Goal: Task Accomplishment & Management: Manage account settings

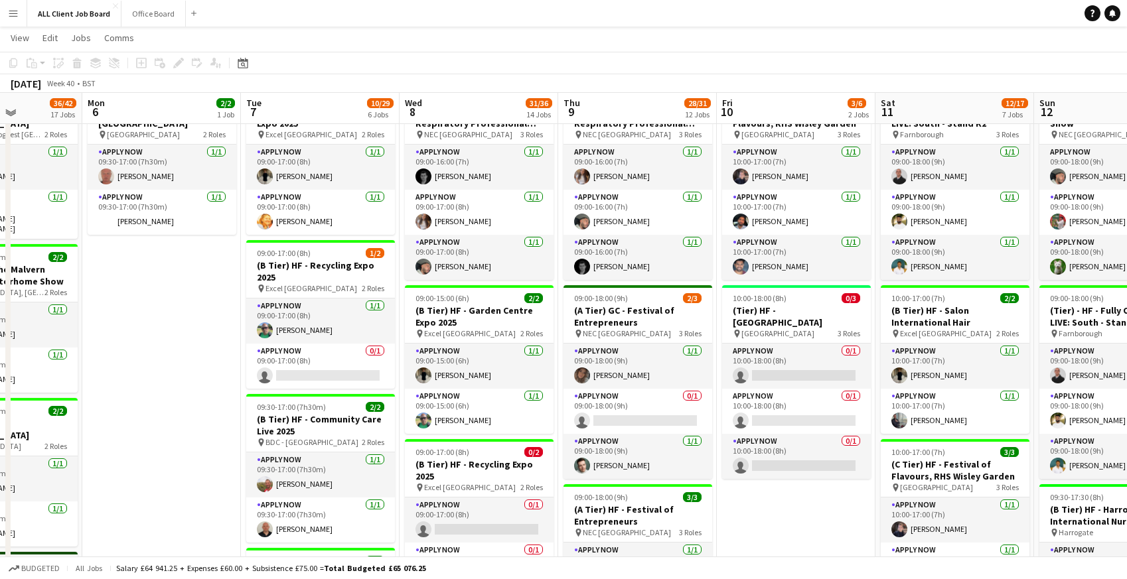
scroll to position [579, 0]
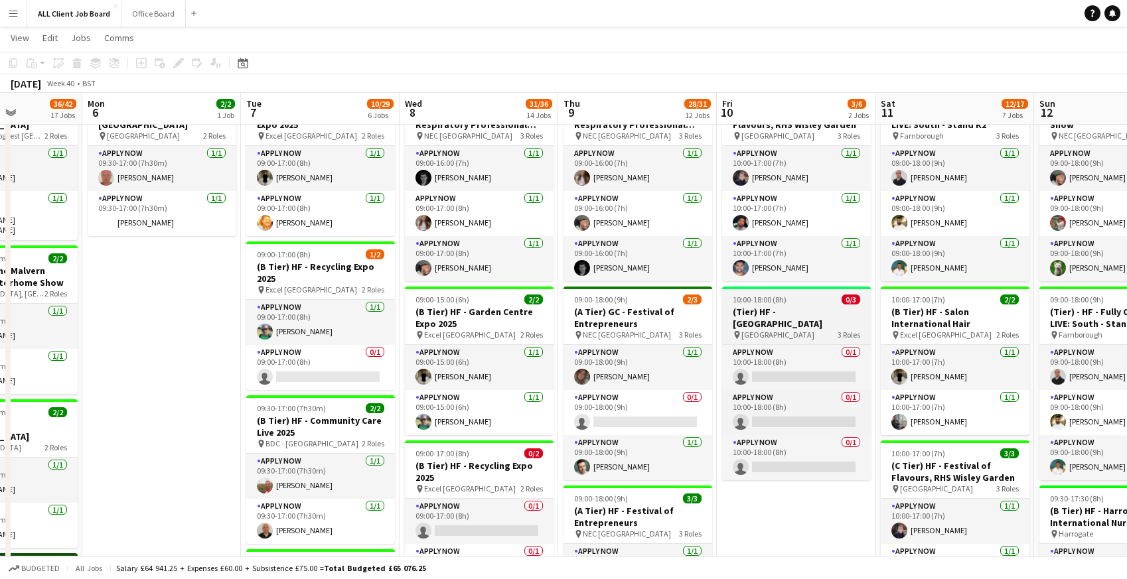
click at [777, 309] on h3 "(Tier) HF - [GEOGRAPHIC_DATA]" at bounding box center [796, 318] width 149 height 24
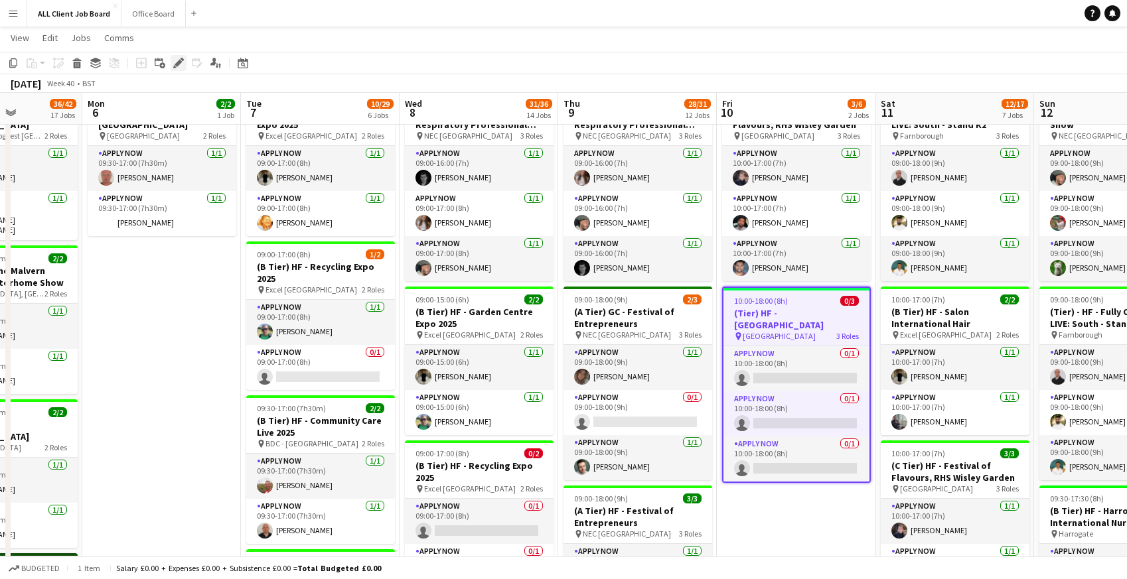
click at [180, 64] on icon "Edit" at bounding box center [178, 63] width 11 height 11
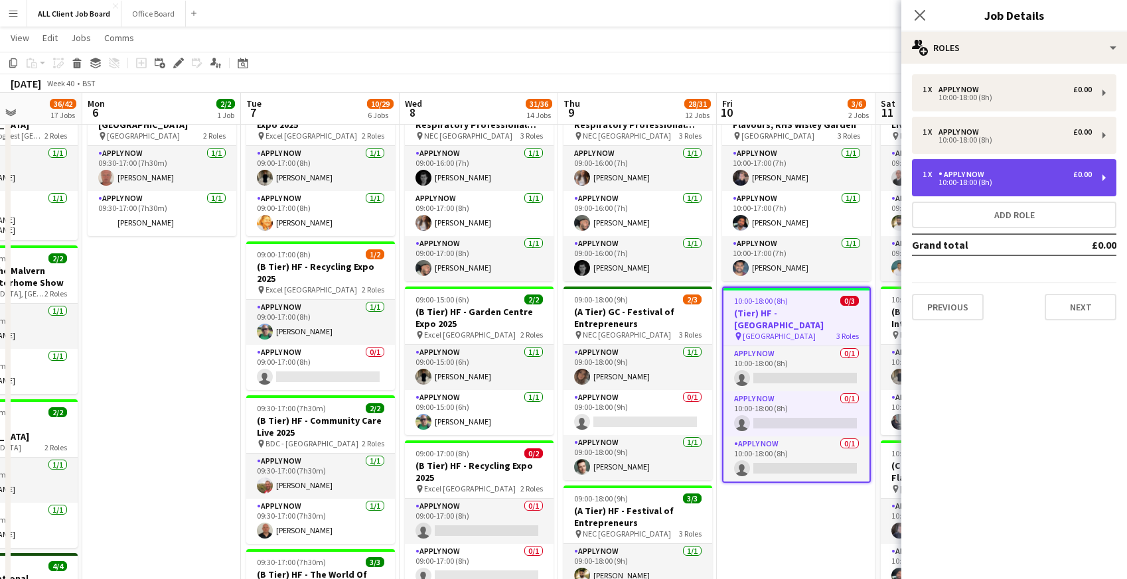
click at [976, 179] on div "10:00-18:00 (8h)" at bounding box center [1007, 182] width 169 height 7
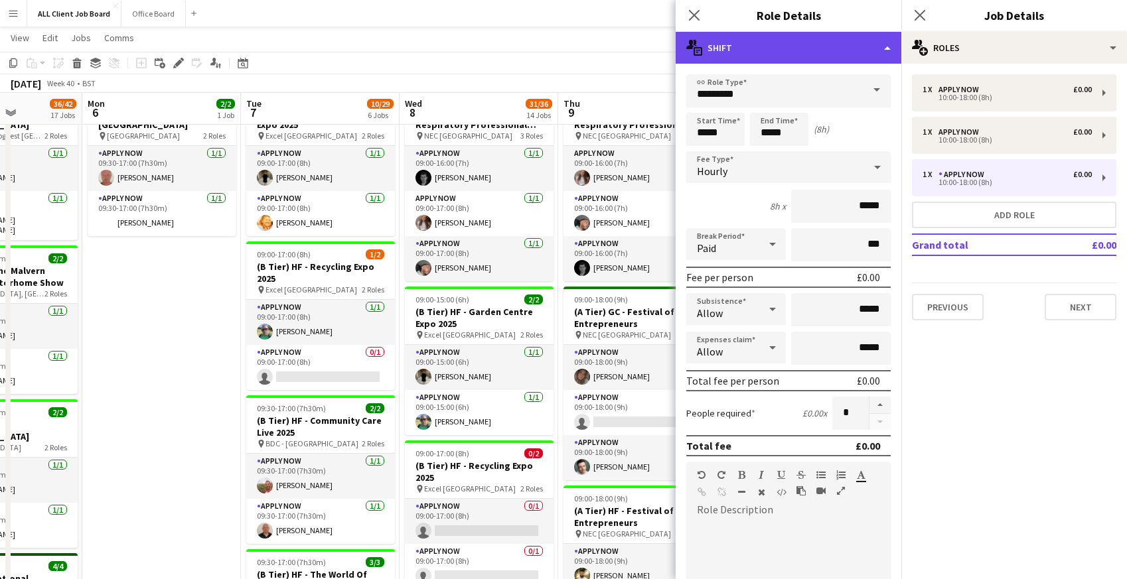
click at [891, 47] on div "multiple-actions-text Shift" at bounding box center [789, 48] width 226 height 32
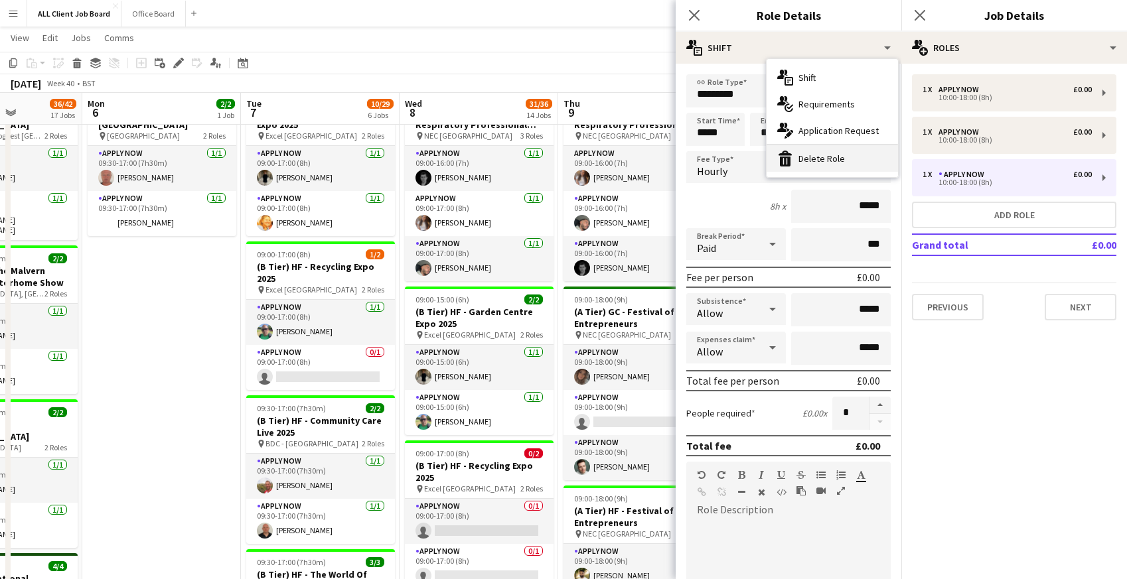
click at [831, 157] on div "bin-2 Delete Role" at bounding box center [832, 158] width 131 height 27
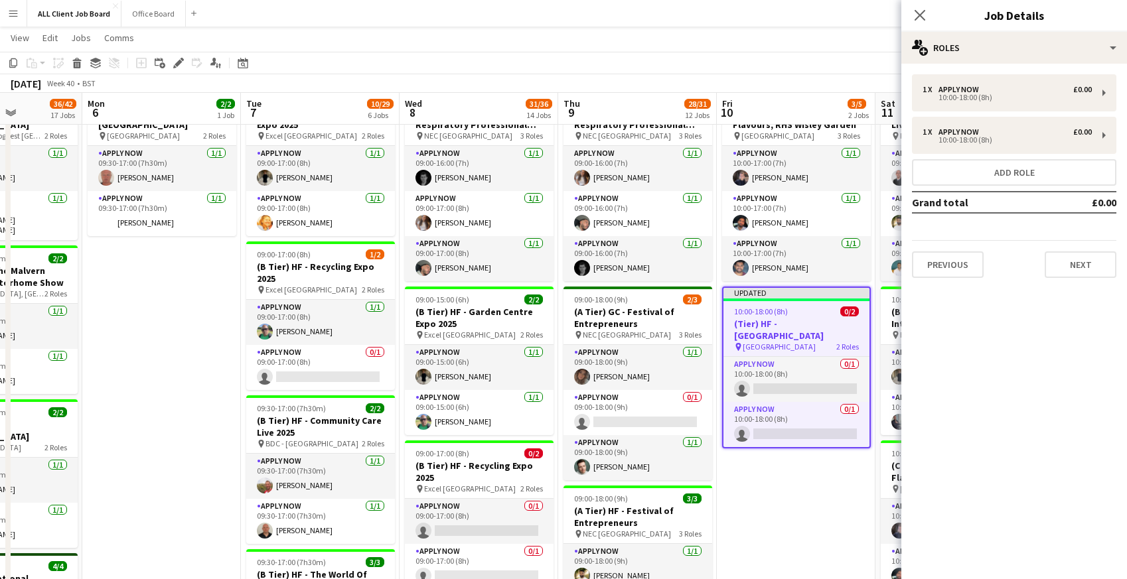
click at [806, 60] on app-toolbar "Copy Paste Paste Command V Paste with crew Command Shift V Paste linked Job [GE…" at bounding box center [563, 63] width 1127 height 23
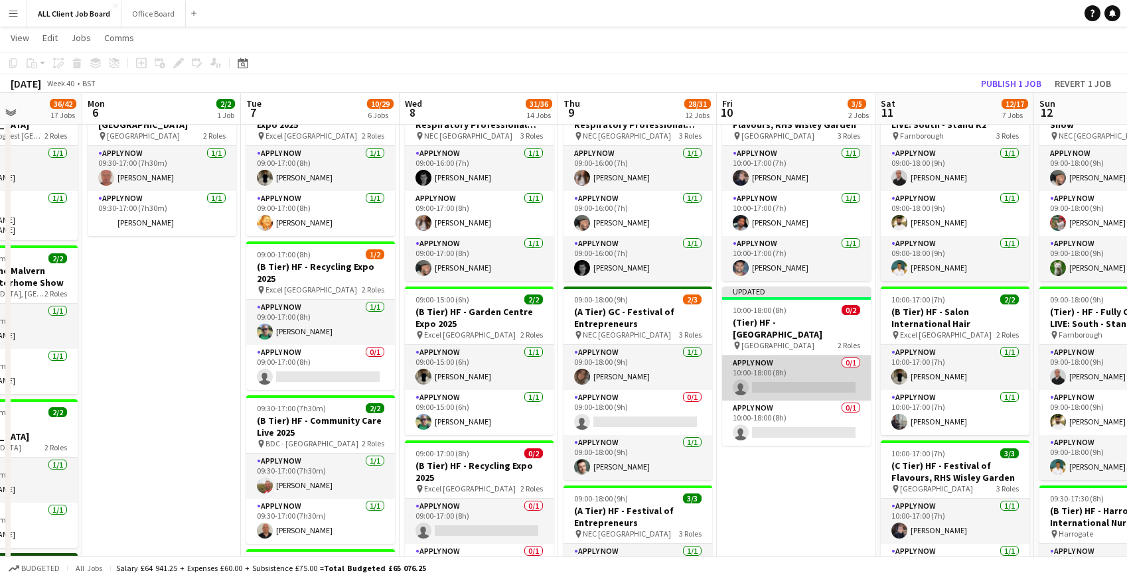
click at [783, 378] on app-card-role "APPLY NOW 0/1 10:00-18:00 (8h) single-neutral-actions" at bounding box center [796, 378] width 149 height 45
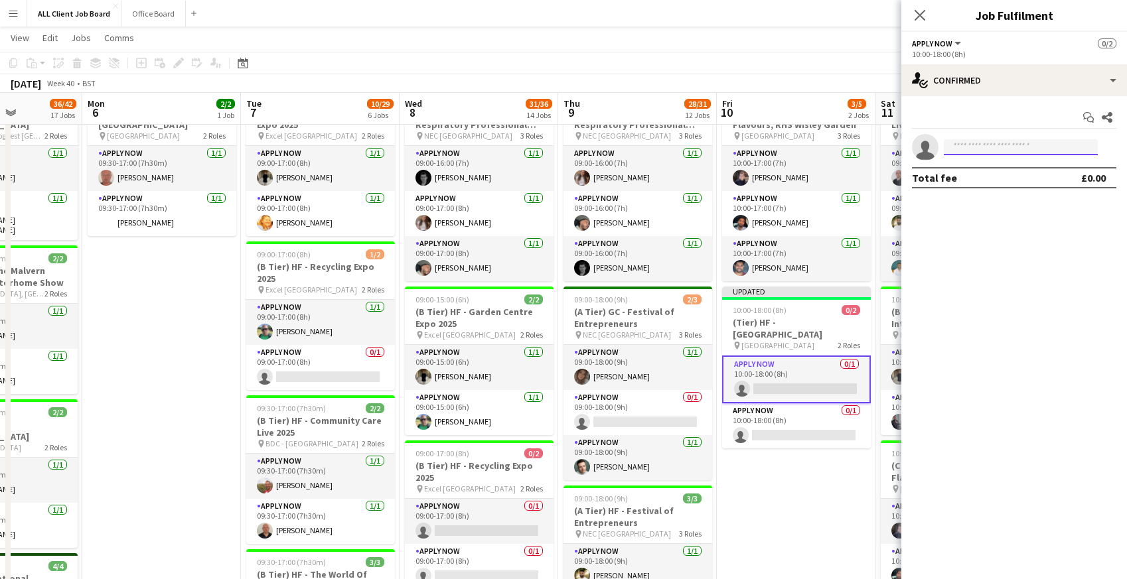
click at [960, 145] on input at bounding box center [1021, 147] width 154 height 16
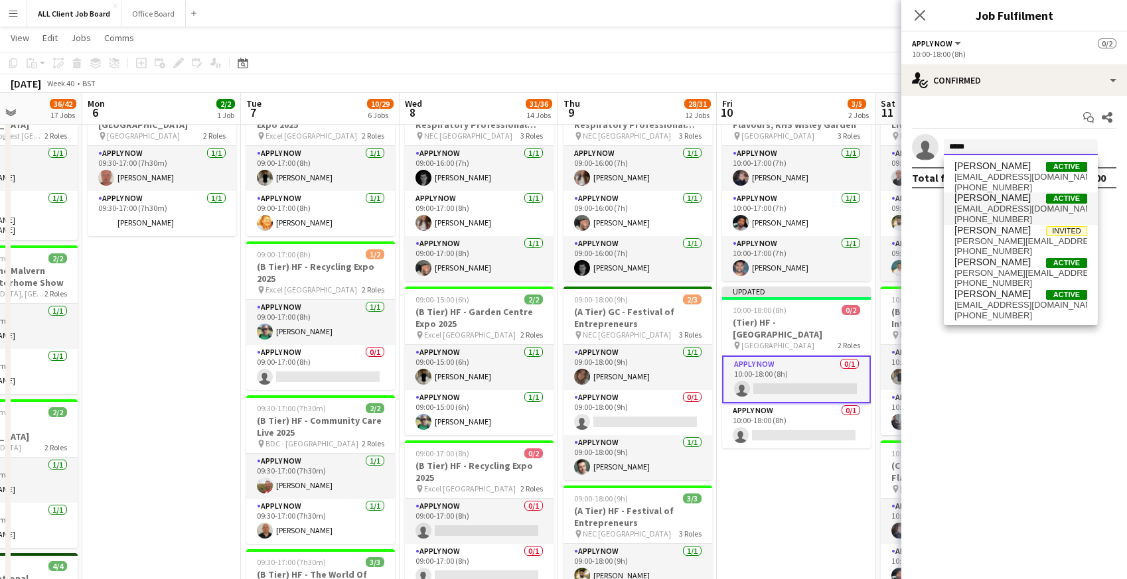
type input "*****"
click at [982, 208] on span "[EMAIL_ADDRESS][DOMAIN_NAME]" at bounding box center [1020, 209] width 133 height 11
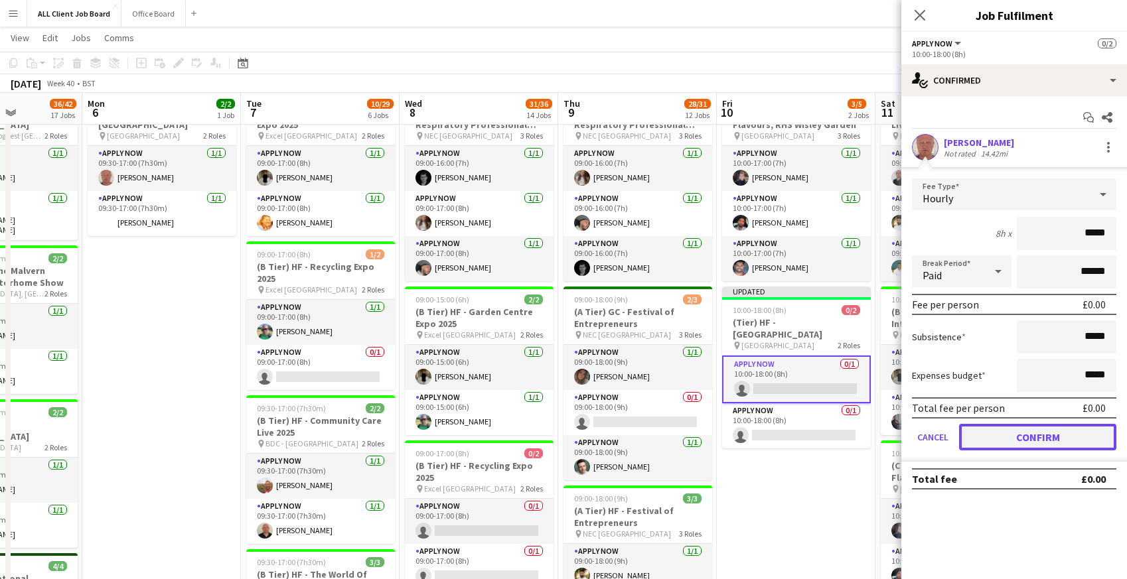
click at [1046, 441] on button "Confirm" at bounding box center [1037, 437] width 157 height 27
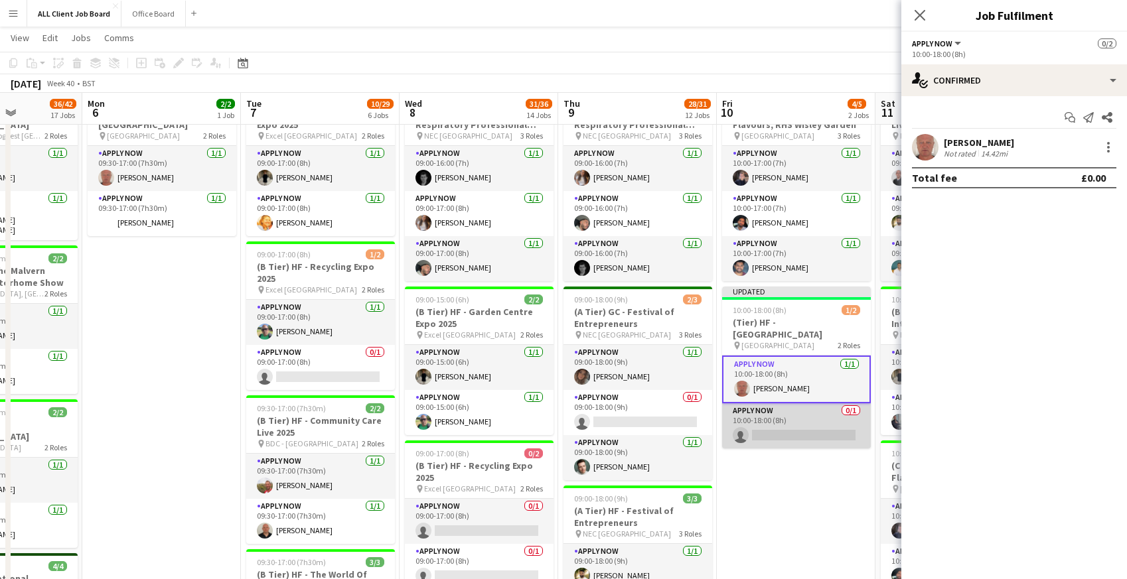
click at [813, 438] on app-card-role "APPLY NOW 0/1 10:00-18:00 (8h) single-neutral-actions" at bounding box center [796, 426] width 149 height 45
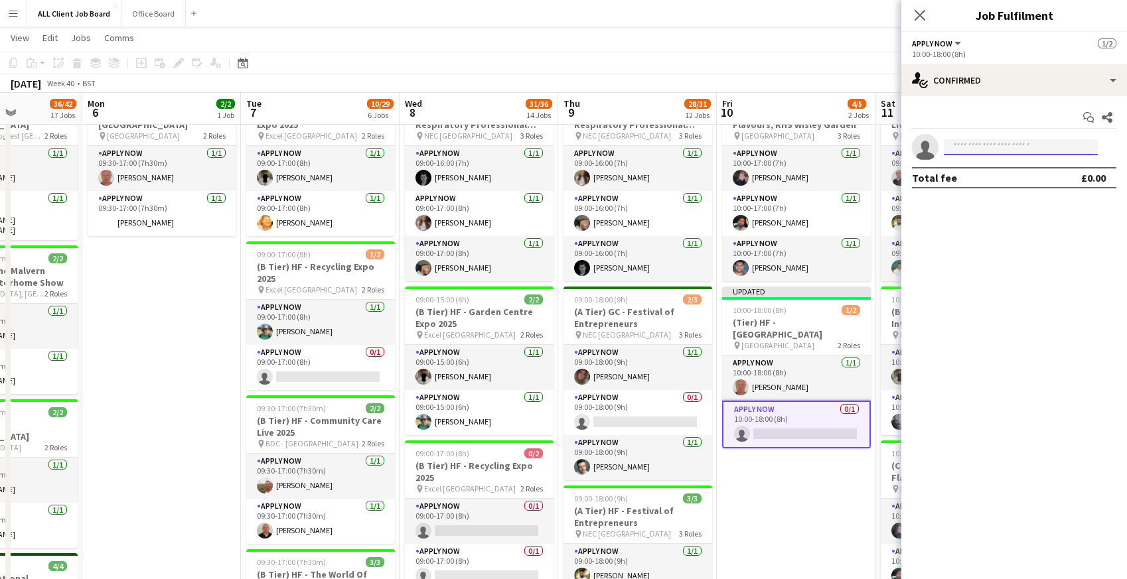
click at [1000, 148] on input at bounding box center [1021, 147] width 154 height 16
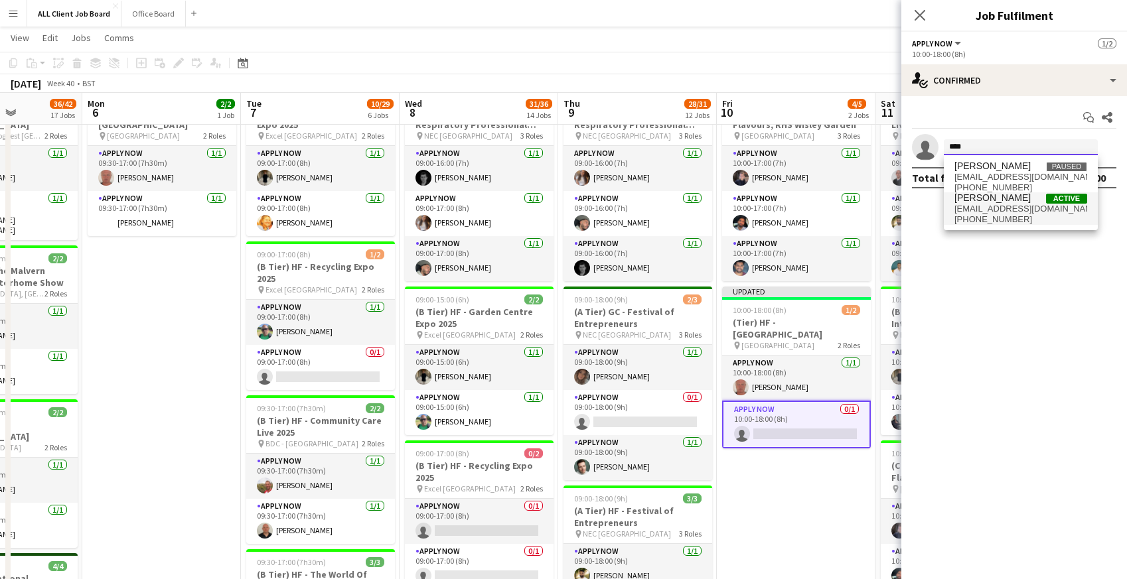
type input "****"
click at [990, 208] on span "[EMAIL_ADDRESS][DOMAIN_NAME]" at bounding box center [1020, 209] width 133 height 11
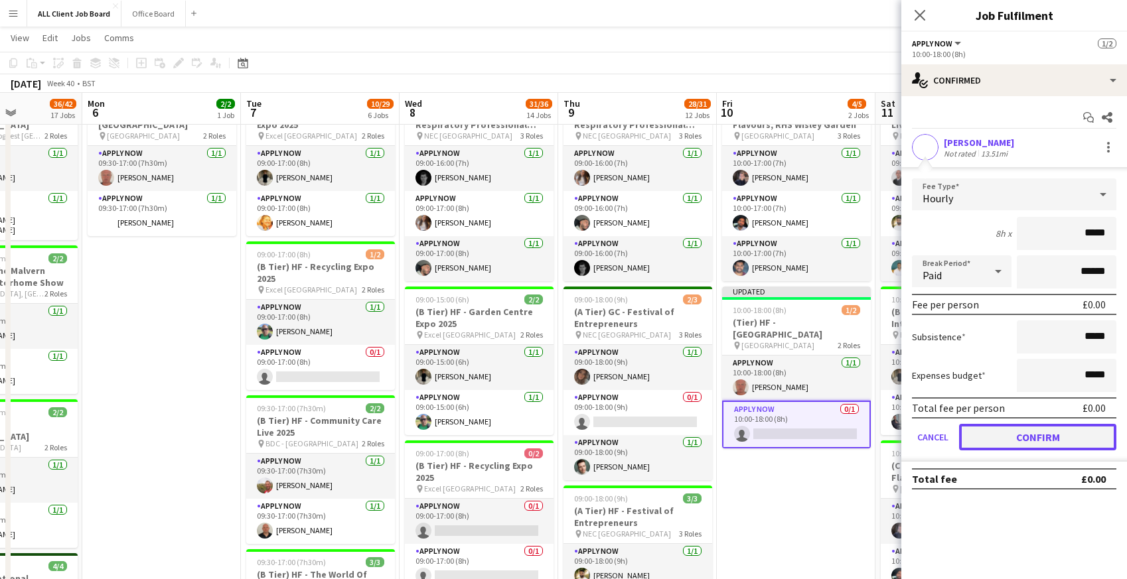
click at [981, 435] on button "Confirm" at bounding box center [1037, 437] width 157 height 27
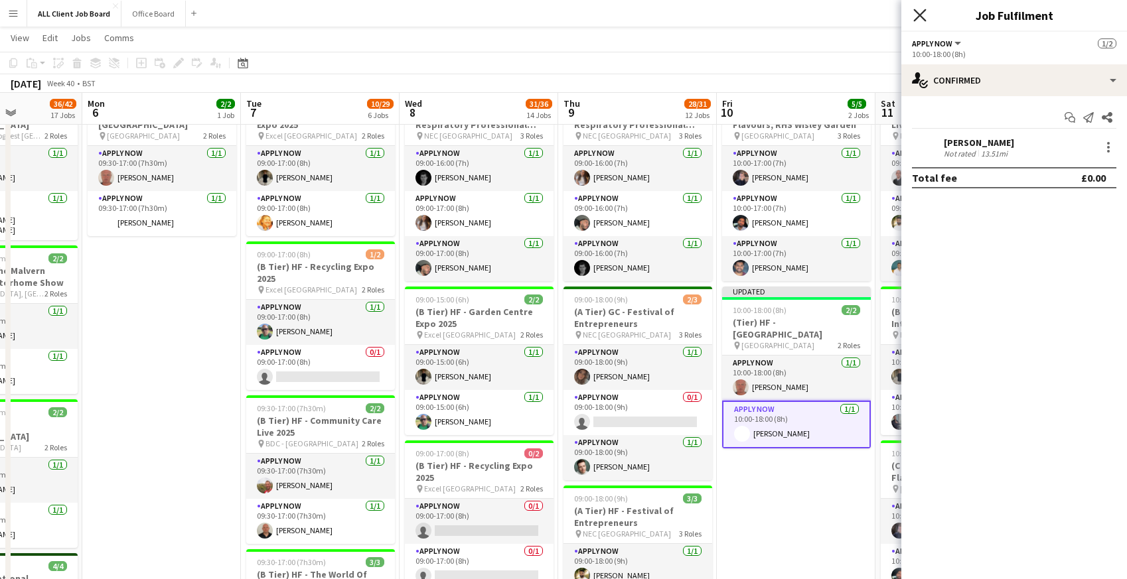
click at [917, 13] on icon at bounding box center [919, 15] width 13 height 13
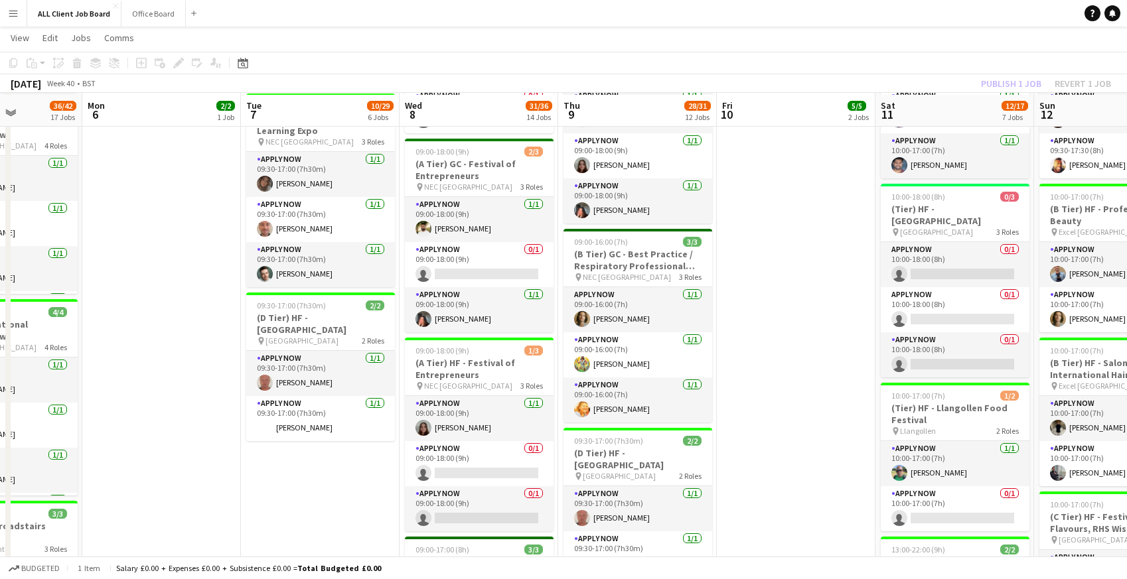
scroll to position [1035, 0]
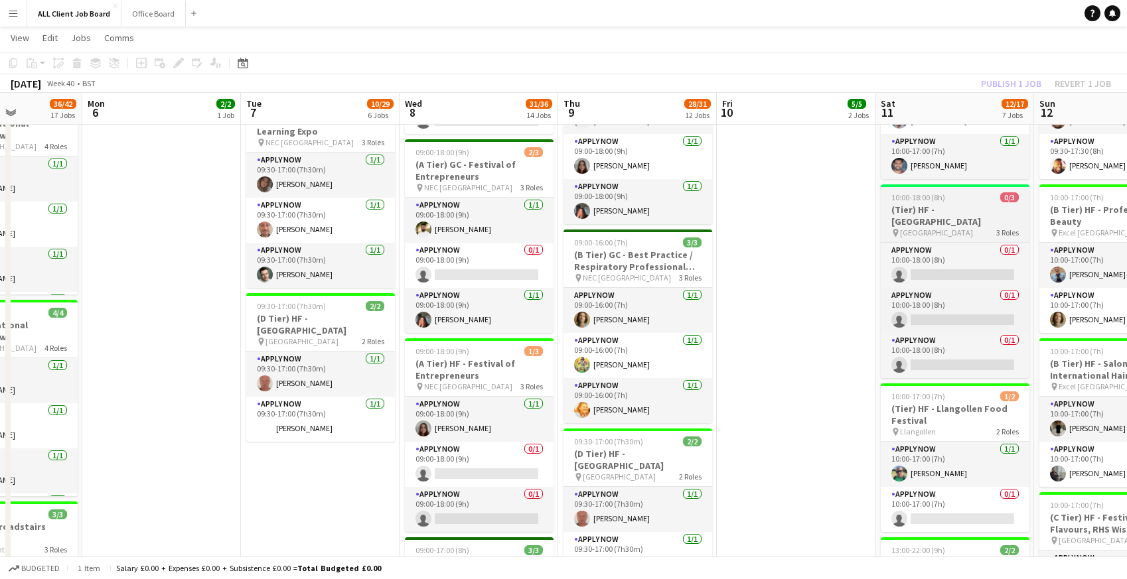
click at [917, 198] on span "10:00-18:00 (8h)" at bounding box center [918, 197] width 54 height 10
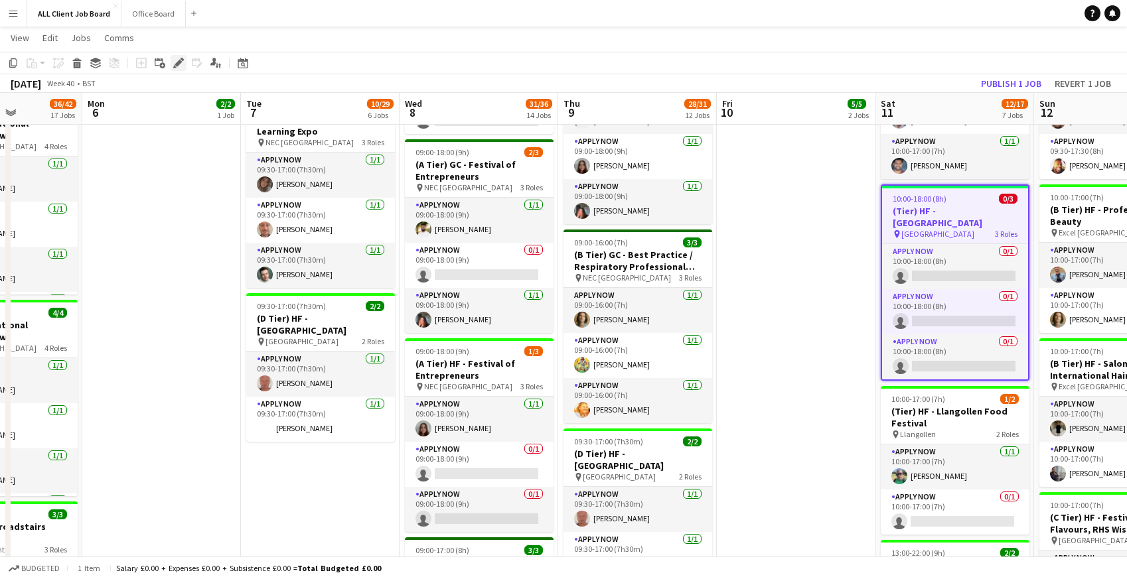
click at [179, 61] on icon at bounding box center [178, 63] width 7 height 7
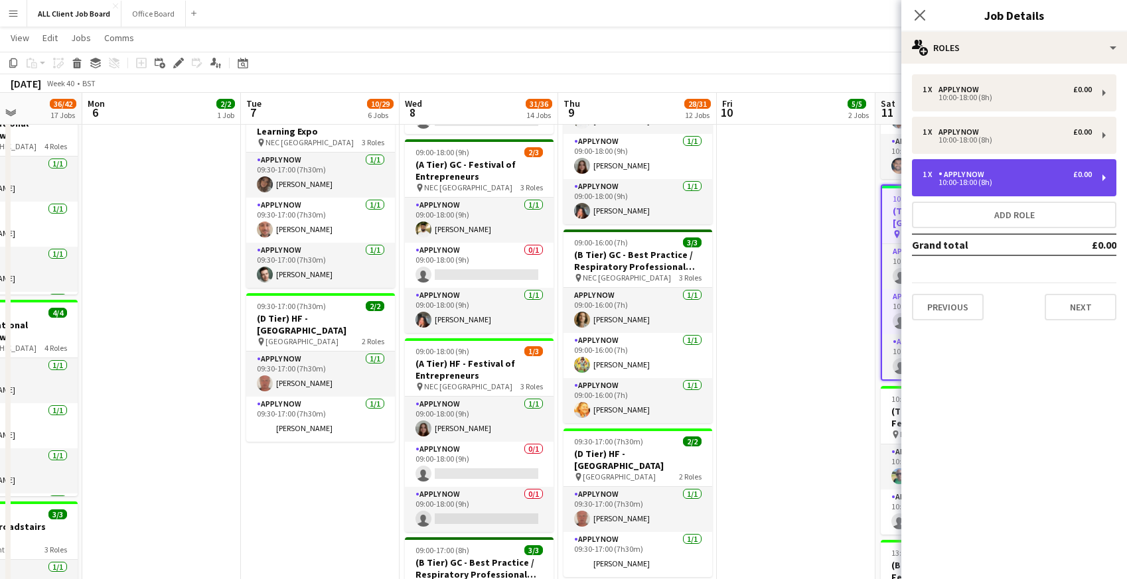
click at [1077, 183] on div "10:00-18:00 (8h)" at bounding box center [1007, 182] width 169 height 7
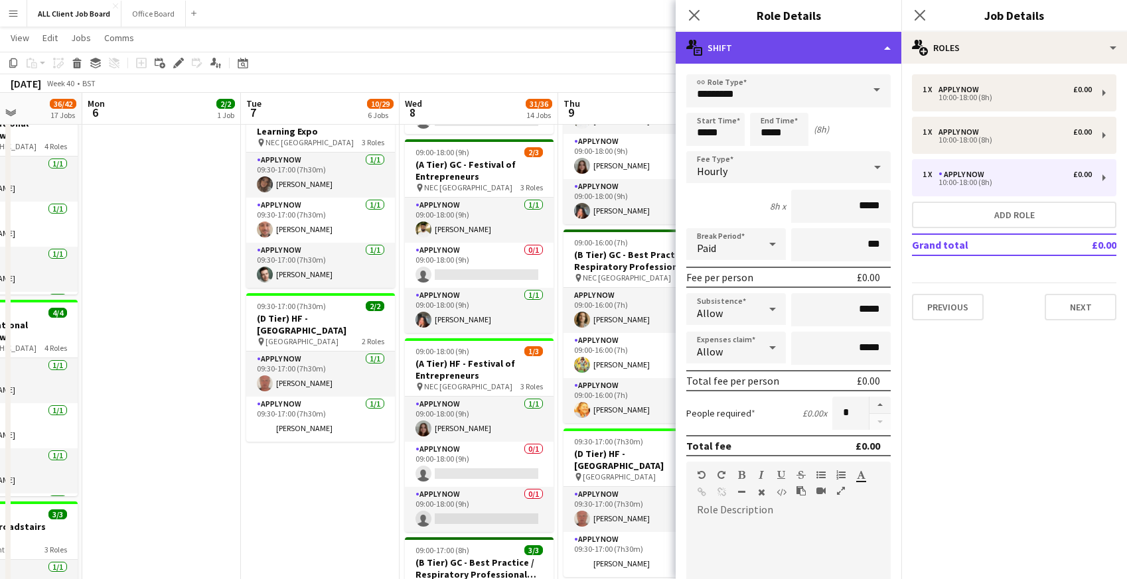
click at [843, 44] on div "multiple-actions-text Shift" at bounding box center [789, 48] width 226 height 32
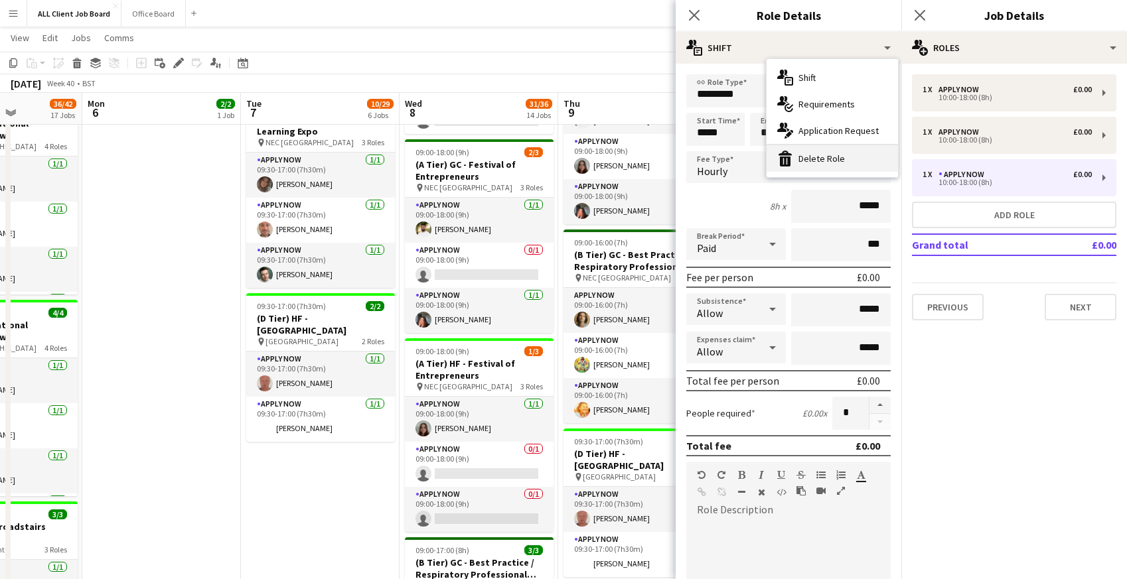
click at [809, 157] on div "bin-2 Delete Role" at bounding box center [832, 158] width 131 height 27
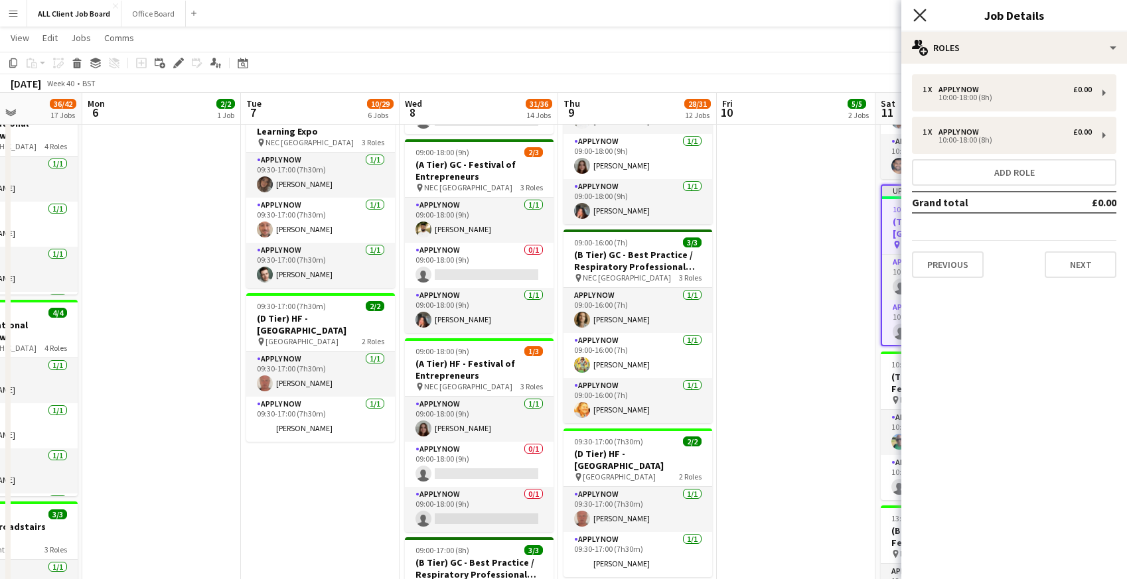
click at [923, 11] on icon at bounding box center [919, 15] width 13 height 13
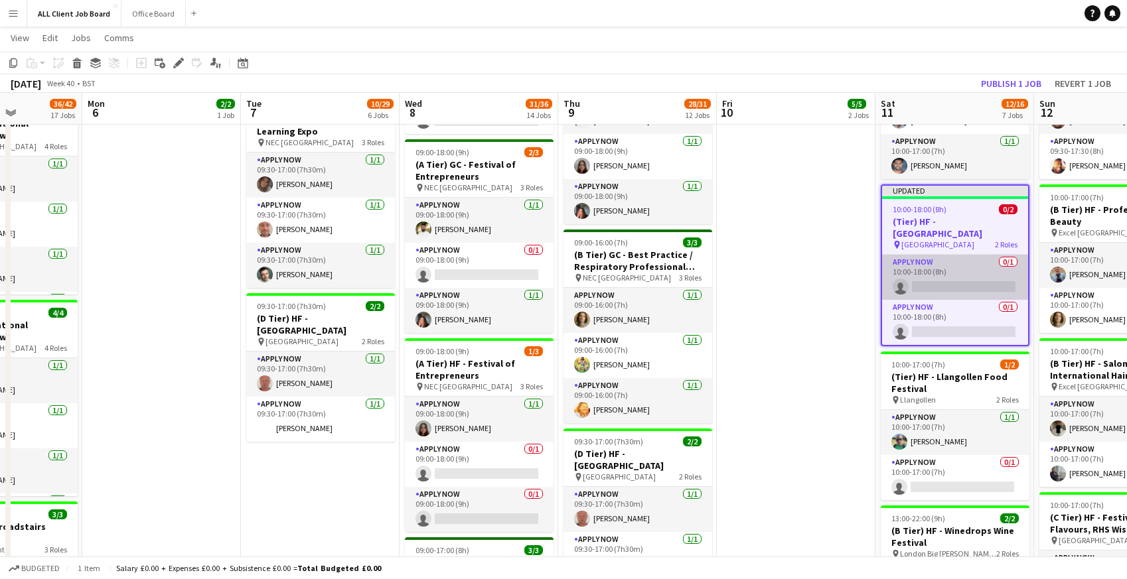
click at [933, 277] on app-card-role "APPLY NOW 0/1 10:00-18:00 (8h) single-neutral-actions" at bounding box center [955, 277] width 146 height 45
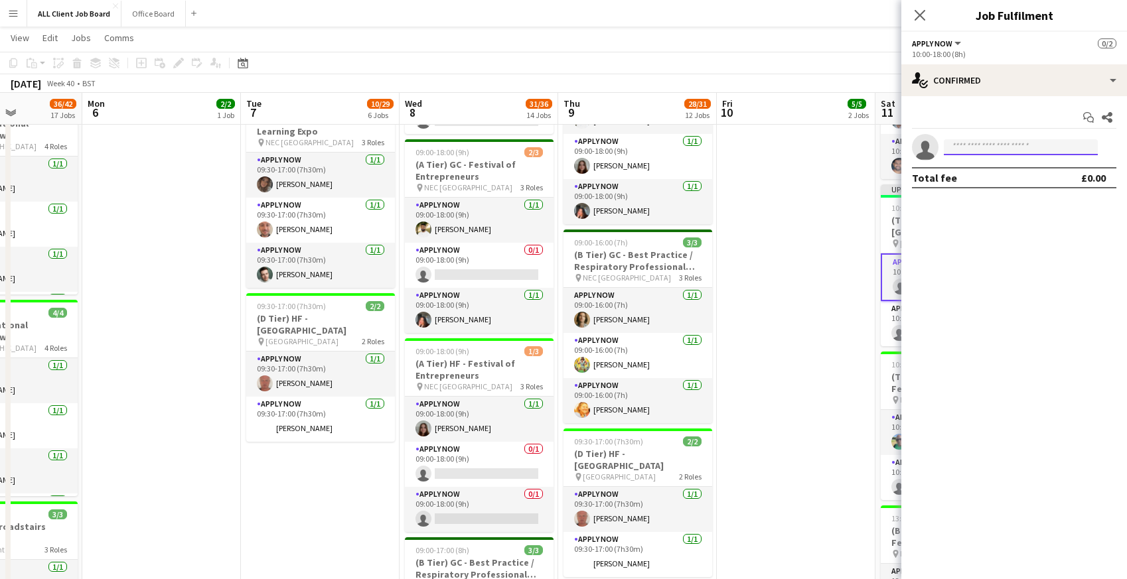
click at [974, 143] on input at bounding box center [1021, 147] width 154 height 16
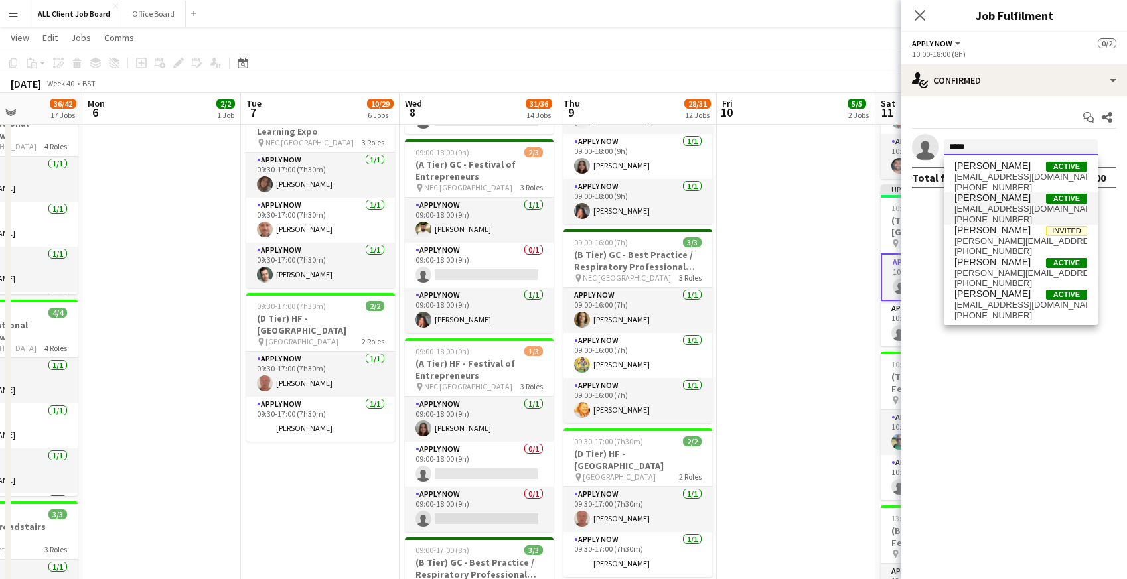
type input "*****"
click at [974, 210] on span "[EMAIL_ADDRESS][DOMAIN_NAME]" at bounding box center [1020, 209] width 133 height 11
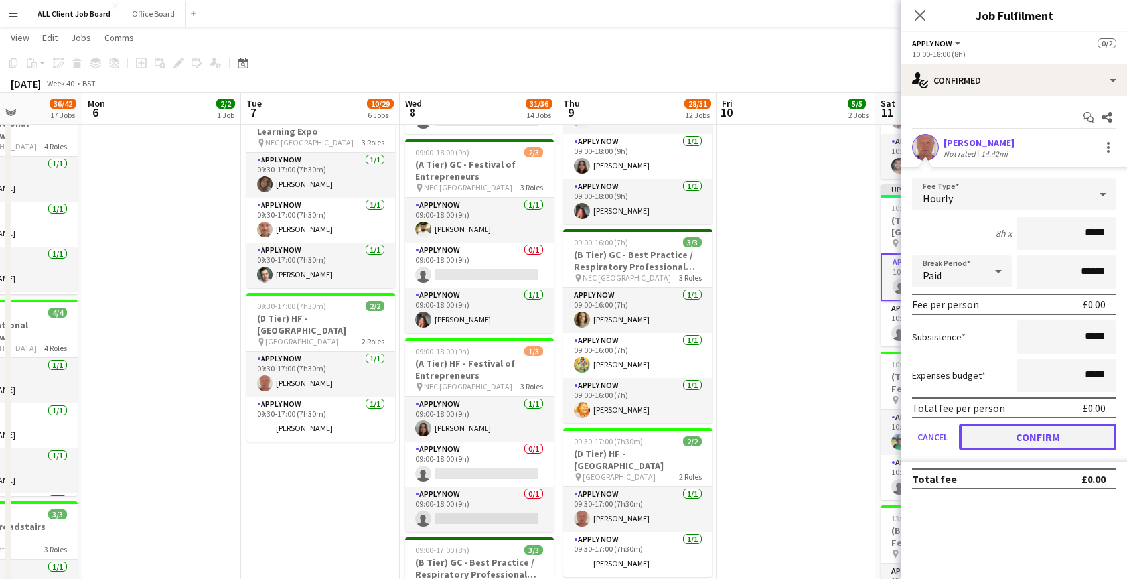
click at [1023, 435] on button "Confirm" at bounding box center [1037, 437] width 157 height 27
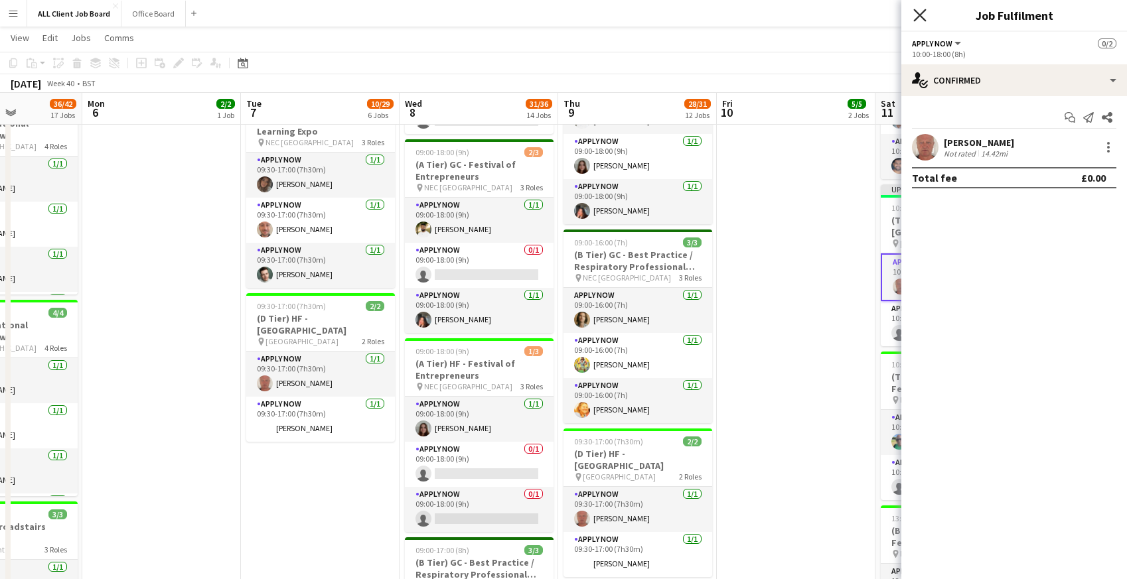
click at [922, 13] on icon at bounding box center [919, 15] width 13 height 13
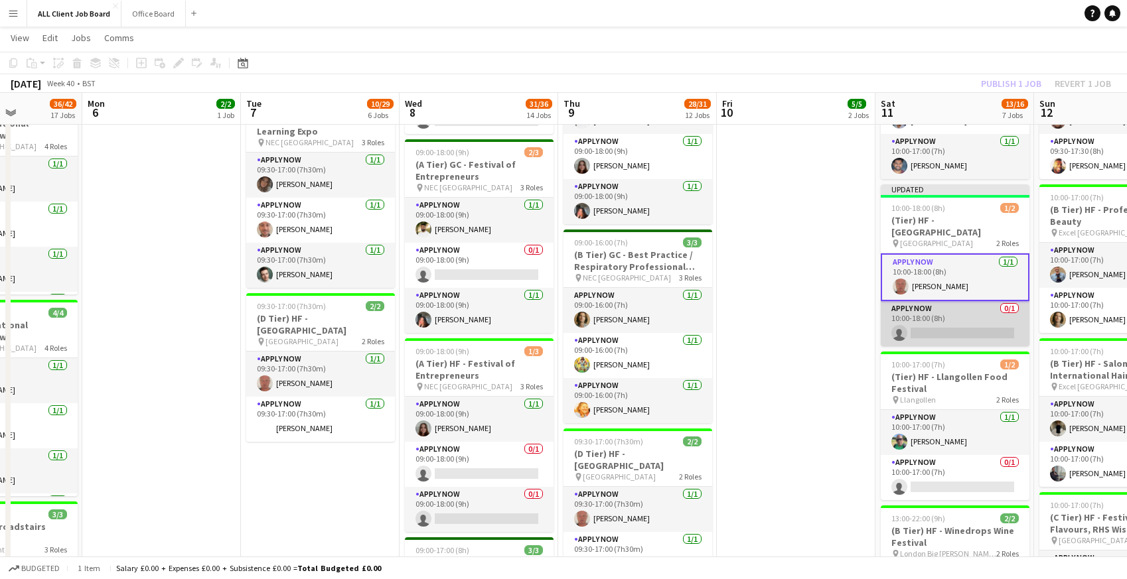
click at [923, 325] on app-card-role "APPLY NOW 0/1 10:00-18:00 (8h) single-neutral-actions" at bounding box center [955, 323] width 149 height 45
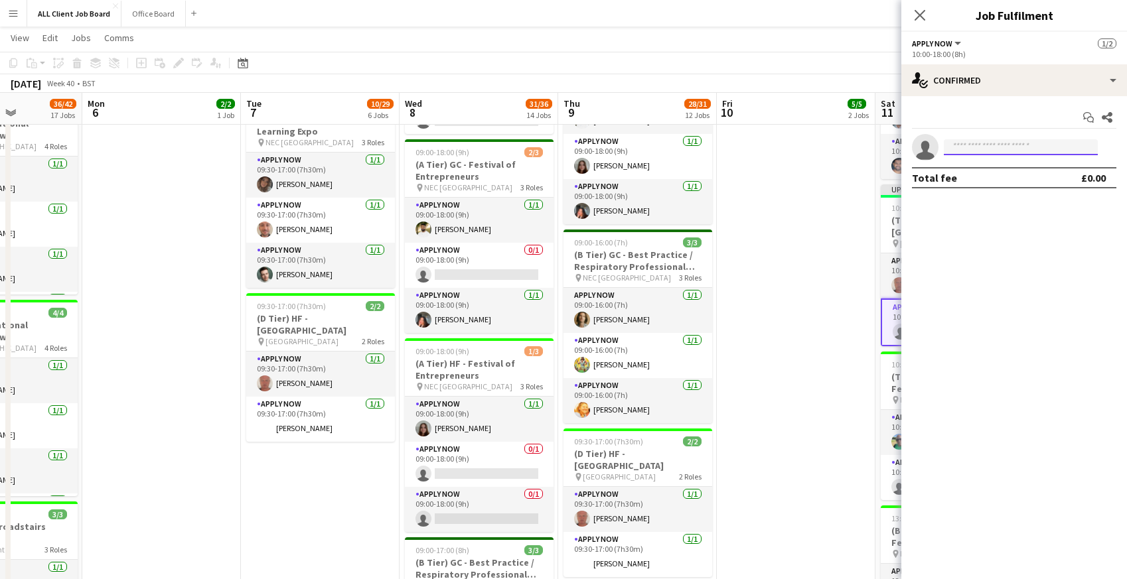
click at [974, 150] on input at bounding box center [1021, 147] width 154 height 16
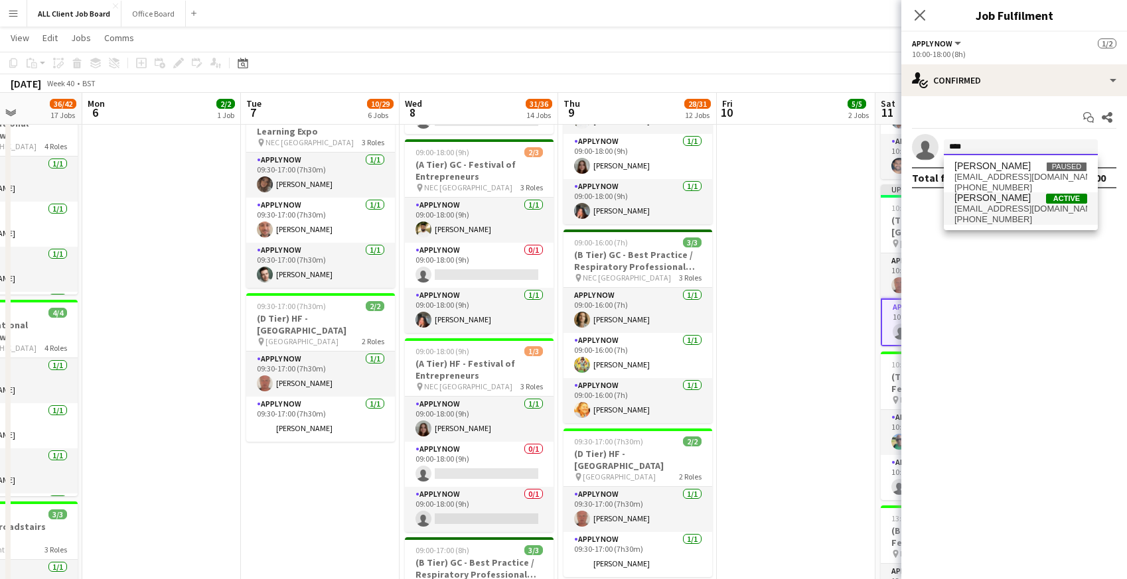
type input "****"
click at [1009, 219] on span "[PHONE_NUMBER]" at bounding box center [1020, 219] width 133 height 11
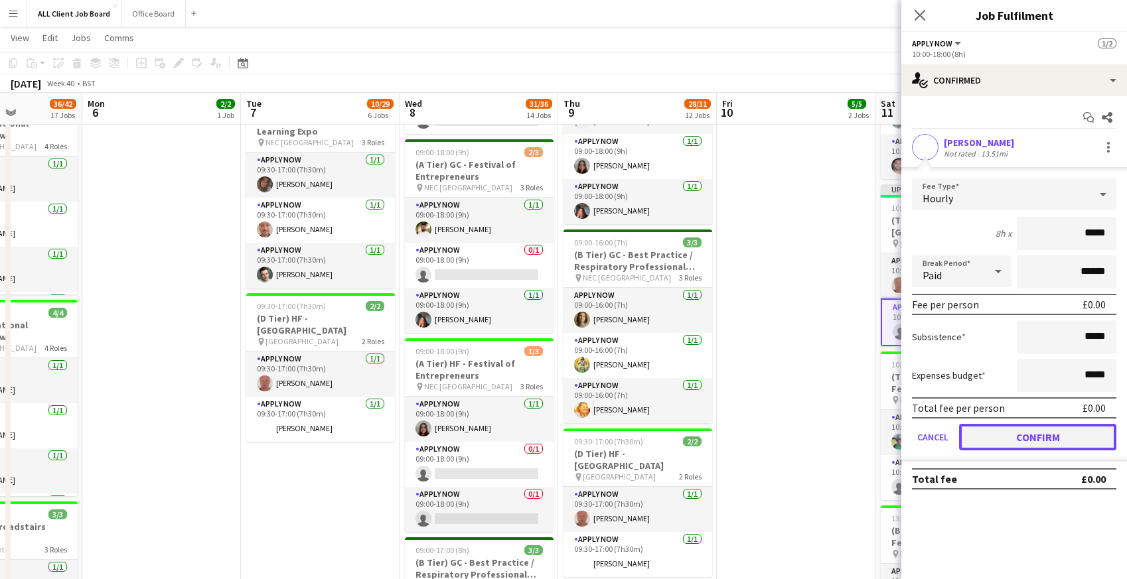
click at [997, 433] on button "Confirm" at bounding box center [1037, 437] width 157 height 27
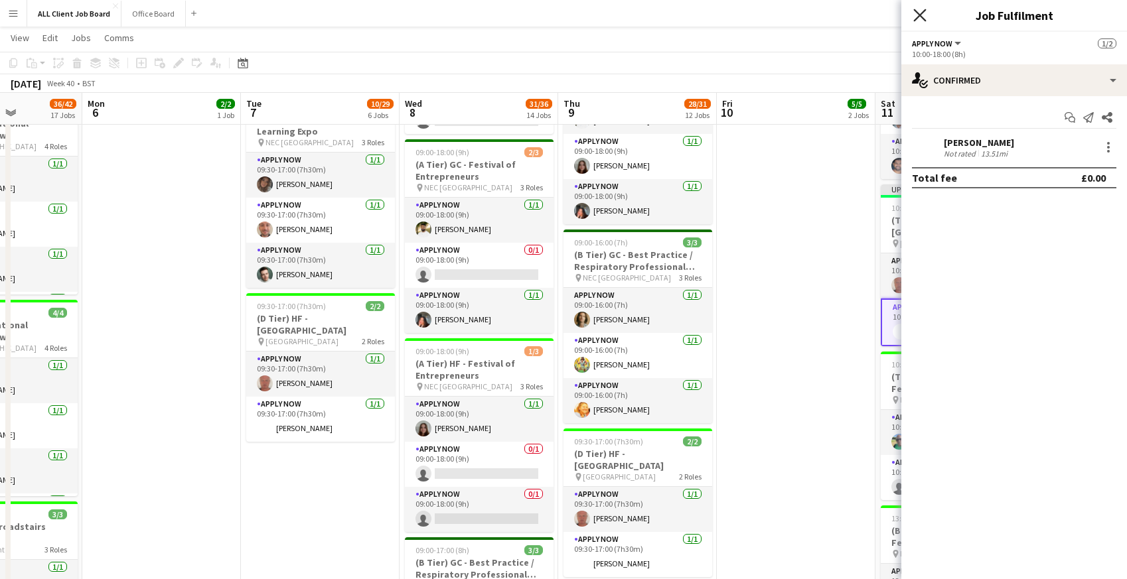
click at [922, 13] on icon at bounding box center [919, 15] width 13 height 13
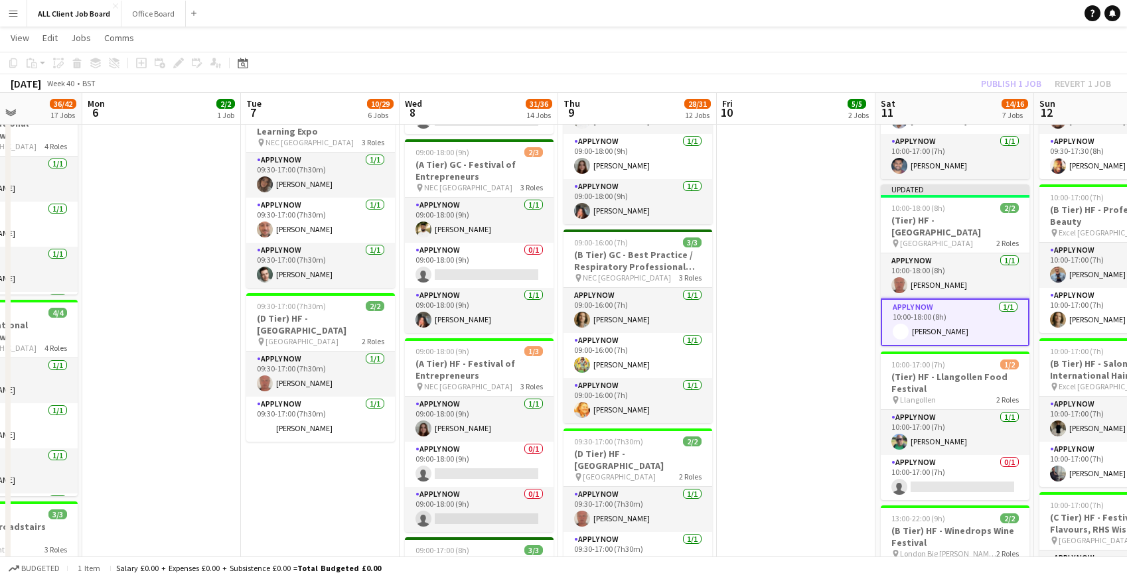
click at [882, 12] on app-navbar "Menu Boards Boards Boards All jobs Status Workforce Workforce My Workforce Recr…" at bounding box center [563, 13] width 1127 height 27
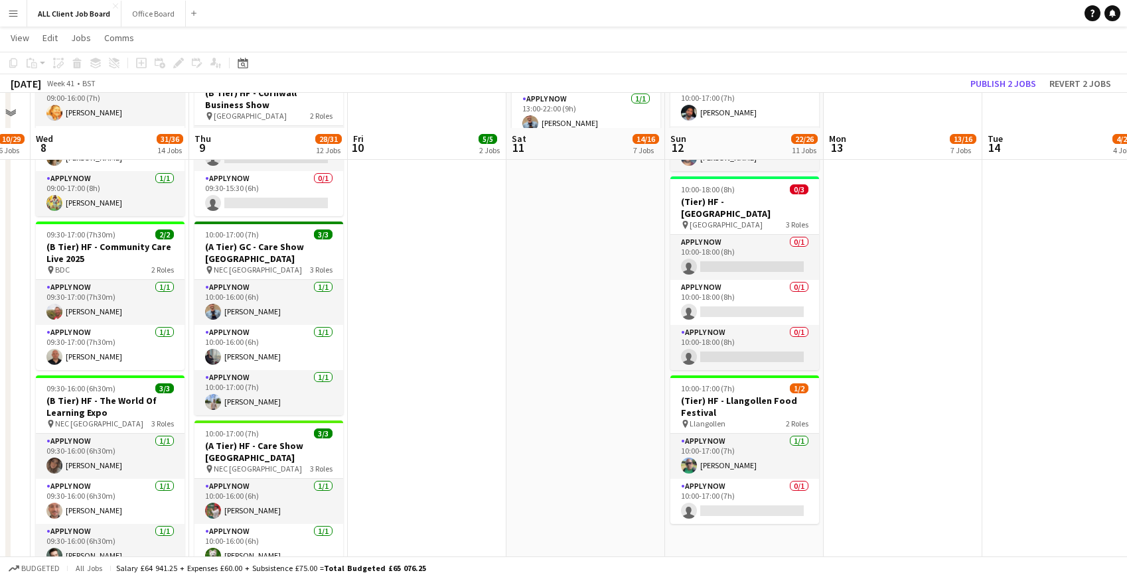
scroll to position [1590, 0]
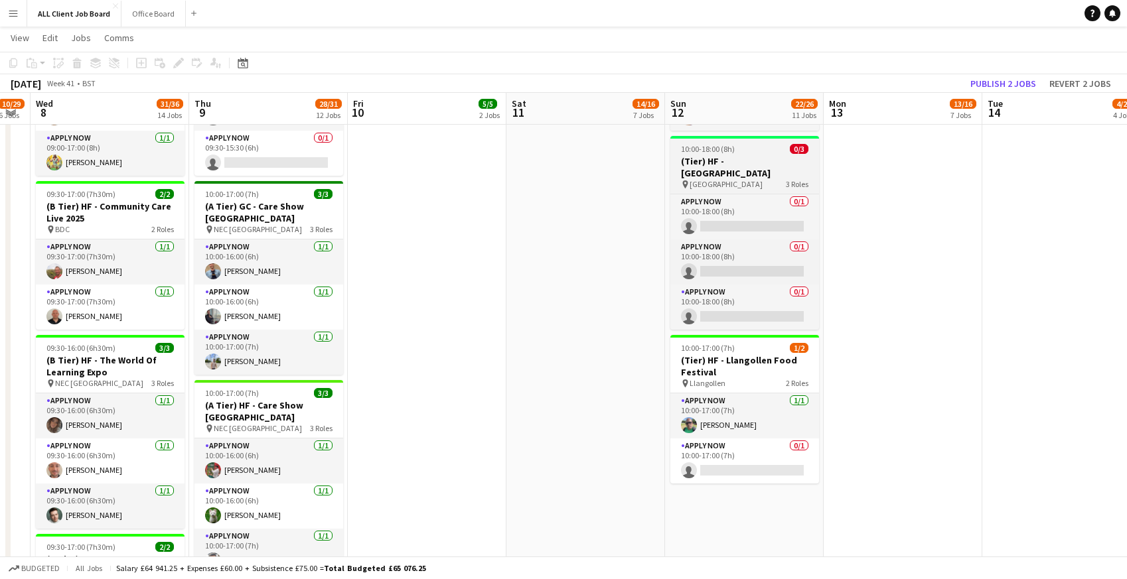
click at [698, 158] on h3 "(Tier) HF - [GEOGRAPHIC_DATA]" at bounding box center [744, 167] width 149 height 24
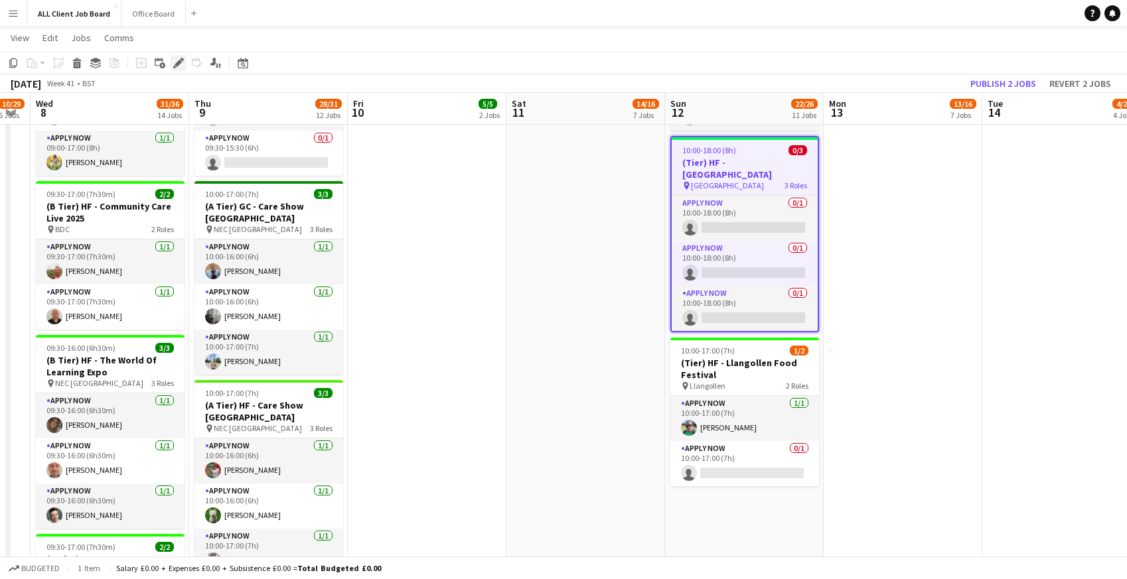
click at [177, 61] on icon at bounding box center [178, 63] width 7 height 7
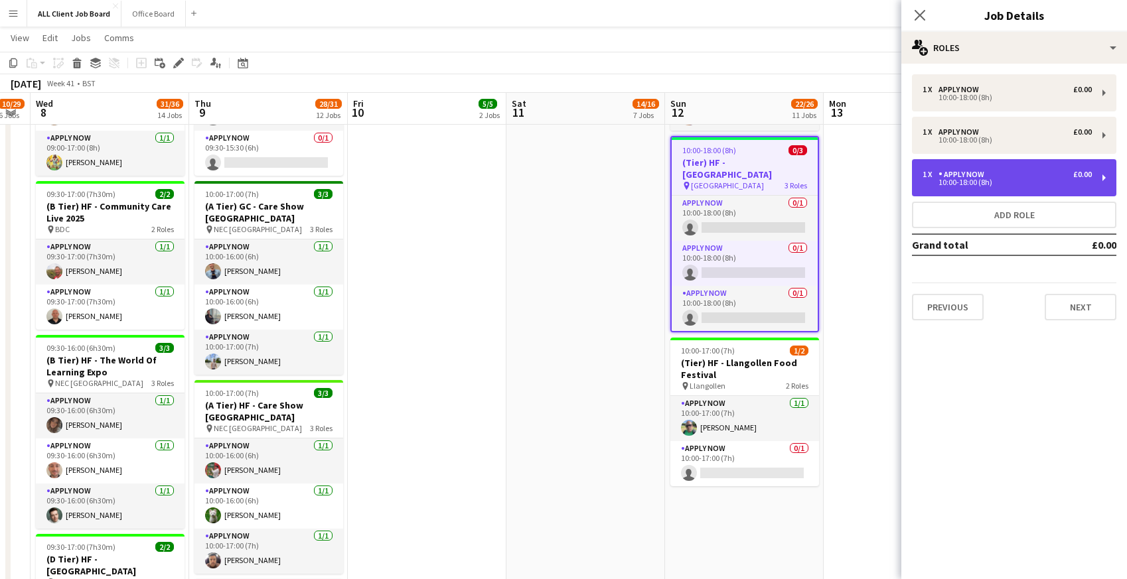
click at [962, 183] on div "10:00-18:00 (8h)" at bounding box center [1007, 182] width 169 height 7
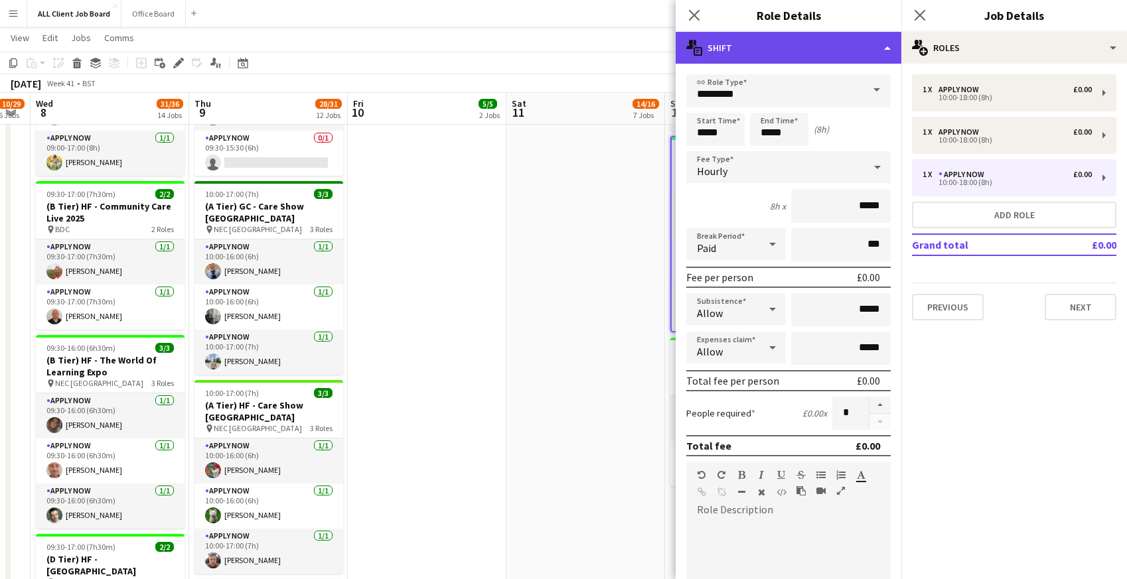
click at [820, 46] on div "multiple-actions-text Shift" at bounding box center [789, 48] width 226 height 32
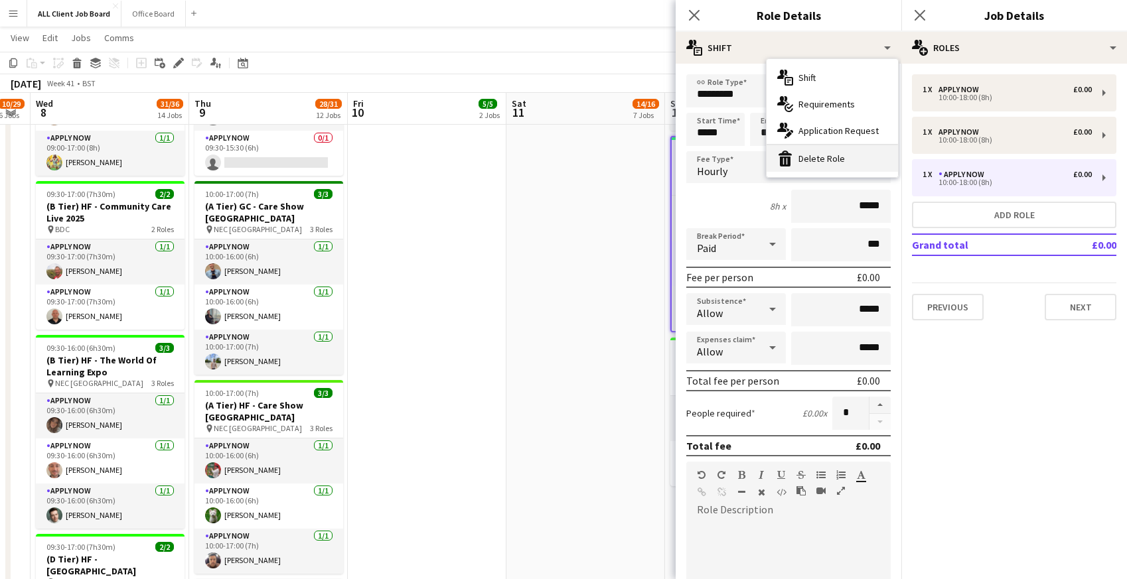
click at [839, 151] on div "bin-2 Delete Role" at bounding box center [832, 158] width 131 height 27
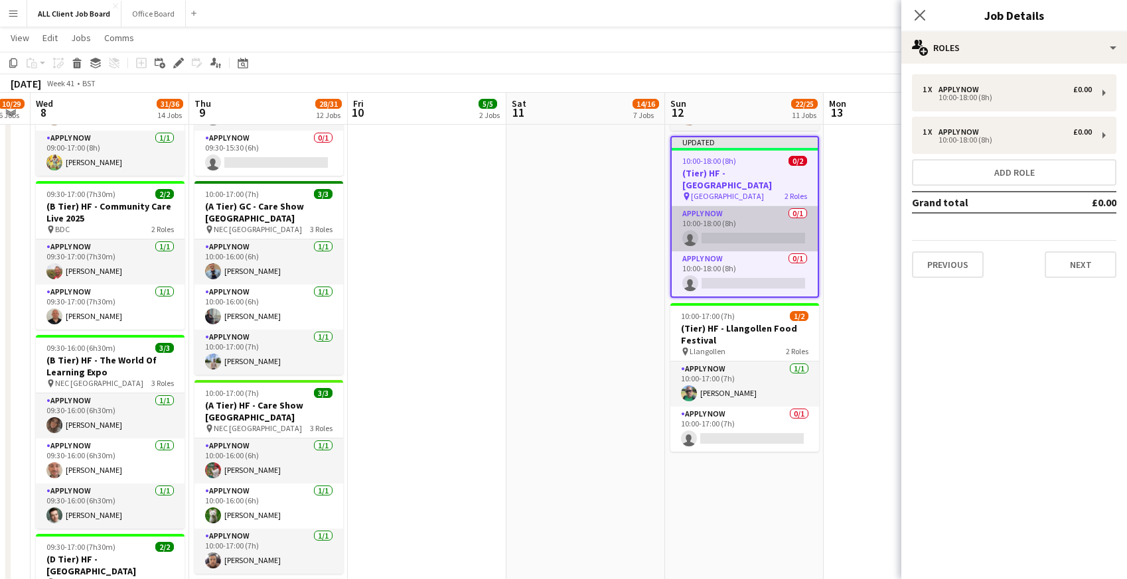
click at [731, 236] on app-card-role "APPLY NOW 0/1 10:00-18:00 (8h) single-neutral-actions" at bounding box center [745, 228] width 146 height 45
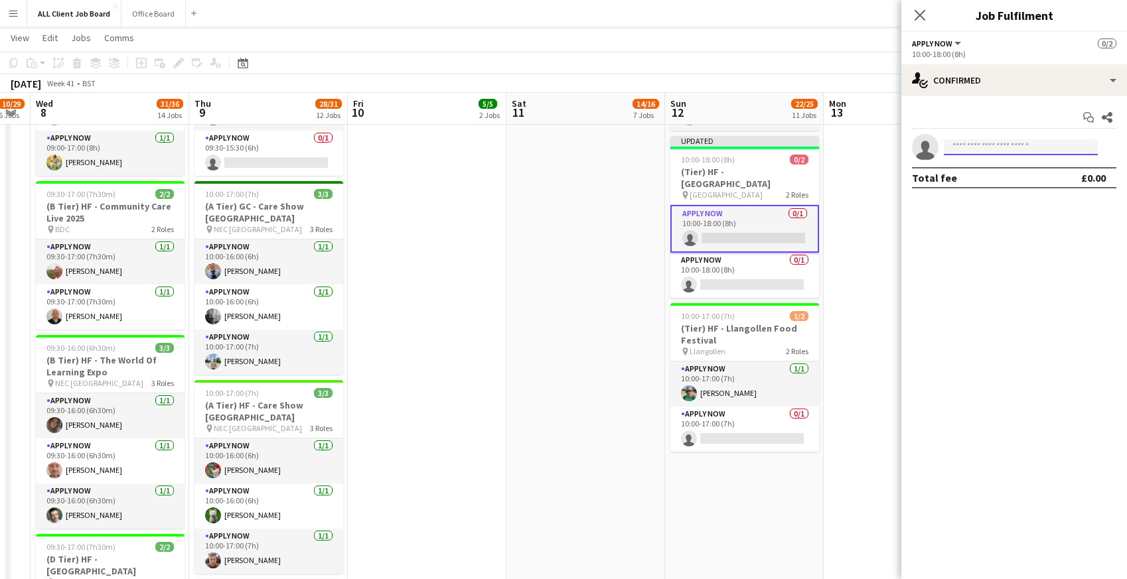
click at [1013, 149] on input at bounding box center [1021, 147] width 154 height 16
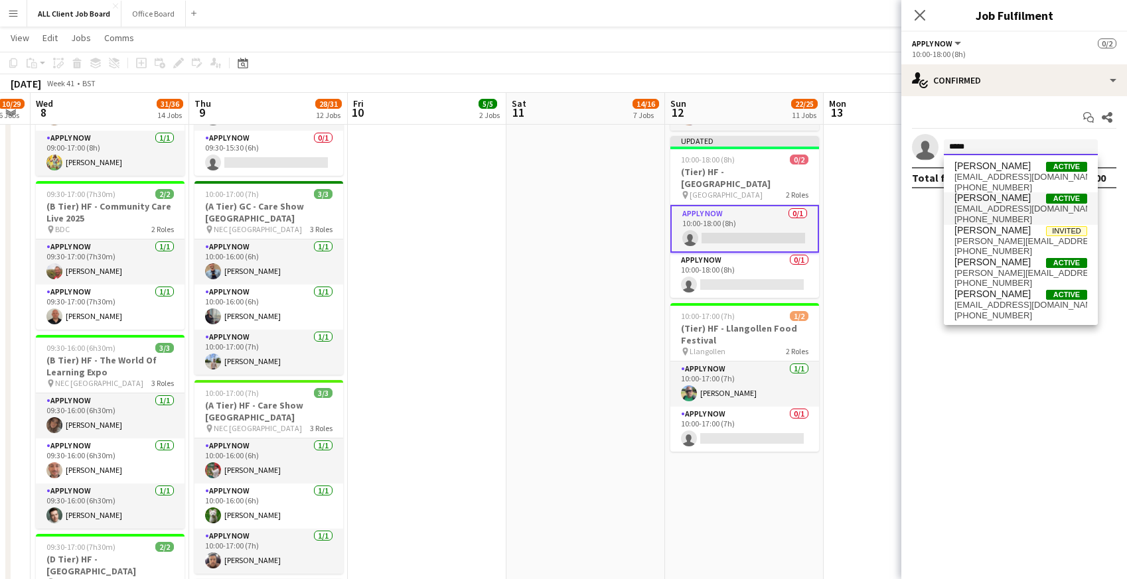
type input "*****"
click at [990, 204] on span "[EMAIL_ADDRESS][DOMAIN_NAME]" at bounding box center [1020, 209] width 133 height 11
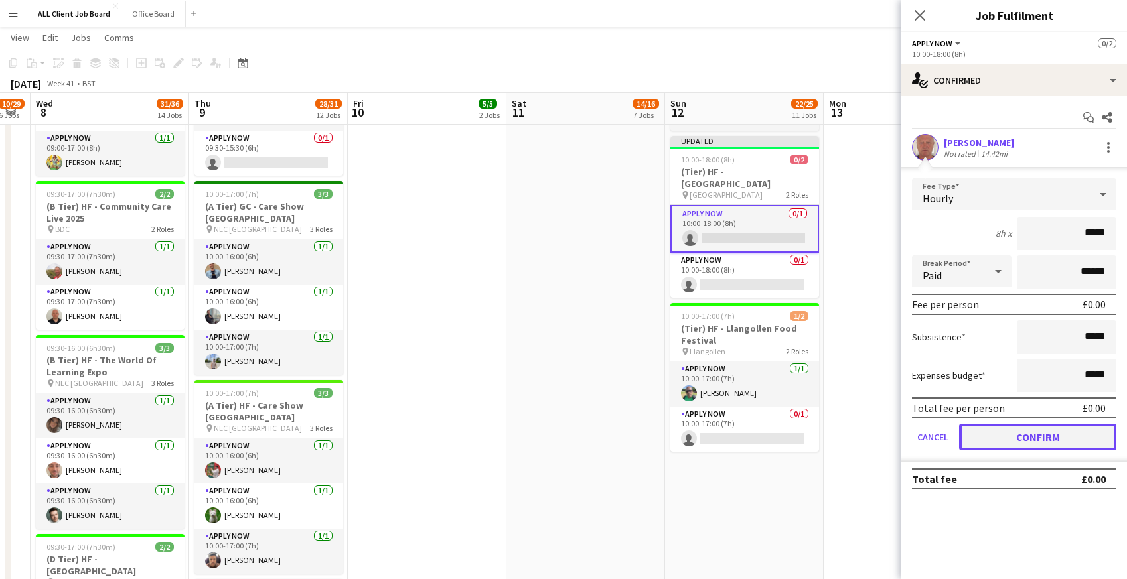
click at [995, 434] on button "Confirm" at bounding box center [1037, 437] width 157 height 27
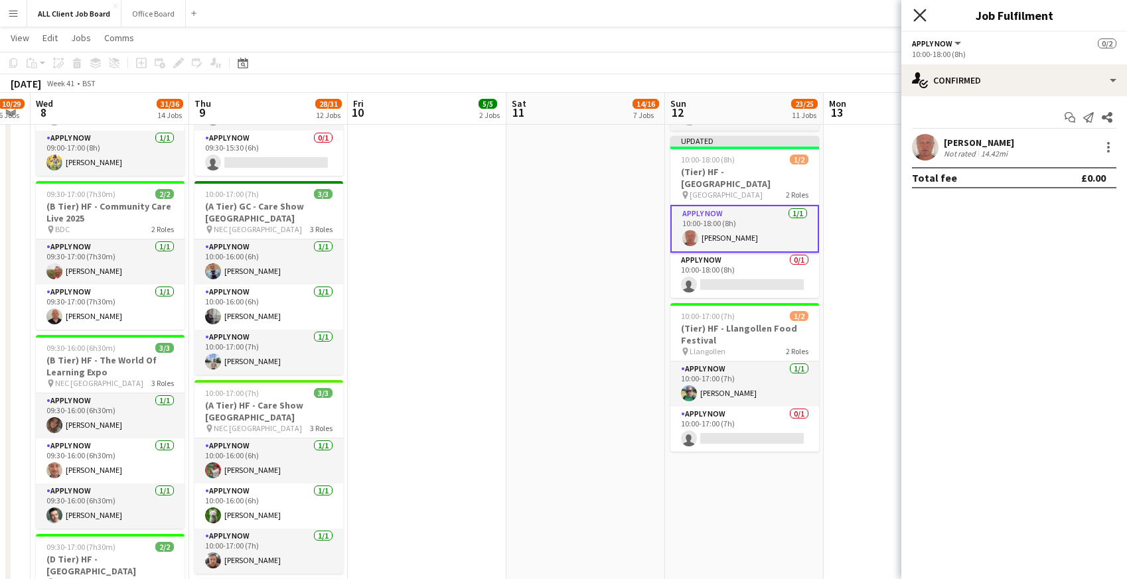
click at [919, 10] on icon "Close pop-in" at bounding box center [919, 15] width 13 height 13
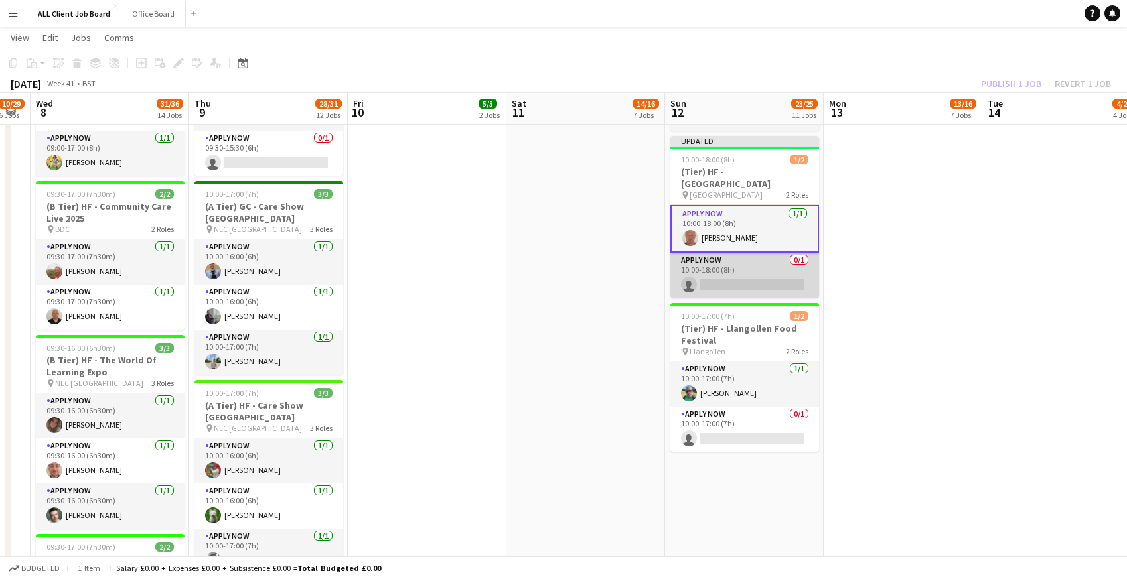
click at [771, 276] on app-card-role "APPLY NOW 0/1 10:00-18:00 (8h) single-neutral-actions" at bounding box center [744, 275] width 149 height 45
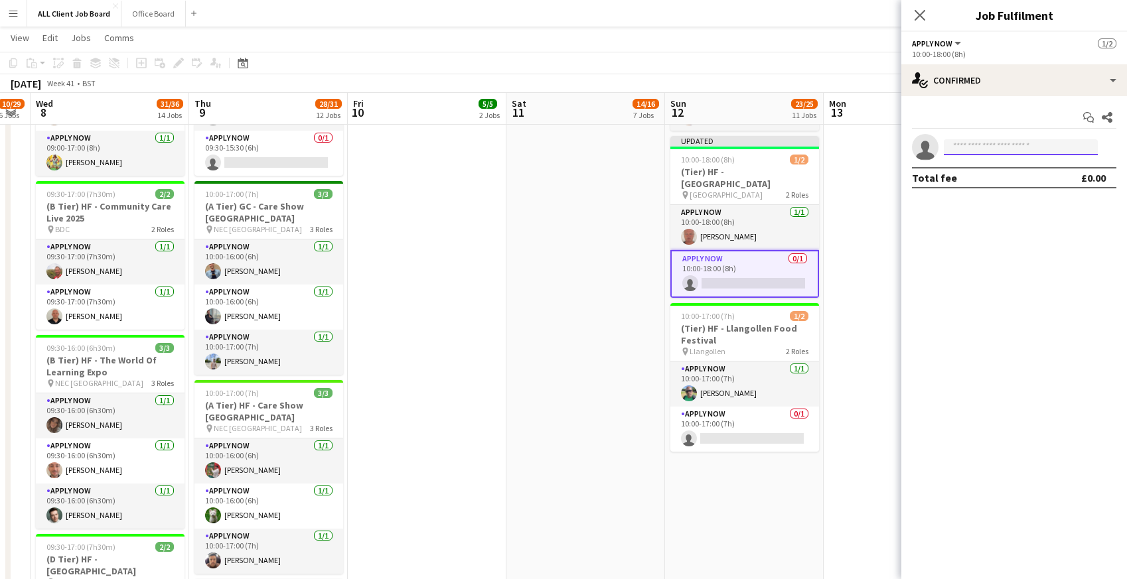
click at [962, 146] on input at bounding box center [1021, 147] width 154 height 16
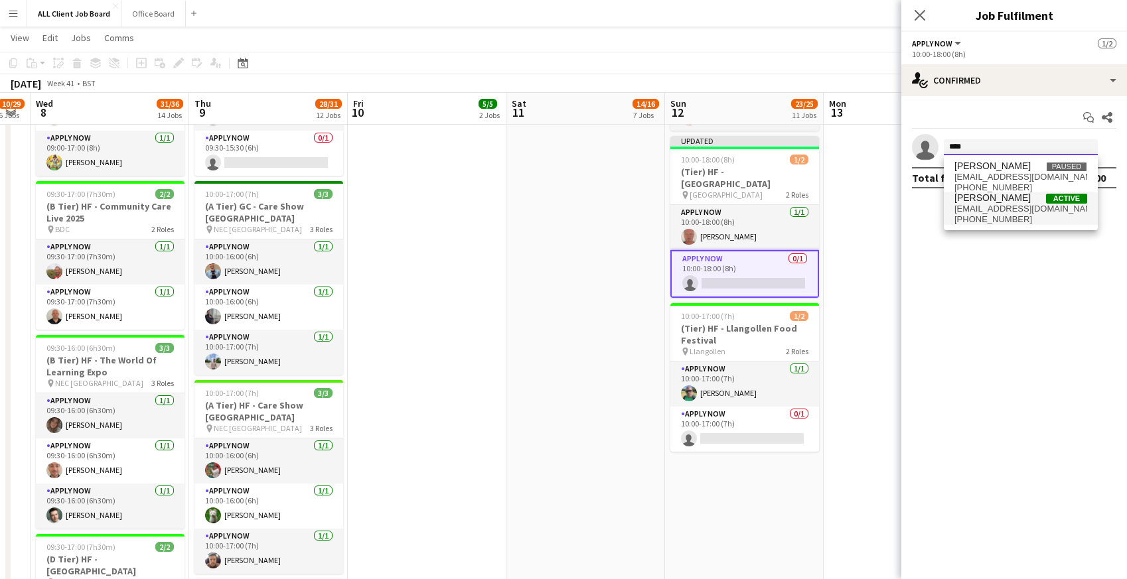
type input "****"
click at [968, 209] on span "[EMAIL_ADDRESS][DOMAIN_NAME]" at bounding box center [1020, 209] width 133 height 11
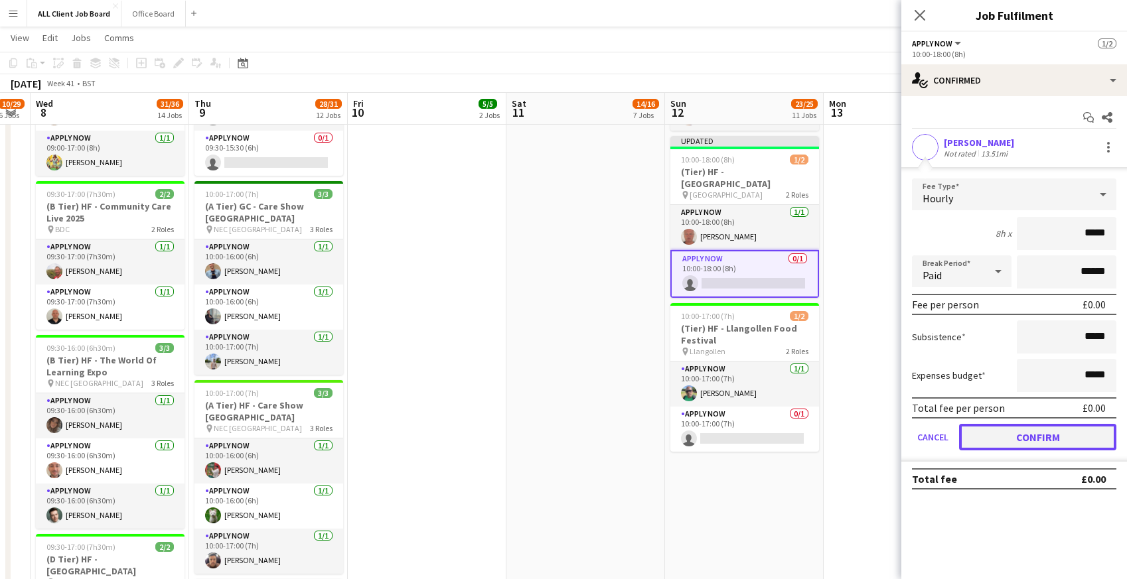
click at [976, 443] on button "Confirm" at bounding box center [1037, 437] width 157 height 27
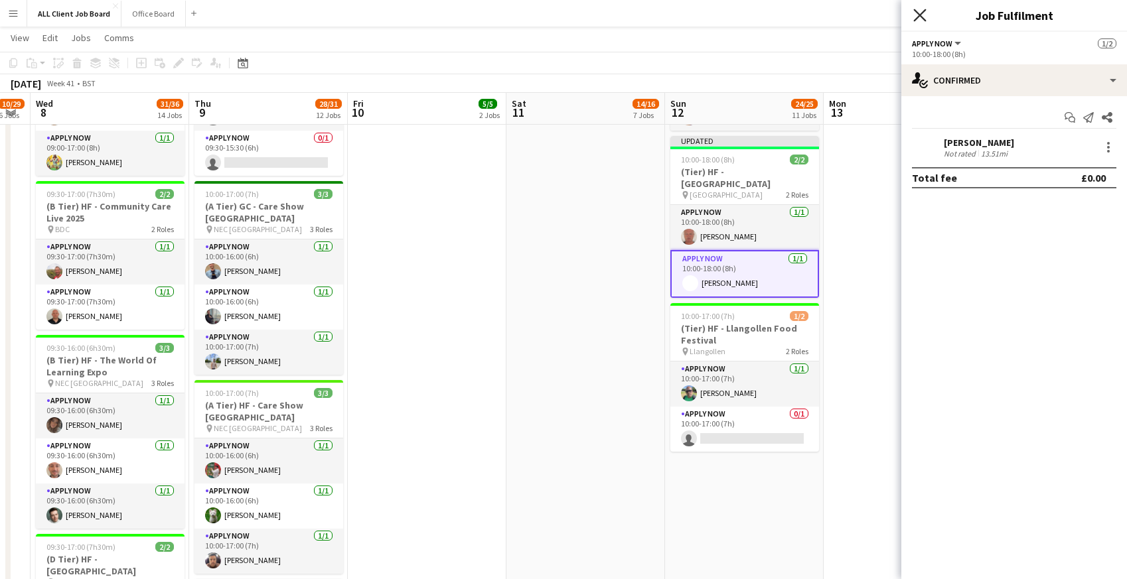
click at [919, 18] on icon "Close pop-in" at bounding box center [919, 15] width 13 height 13
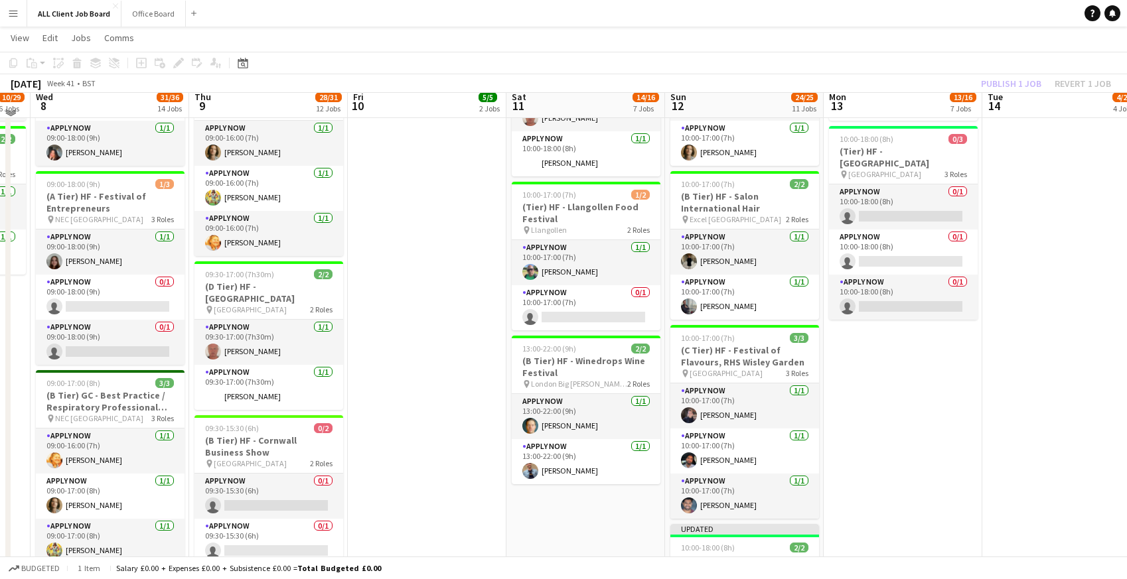
scroll to position [1191, 0]
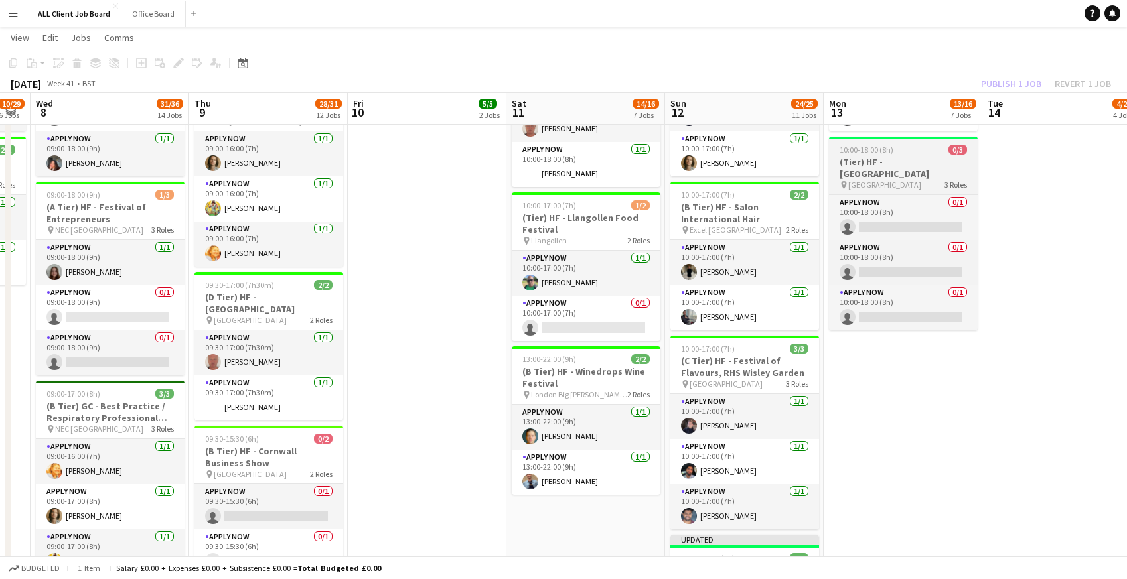
click at [846, 152] on span "10:00-18:00 (8h)" at bounding box center [867, 150] width 54 height 10
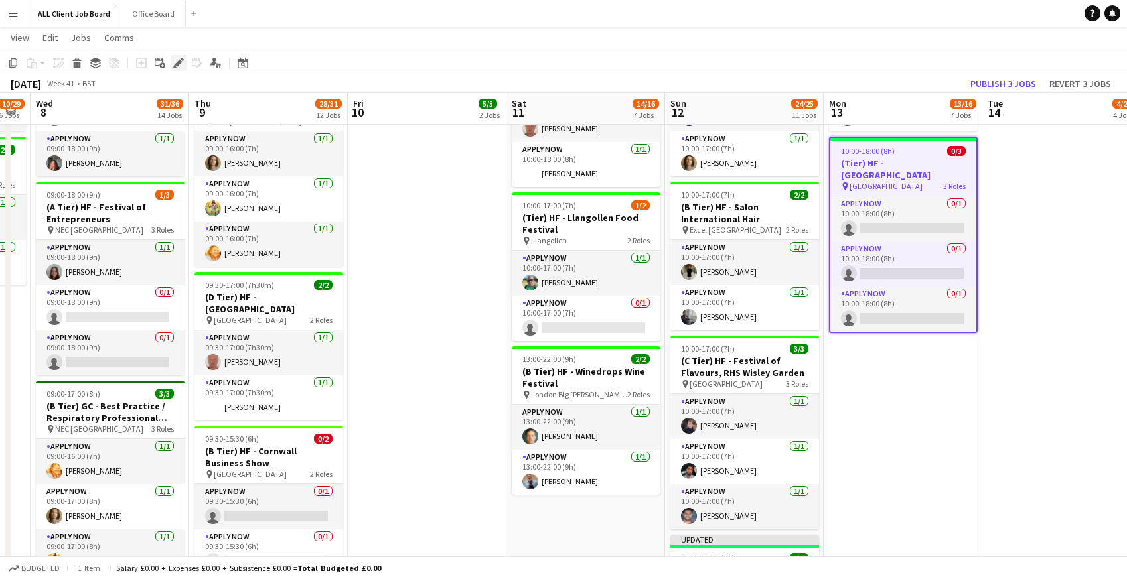
click at [179, 60] on icon at bounding box center [178, 63] width 7 height 7
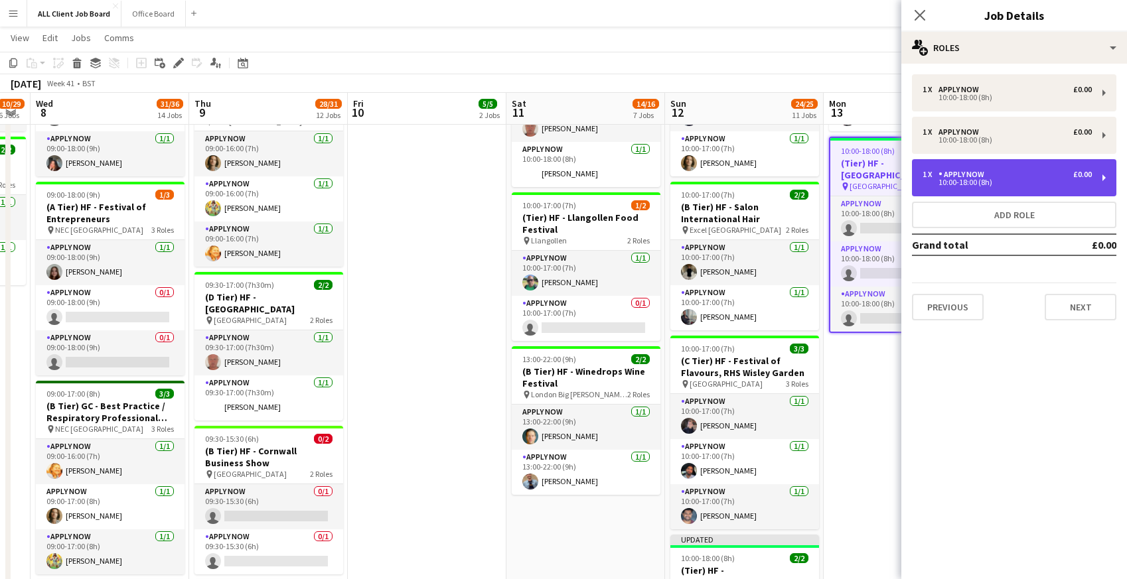
click at [974, 188] on div "1 x APPLY NOW £0.00 10:00-18:00 (8h)" at bounding box center [1014, 177] width 204 height 37
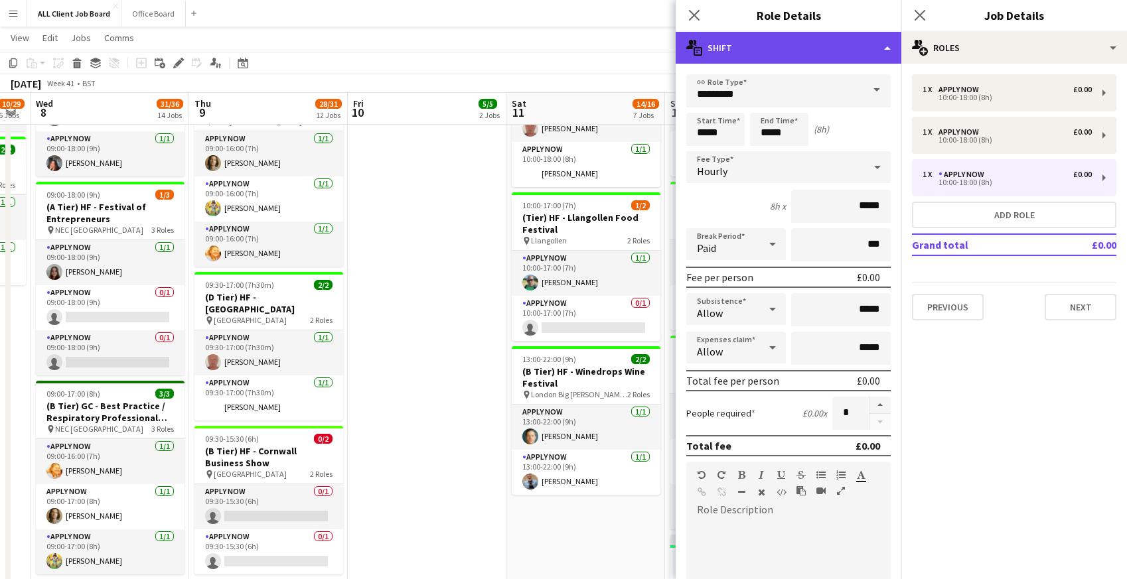
click at [860, 44] on div "multiple-actions-text Shift" at bounding box center [789, 48] width 226 height 32
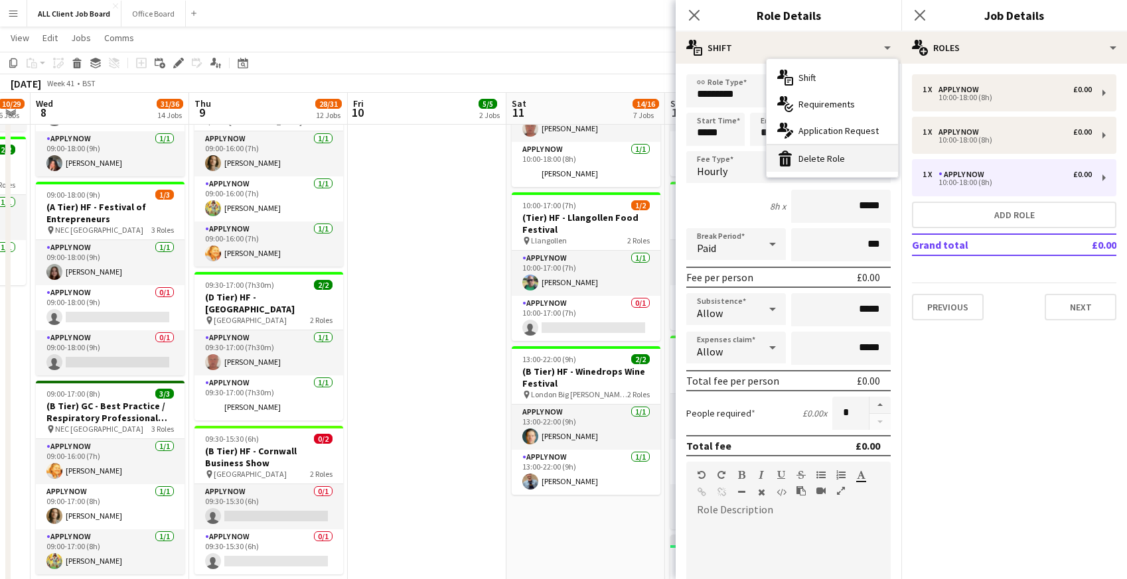
click at [812, 162] on div "bin-2 Delete Role" at bounding box center [832, 158] width 131 height 27
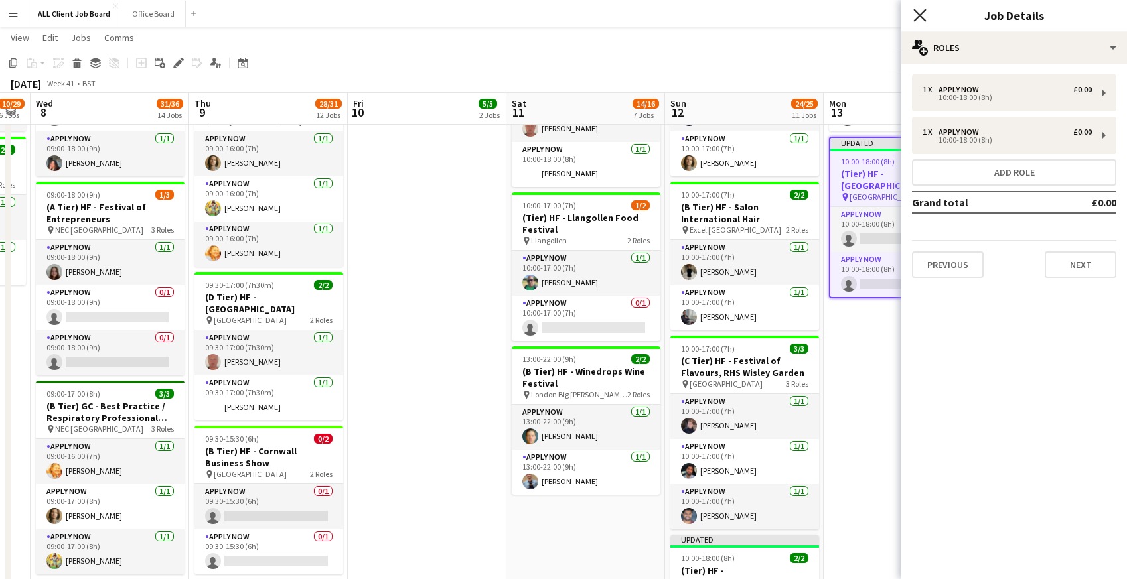
click at [921, 11] on icon "Close pop-in" at bounding box center [919, 15] width 13 height 13
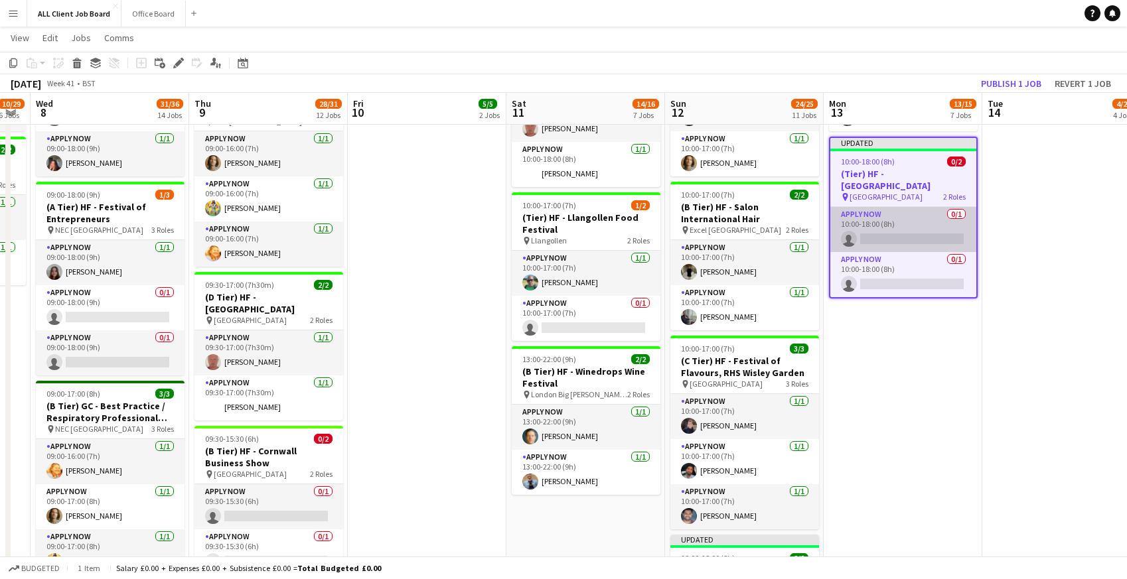
click at [893, 230] on app-card-role "APPLY NOW 0/1 10:00-18:00 (8h) single-neutral-actions" at bounding box center [903, 229] width 146 height 45
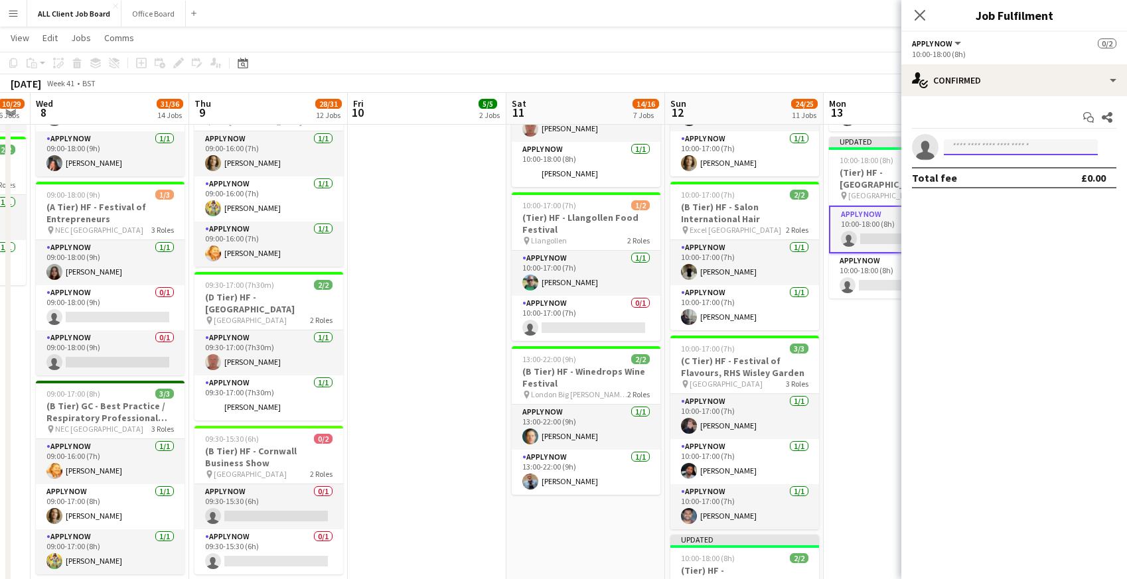
click at [978, 147] on input at bounding box center [1021, 147] width 154 height 16
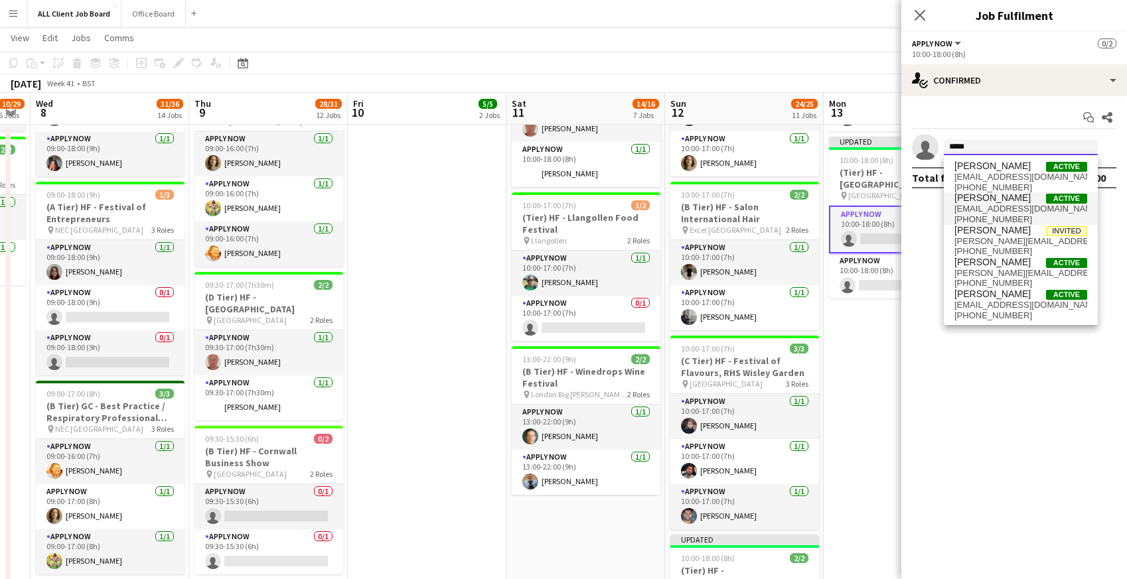
type input "*****"
click at [992, 196] on span "[PERSON_NAME]" at bounding box center [992, 197] width 76 height 11
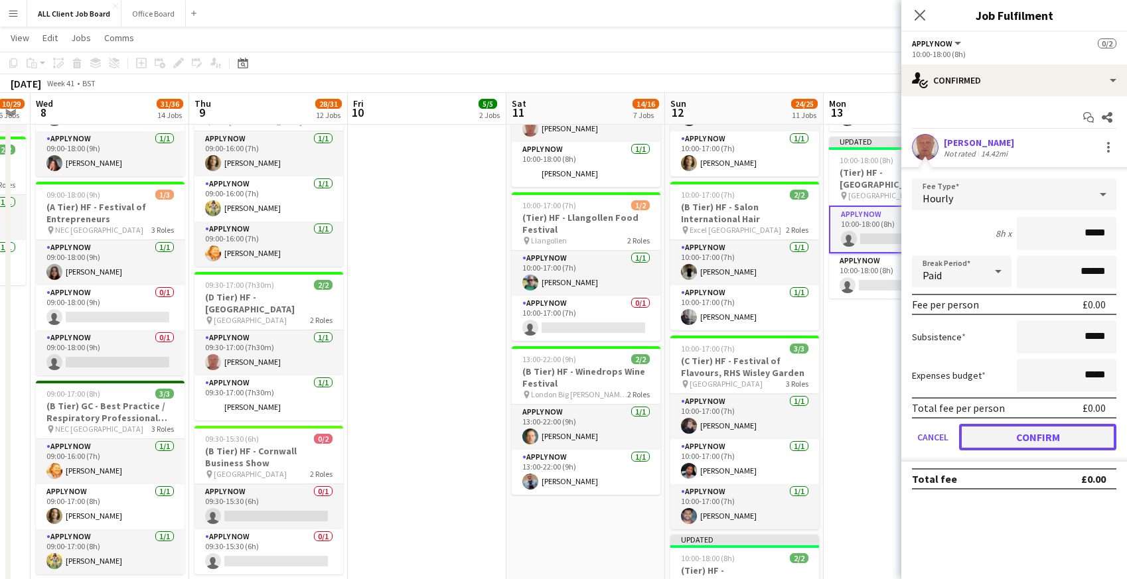
click at [986, 424] on button "Confirm" at bounding box center [1037, 437] width 157 height 27
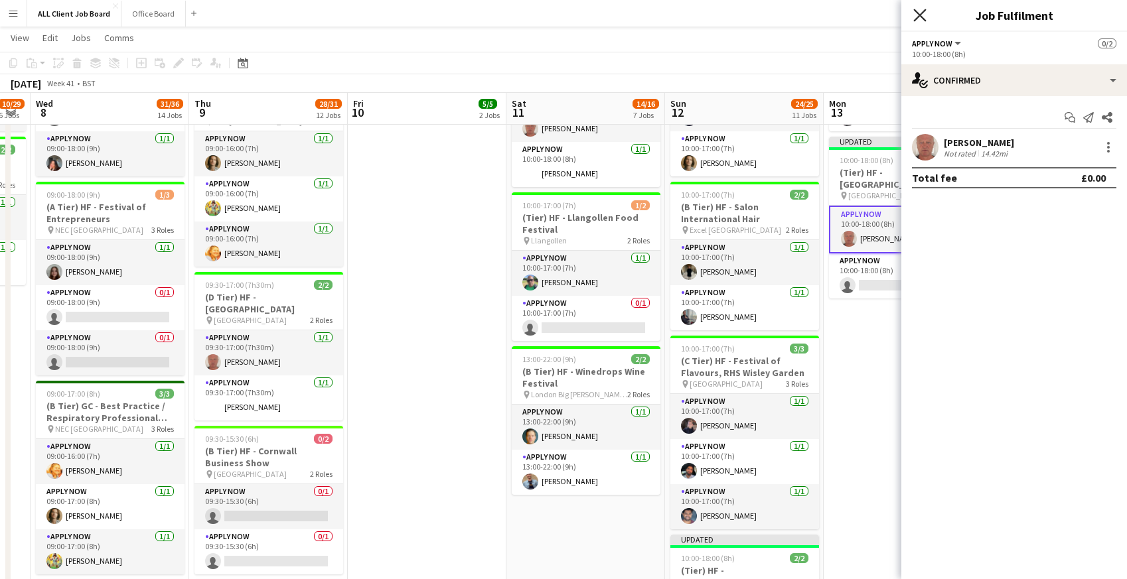
click at [922, 14] on icon at bounding box center [919, 15] width 13 height 13
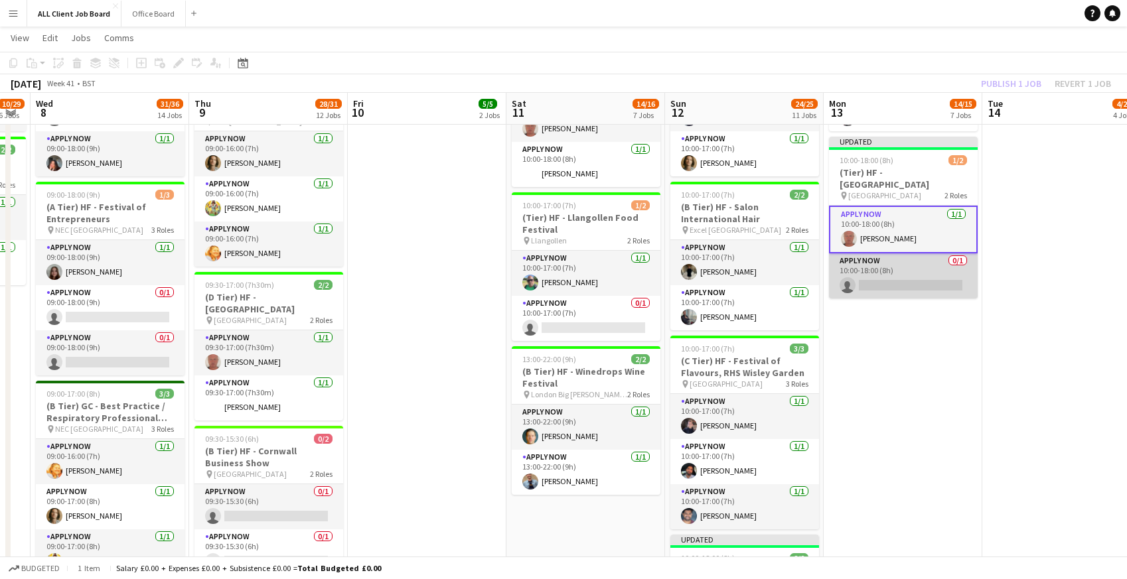
click at [894, 290] on app-card-role "APPLY NOW 0/1 10:00-18:00 (8h) single-neutral-actions" at bounding box center [903, 276] width 149 height 45
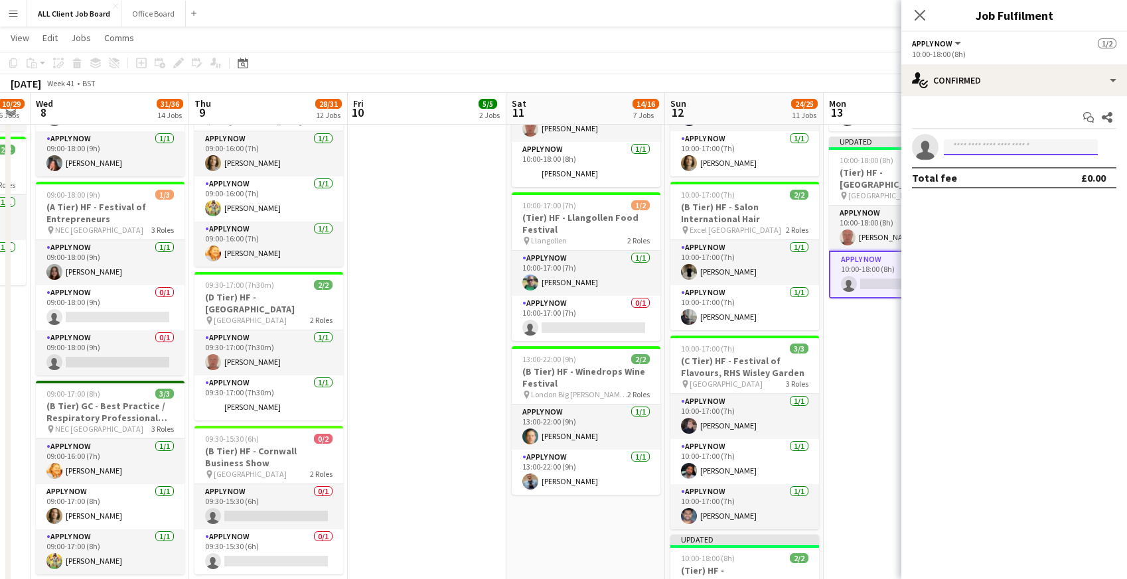
click at [994, 152] on input at bounding box center [1021, 147] width 154 height 16
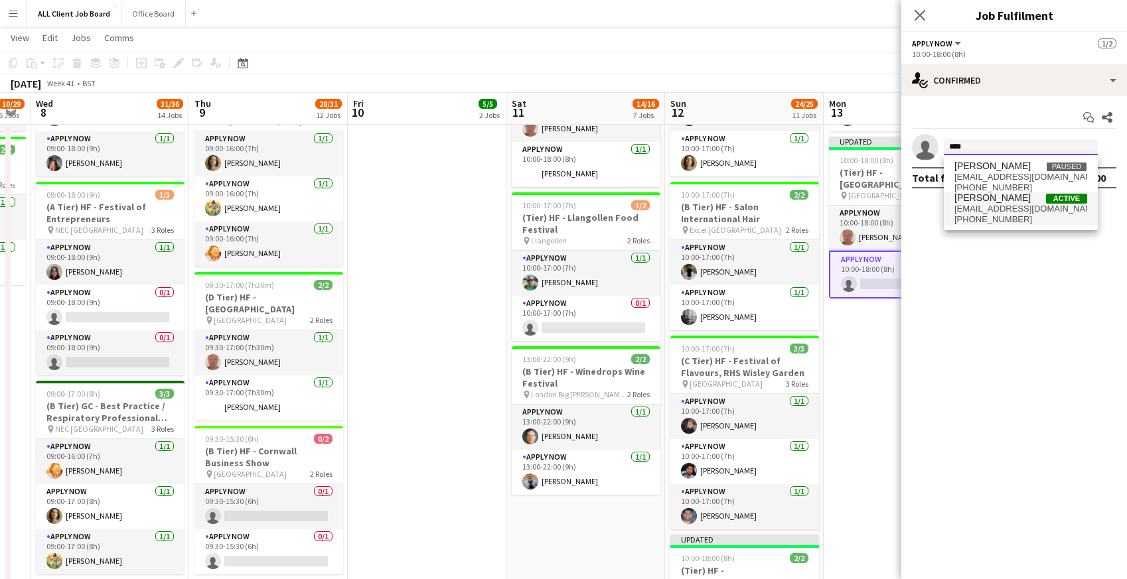
type input "****"
click at [983, 209] on span "[EMAIL_ADDRESS][DOMAIN_NAME]" at bounding box center [1020, 209] width 133 height 11
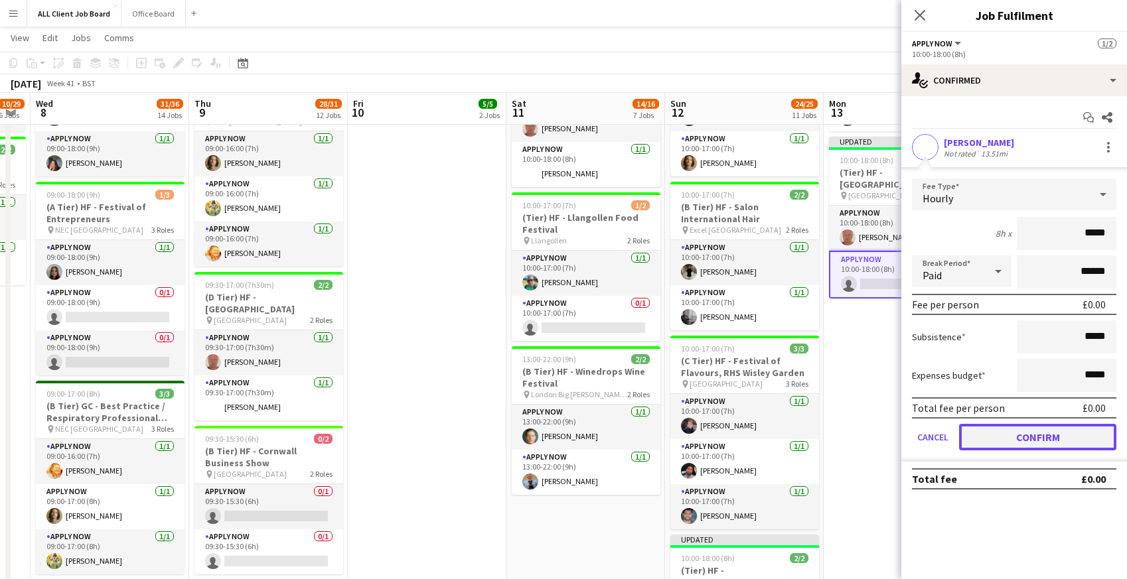
click at [975, 438] on button "Confirm" at bounding box center [1037, 437] width 157 height 27
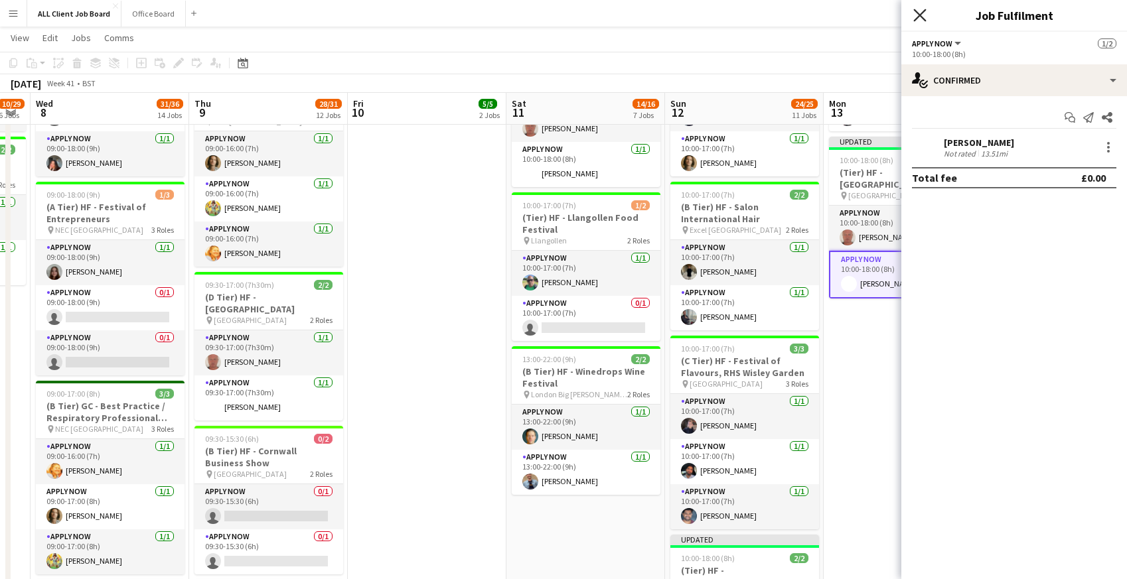
click at [920, 17] on icon "Close pop-in" at bounding box center [919, 15] width 13 height 13
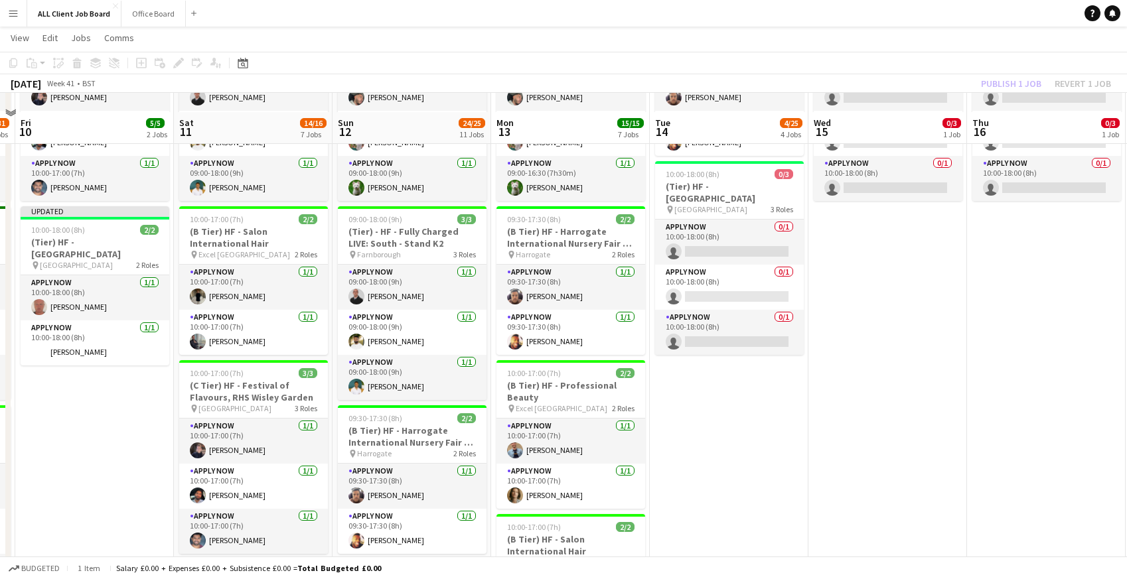
scroll to position [658, 0]
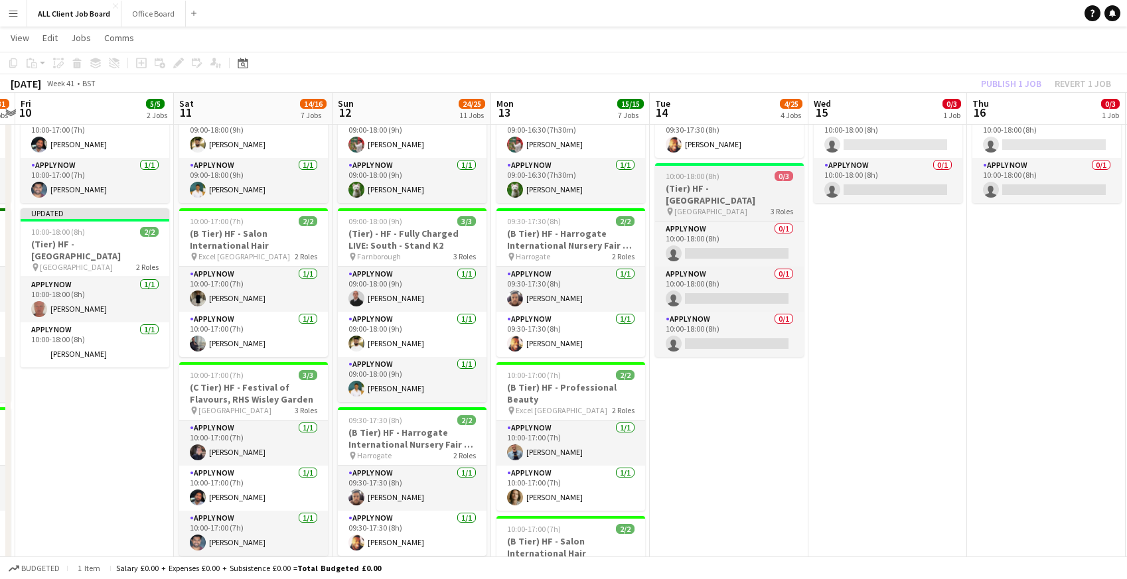
click at [723, 186] on h3 "(Tier) HF - [GEOGRAPHIC_DATA]" at bounding box center [729, 195] width 149 height 24
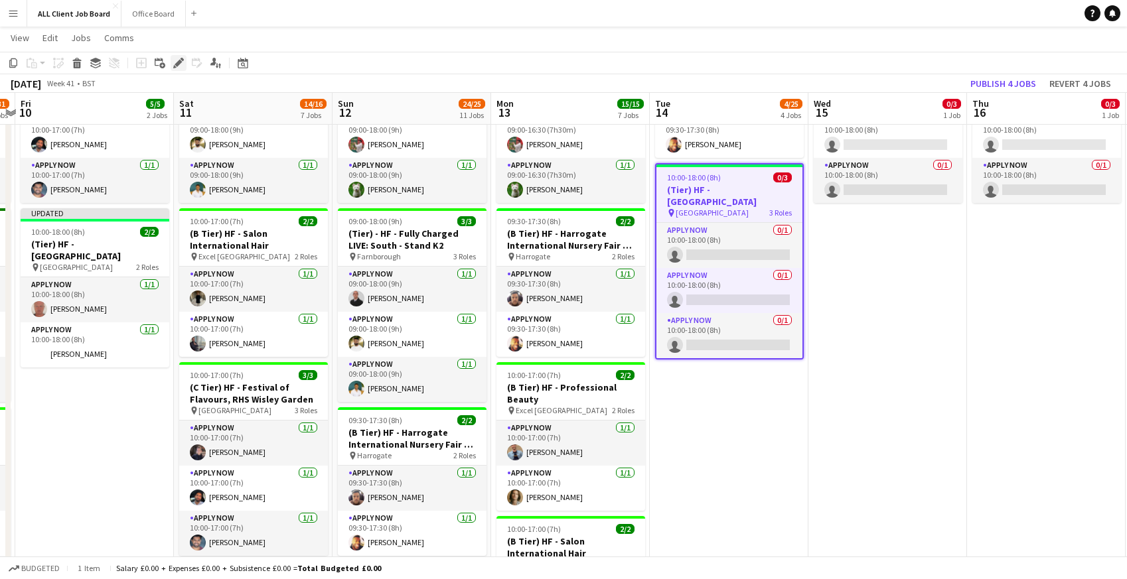
click at [180, 61] on icon at bounding box center [178, 63] width 7 height 7
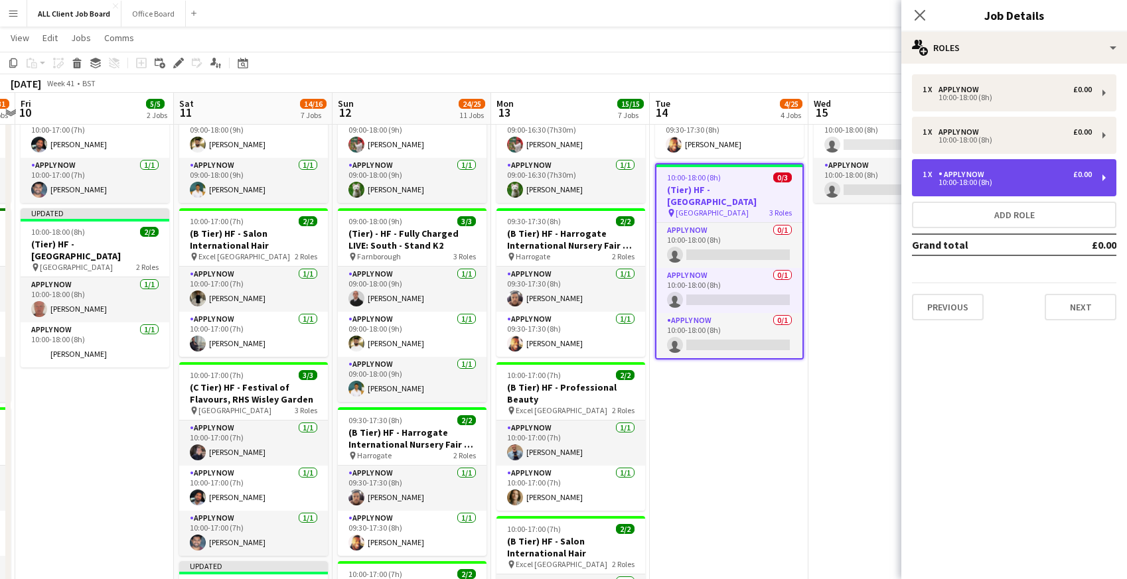
click at [1014, 180] on div "10:00-18:00 (8h)" at bounding box center [1007, 182] width 169 height 7
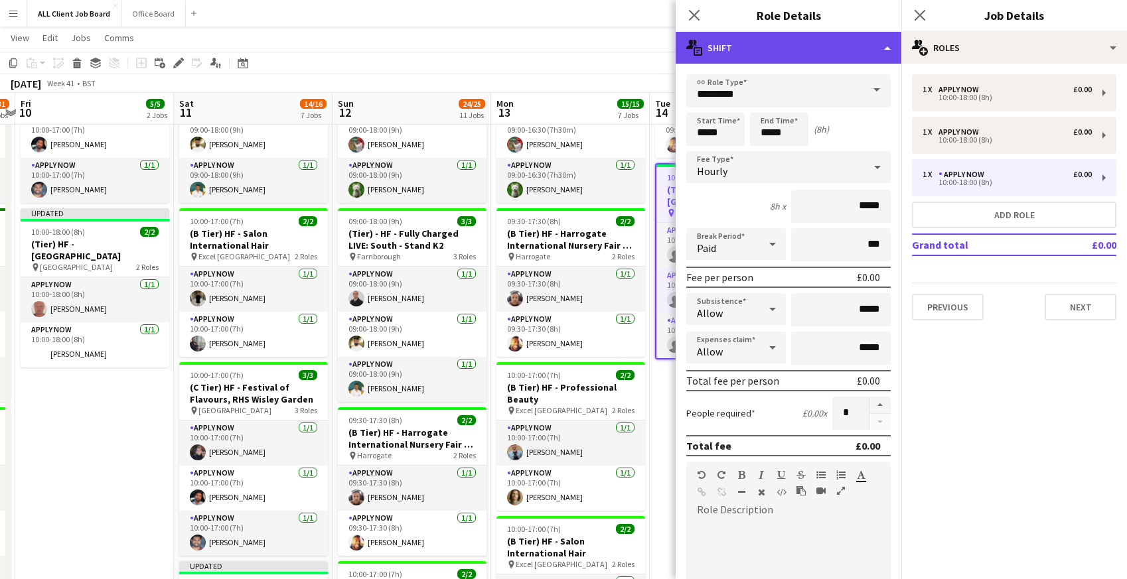
click at [812, 48] on div "multiple-actions-text Shift" at bounding box center [789, 48] width 226 height 32
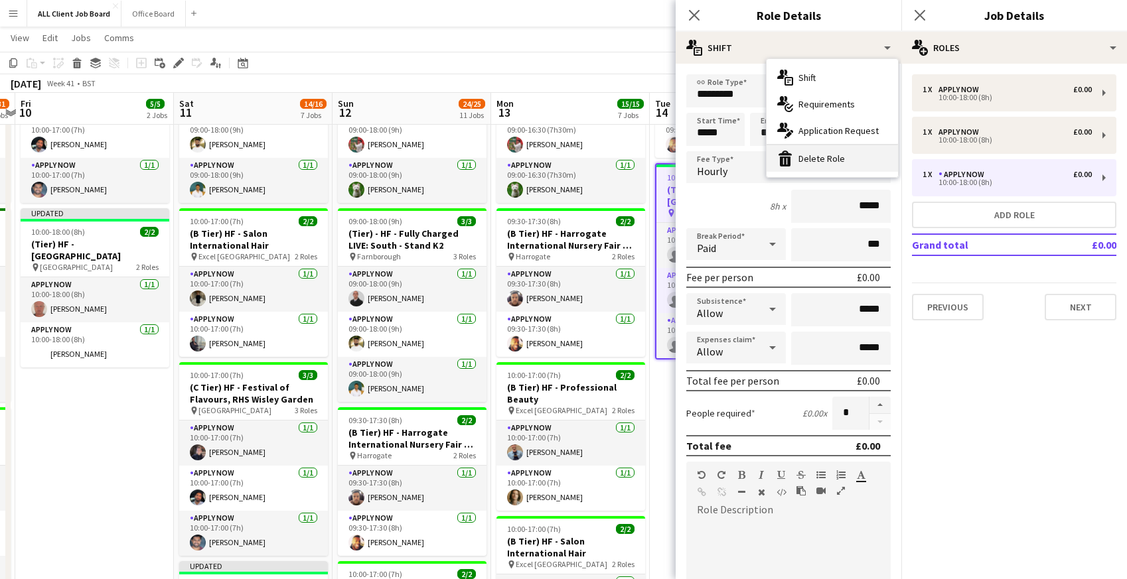
click at [818, 158] on div "bin-2 Delete Role" at bounding box center [832, 158] width 131 height 27
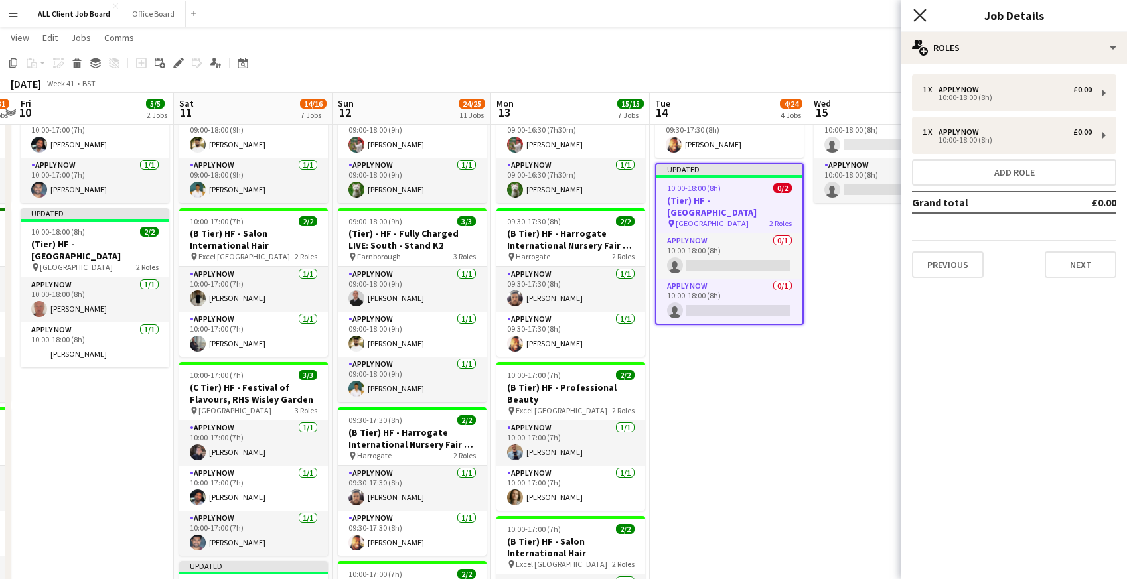
click at [924, 18] on icon "Close pop-in" at bounding box center [919, 15] width 13 height 13
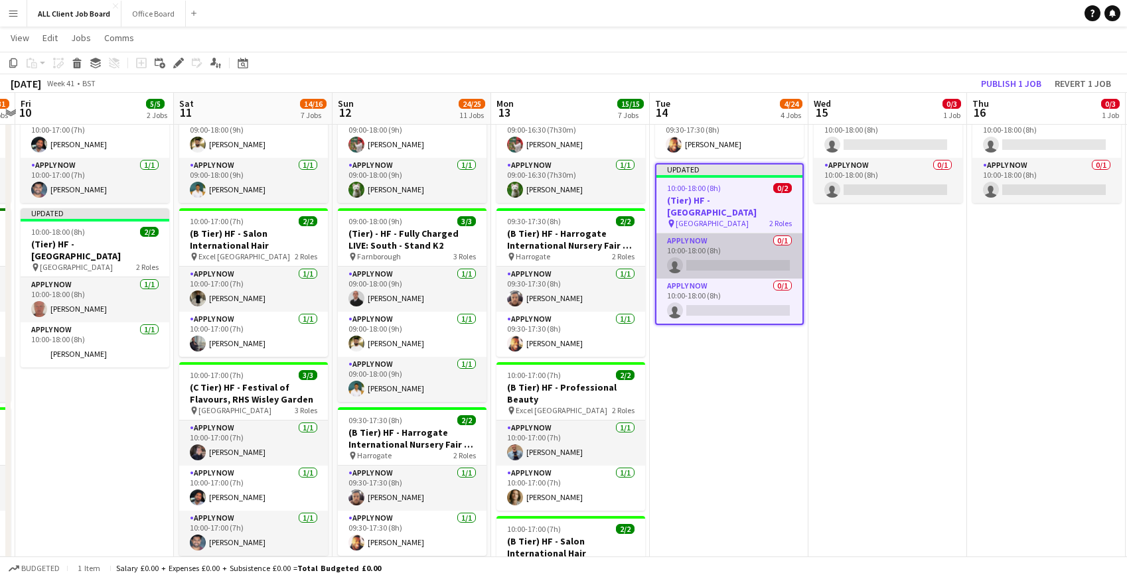
click at [704, 261] on app-card-role "APPLY NOW 0/1 10:00-18:00 (8h) single-neutral-actions" at bounding box center [729, 256] width 146 height 45
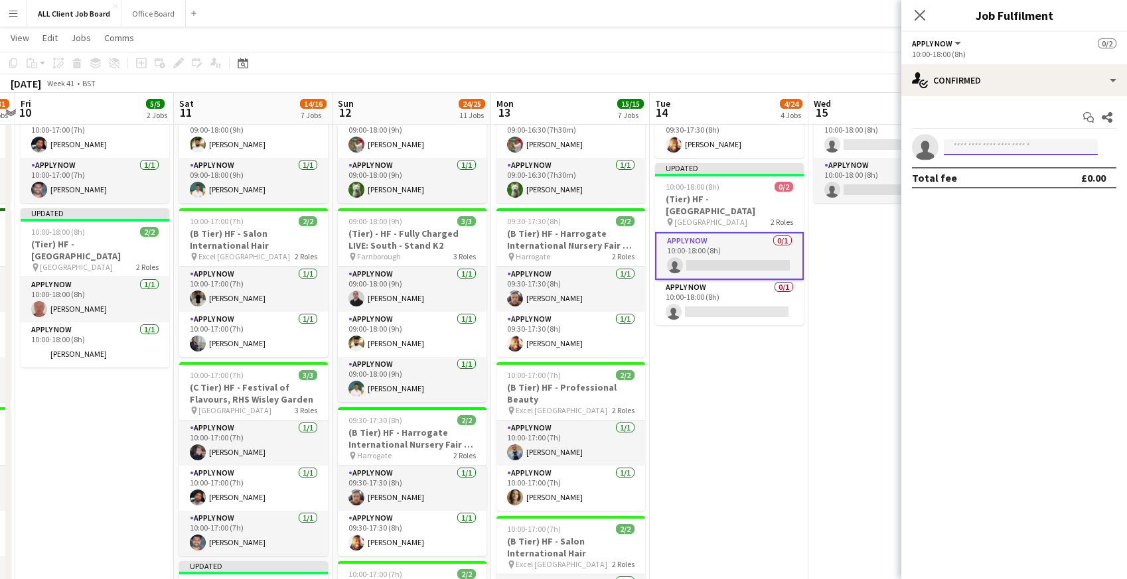
click at [969, 145] on input at bounding box center [1021, 147] width 154 height 16
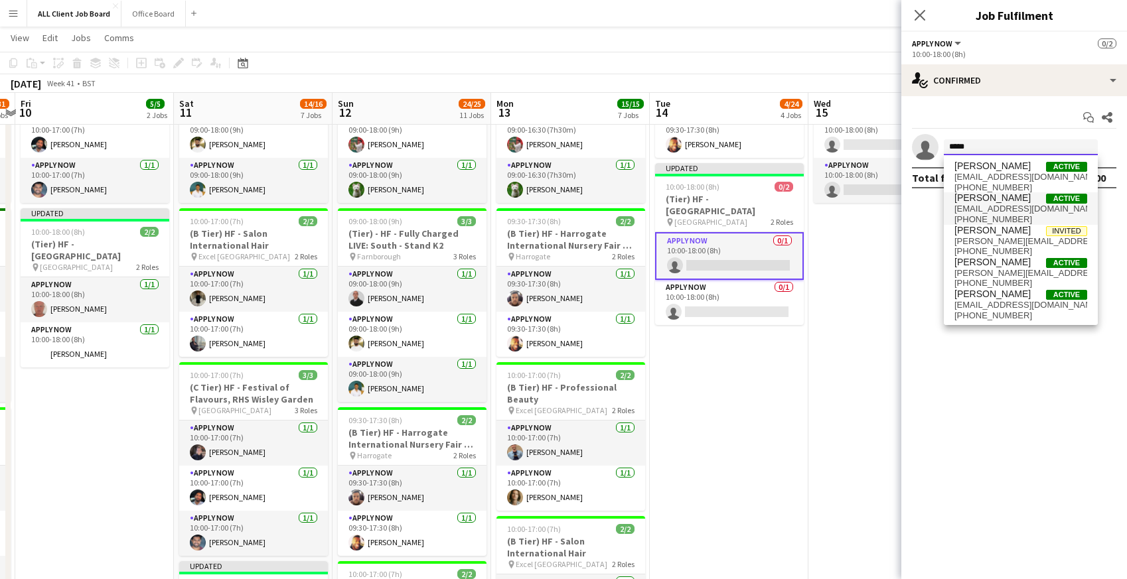
type input "*****"
click at [1009, 204] on span "[EMAIL_ADDRESS][DOMAIN_NAME]" at bounding box center [1020, 209] width 133 height 11
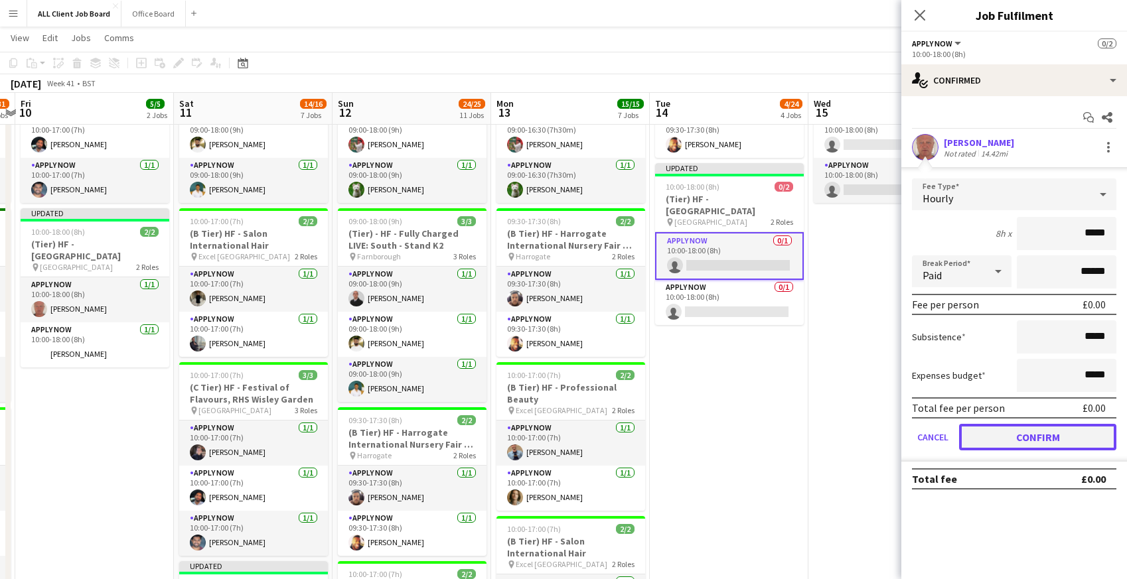
click at [1002, 439] on button "Confirm" at bounding box center [1037, 437] width 157 height 27
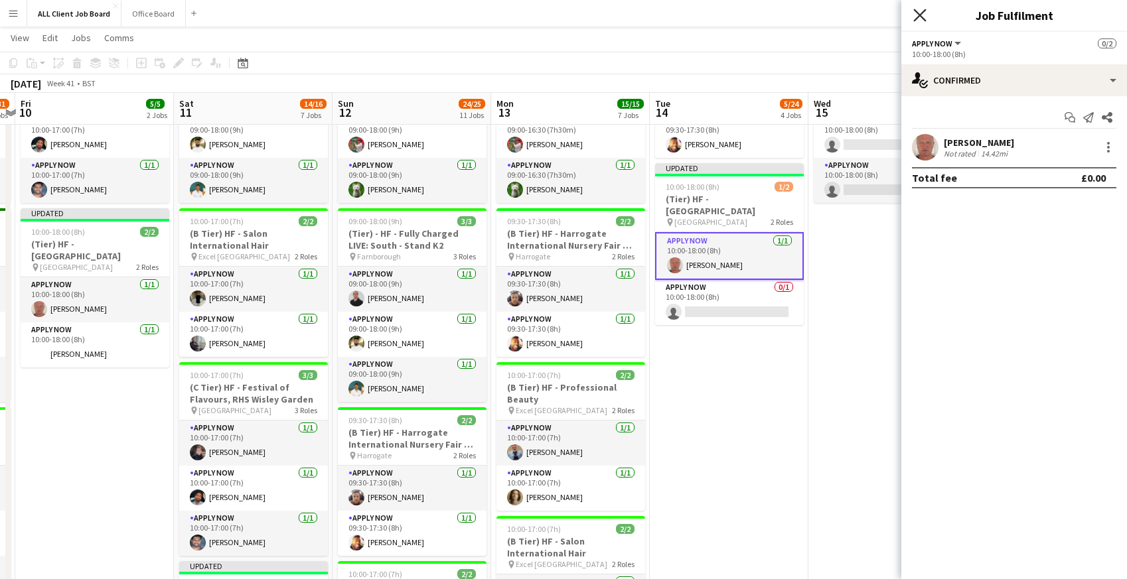
click at [921, 13] on icon at bounding box center [919, 15] width 13 height 13
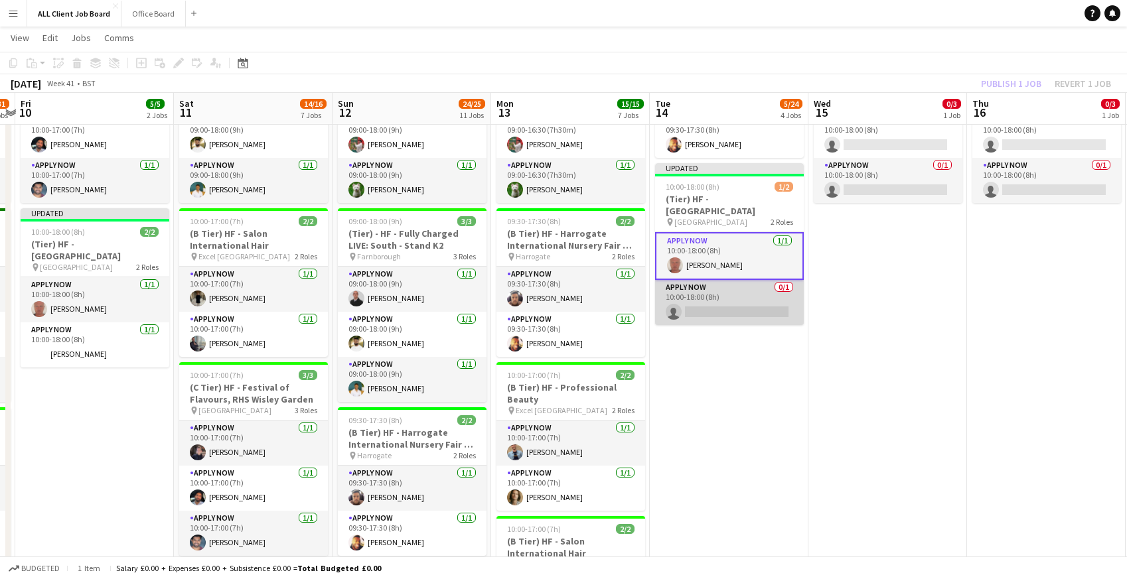
click at [727, 309] on app-card-role "APPLY NOW 0/1 10:00-18:00 (8h) single-neutral-actions" at bounding box center [729, 302] width 149 height 45
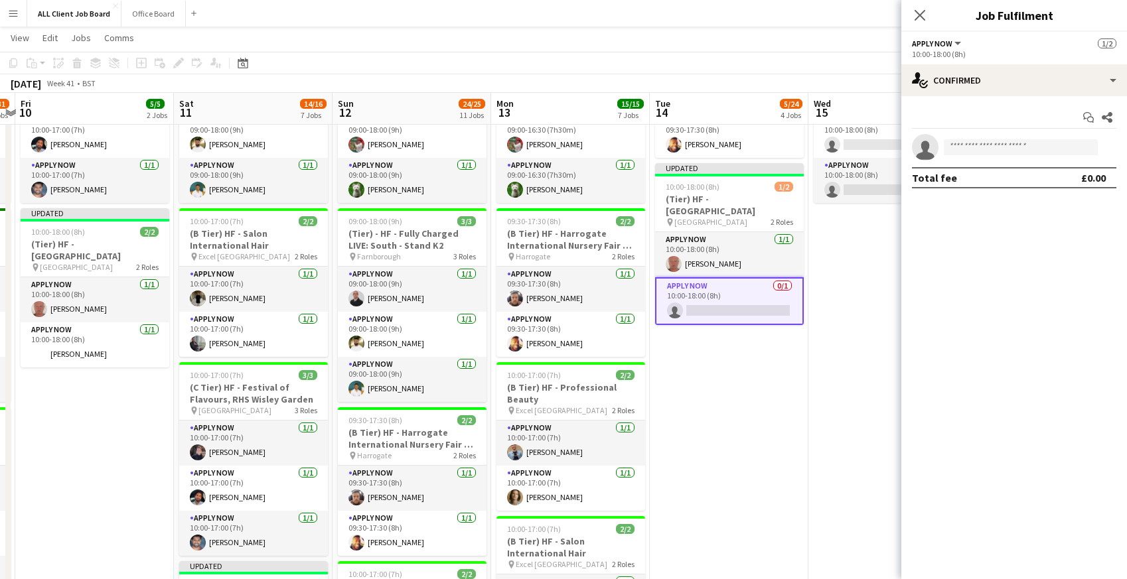
click at [974, 138] on app-invite-slot "single-neutral-actions" at bounding box center [1014, 147] width 226 height 27
click at [974, 149] on input at bounding box center [1021, 147] width 154 height 16
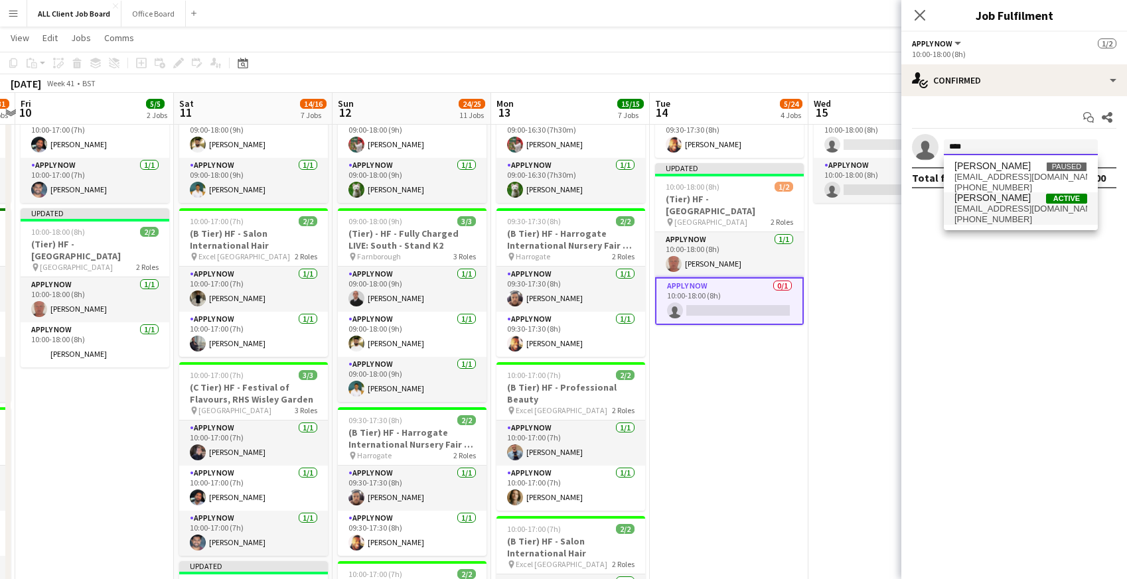
type input "****"
click at [963, 216] on span "[PHONE_NUMBER]" at bounding box center [1020, 219] width 133 height 11
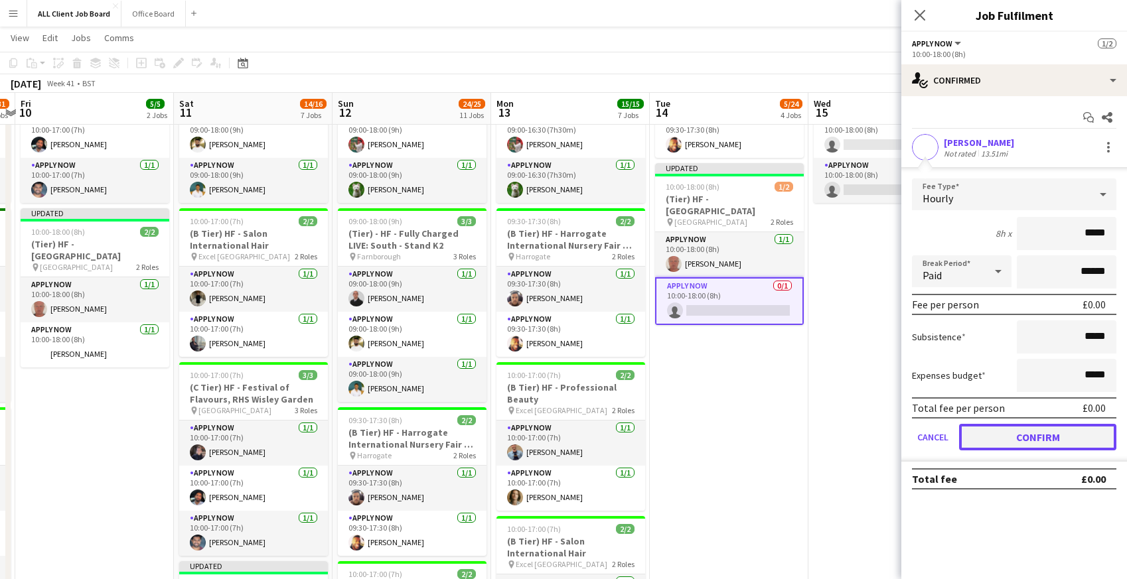
click at [976, 431] on button "Confirm" at bounding box center [1037, 437] width 157 height 27
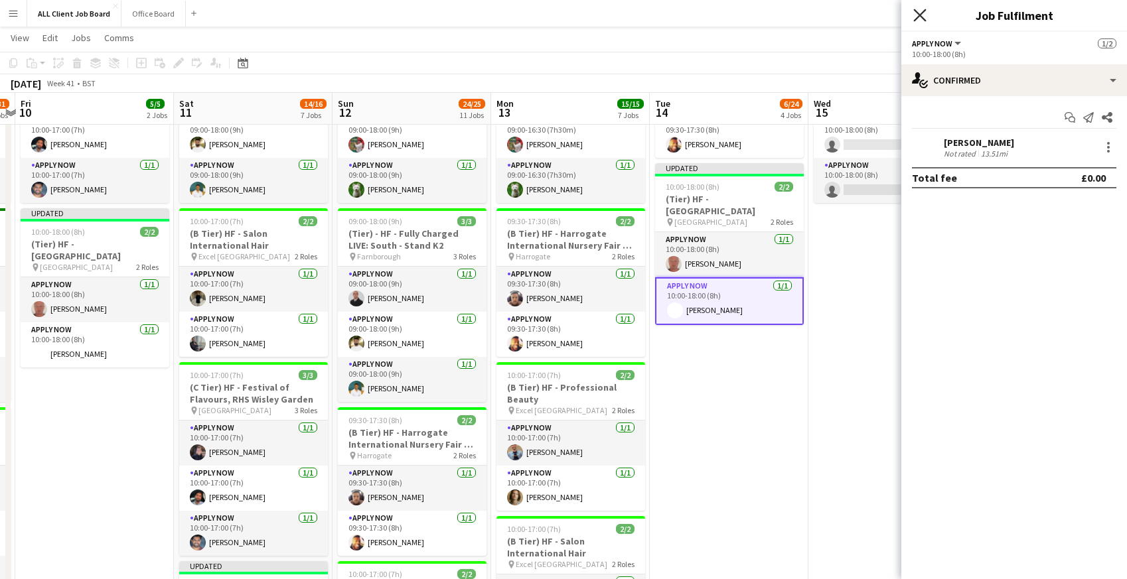
click at [924, 12] on icon "Close pop-in" at bounding box center [919, 15] width 13 height 13
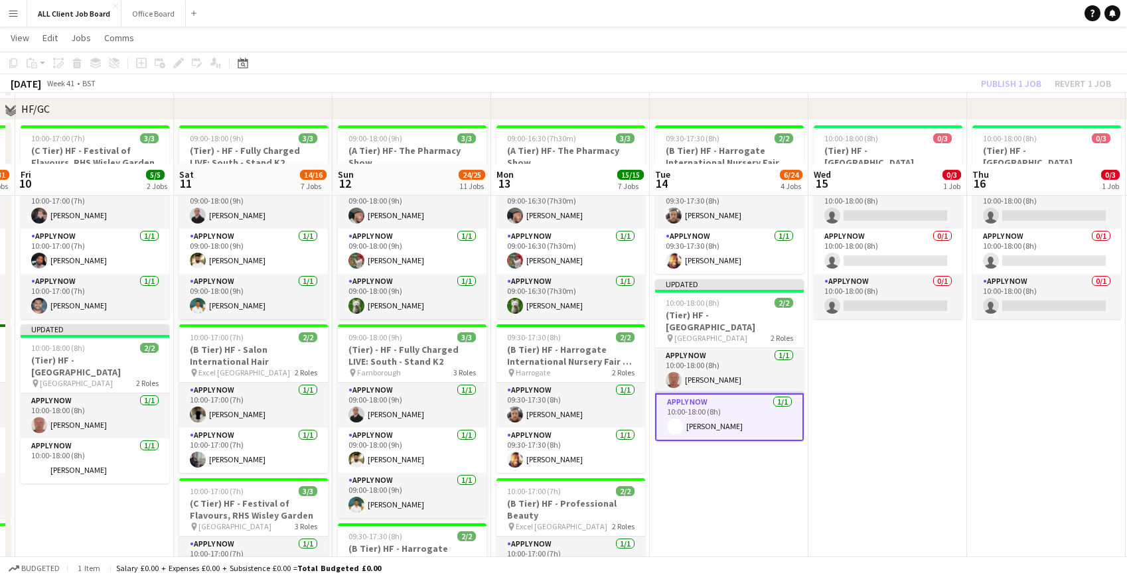
scroll to position [515, 0]
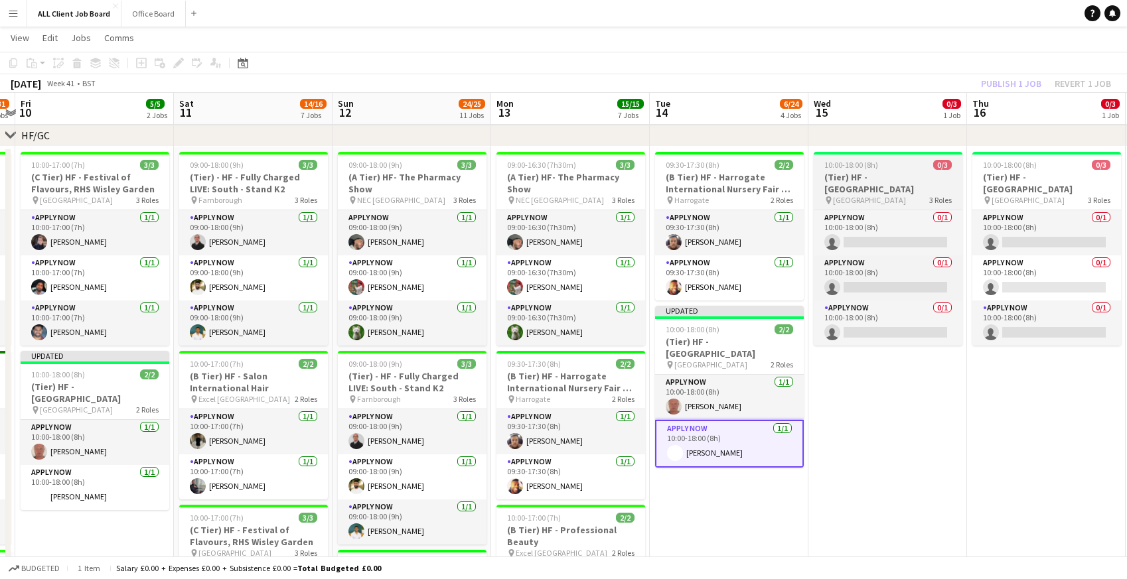
click at [846, 166] on span "10:00-18:00 (8h)" at bounding box center [851, 165] width 54 height 10
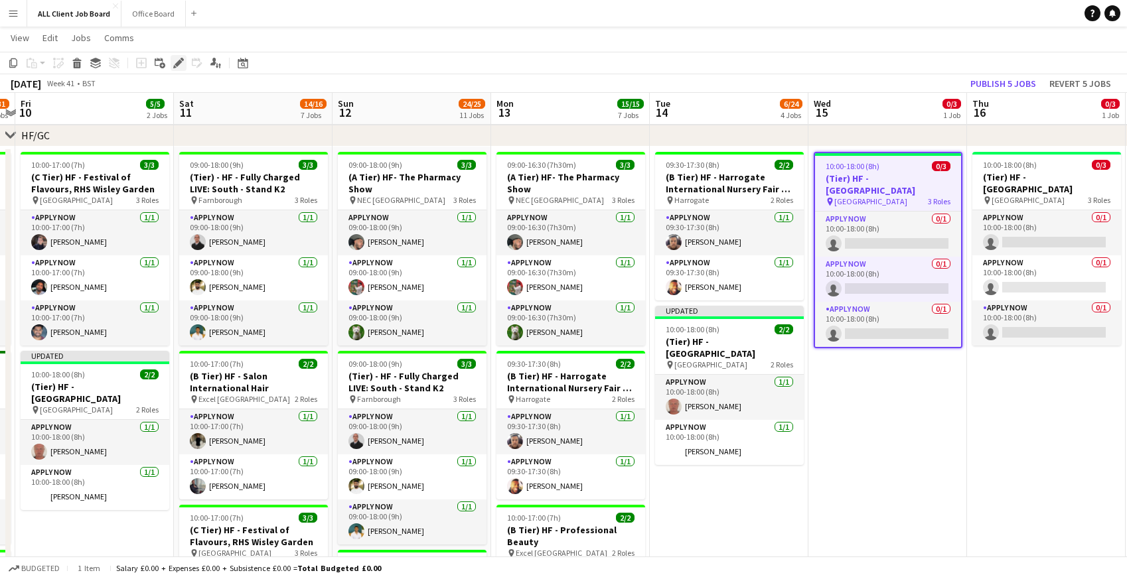
click at [178, 67] on icon "Edit" at bounding box center [178, 63] width 11 height 11
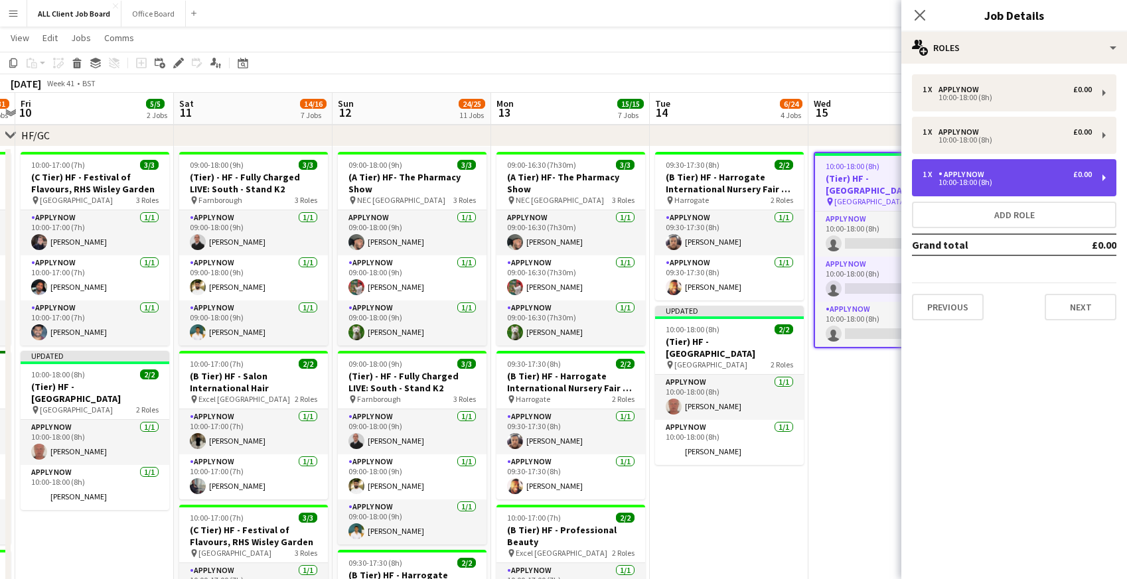
click at [971, 183] on div "10:00-18:00 (8h)" at bounding box center [1007, 182] width 169 height 7
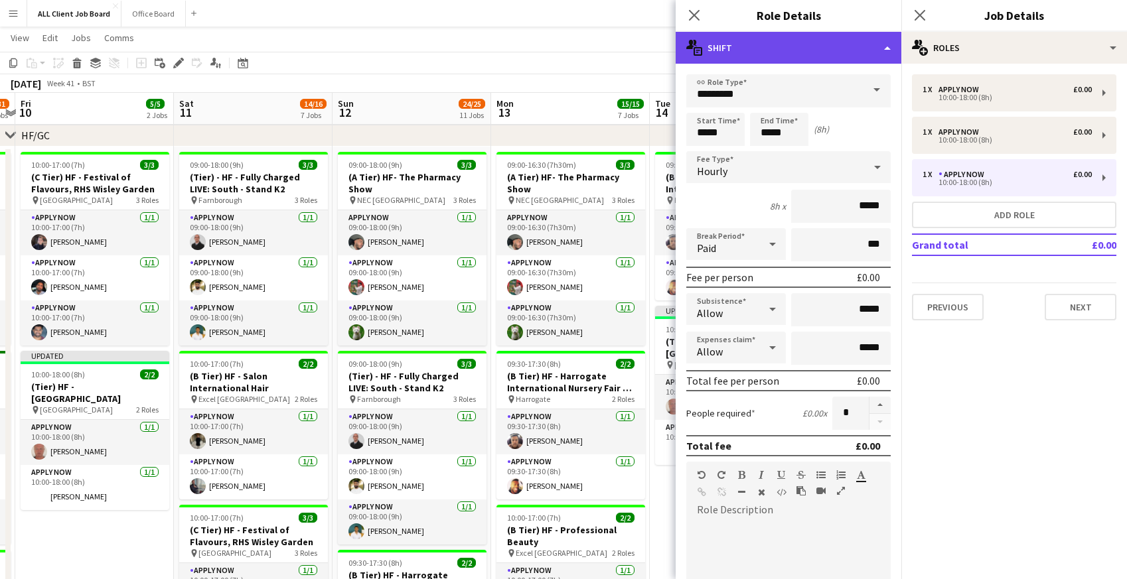
click at [808, 54] on div "multiple-actions-text Shift" at bounding box center [789, 48] width 226 height 32
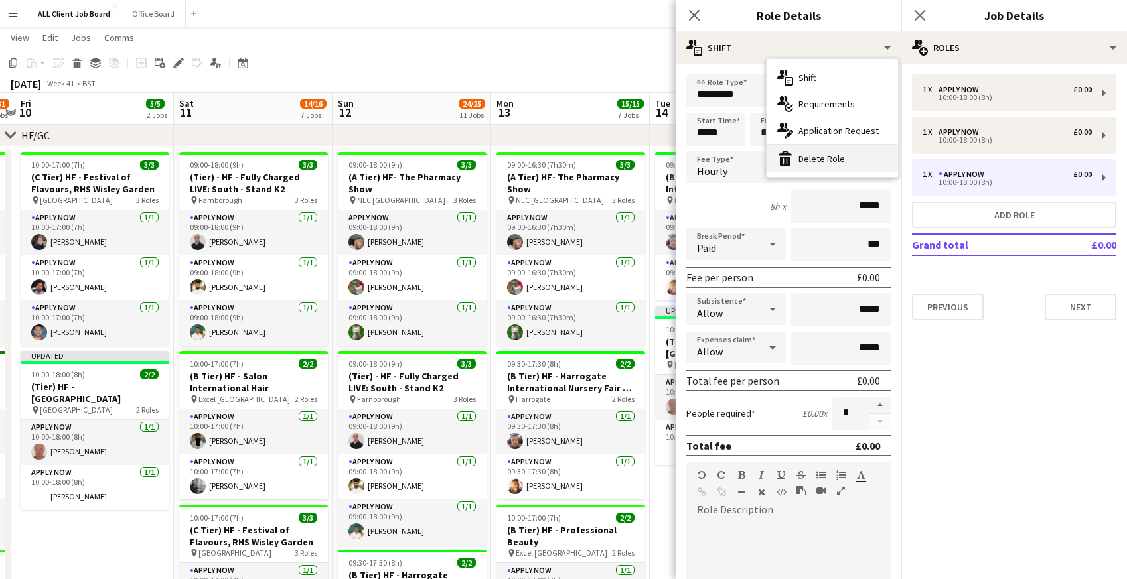
click at [830, 154] on div "bin-2 Delete Role" at bounding box center [832, 158] width 131 height 27
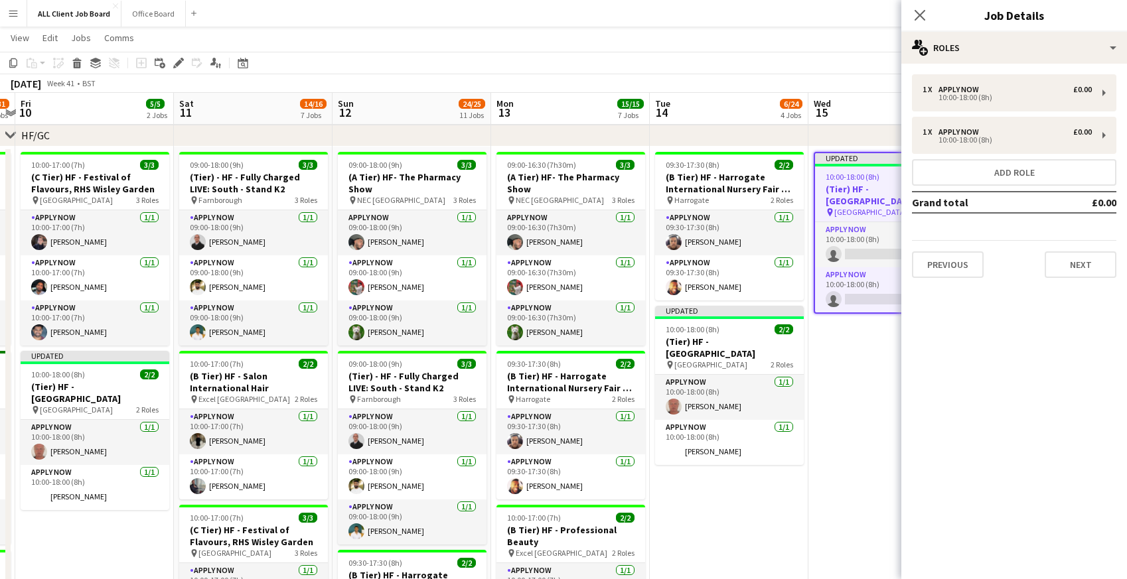
drag, startPoint x: 923, startPoint y: 11, endPoint x: 893, endPoint y: 140, distance: 132.0
click at [923, 11] on icon at bounding box center [920, 15] width 11 height 11
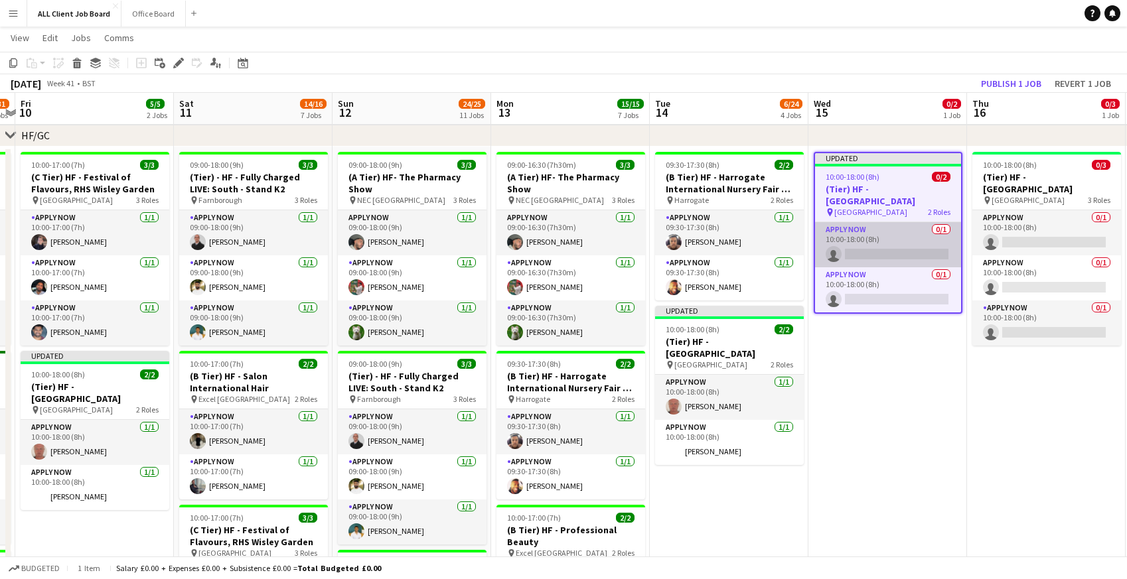
click at [875, 252] on app-card-role "APPLY NOW 0/1 10:00-18:00 (8h) single-neutral-actions" at bounding box center [888, 244] width 146 height 45
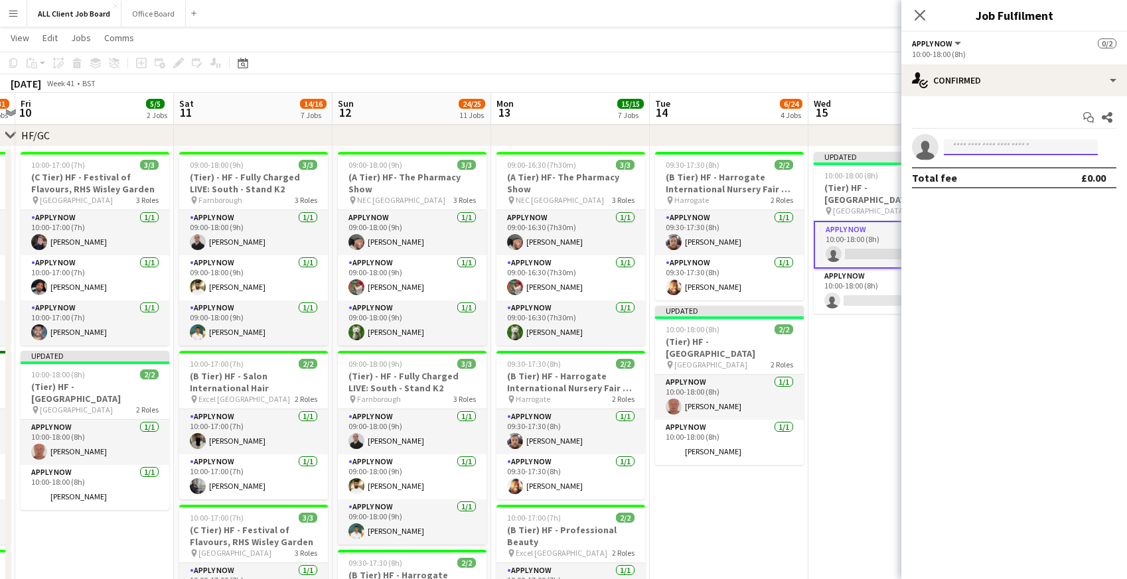
click at [967, 148] on input at bounding box center [1021, 147] width 154 height 16
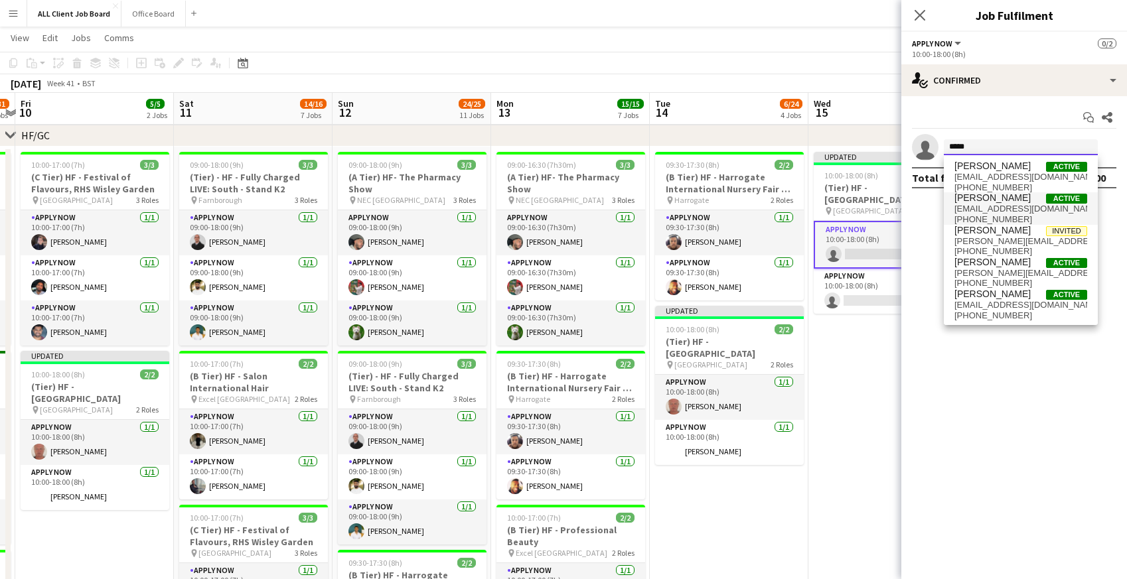
type input "*****"
click at [972, 209] on span "[EMAIL_ADDRESS][DOMAIN_NAME]" at bounding box center [1020, 209] width 133 height 11
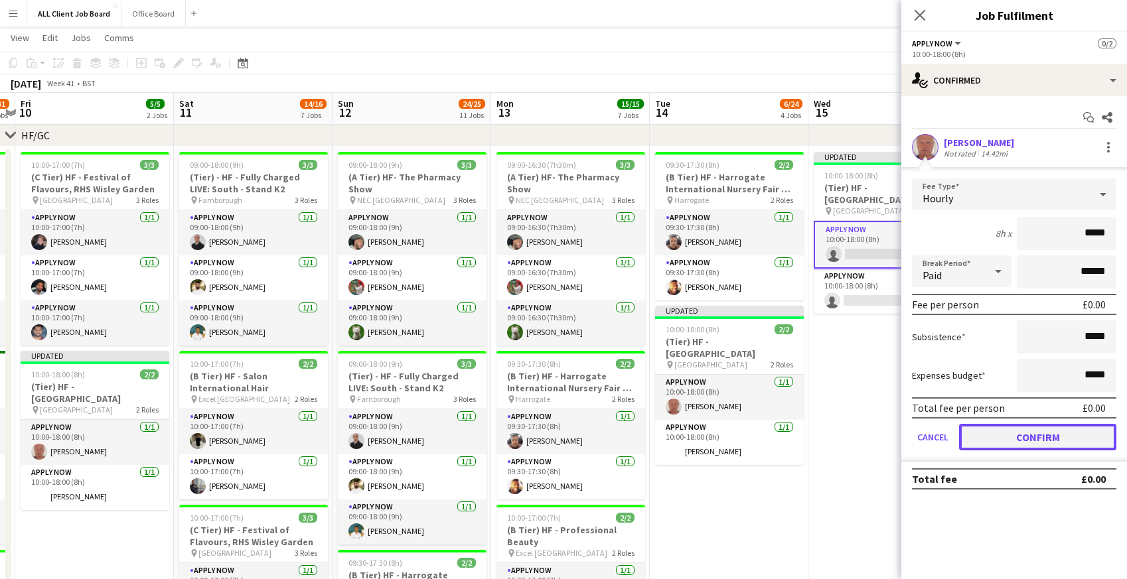
click at [1011, 445] on button "Confirm" at bounding box center [1037, 437] width 157 height 27
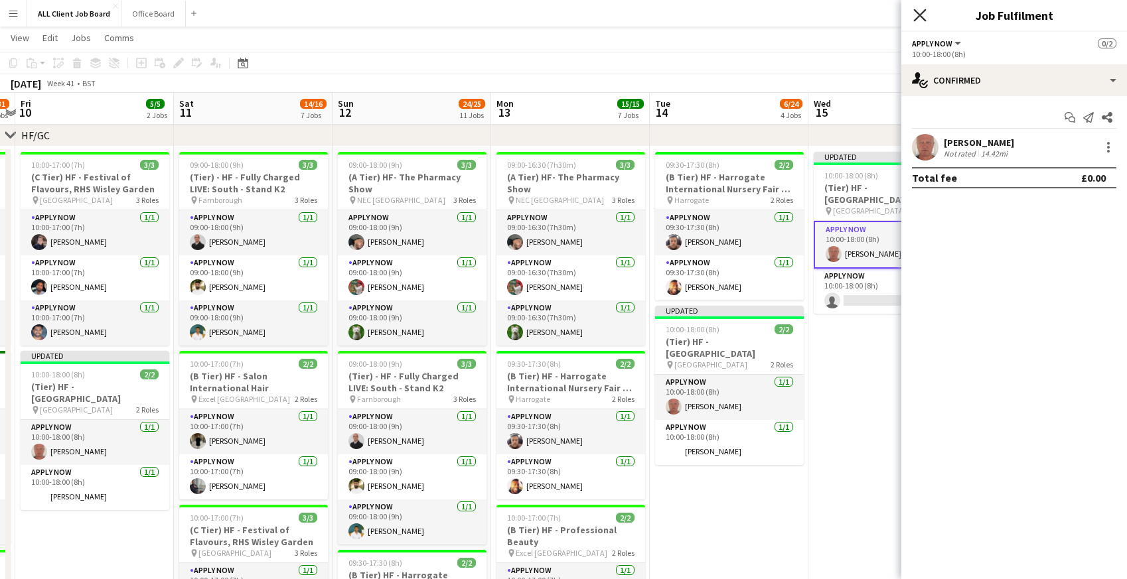
click at [916, 15] on icon "Close pop-in" at bounding box center [919, 15] width 13 height 13
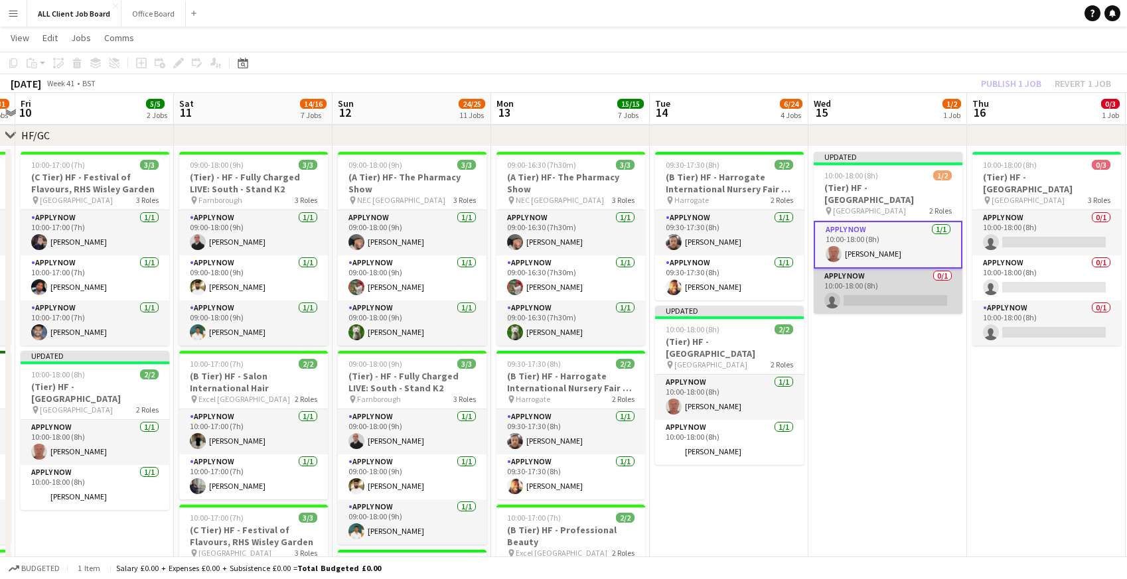
click at [879, 283] on app-card-role "APPLY NOW 0/1 10:00-18:00 (8h) single-neutral-actions" at bounding box center [888, 291] width 149 height 45
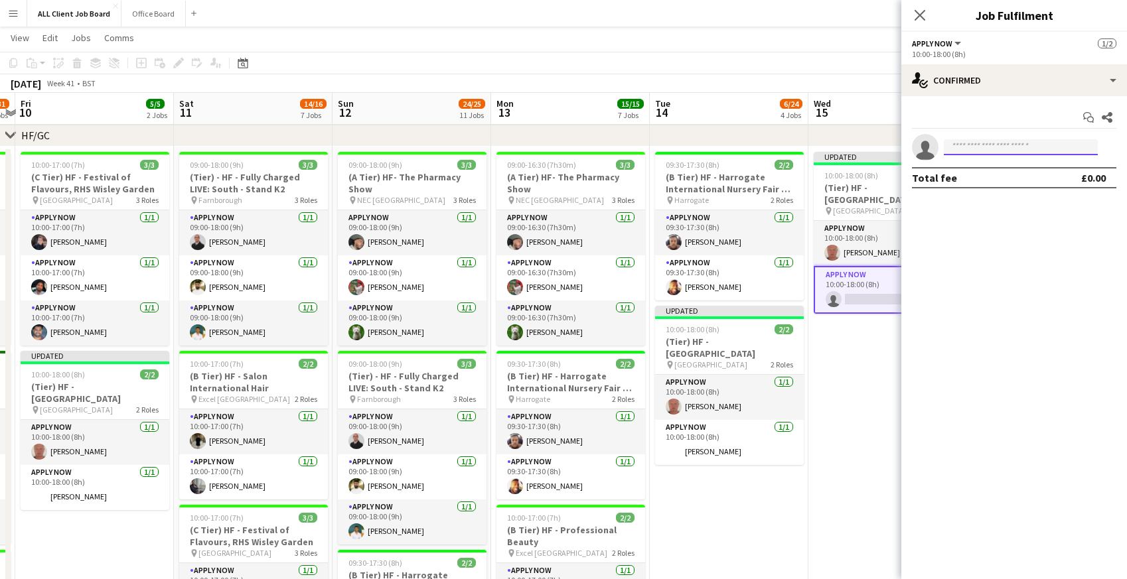
click at [988, 146] on input at bounding box center [1021, 147] width 154 height 16
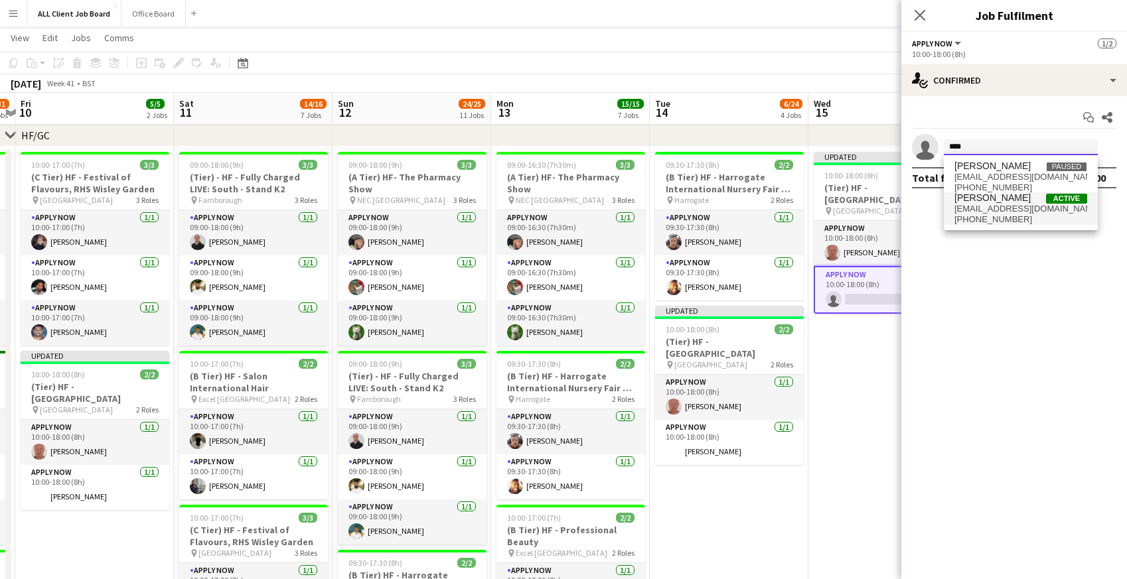
type input "****"
click at [1008, 218] on span "[PHONE_NUMBER]" at bounding box center [1020, 219] width 133 height 11
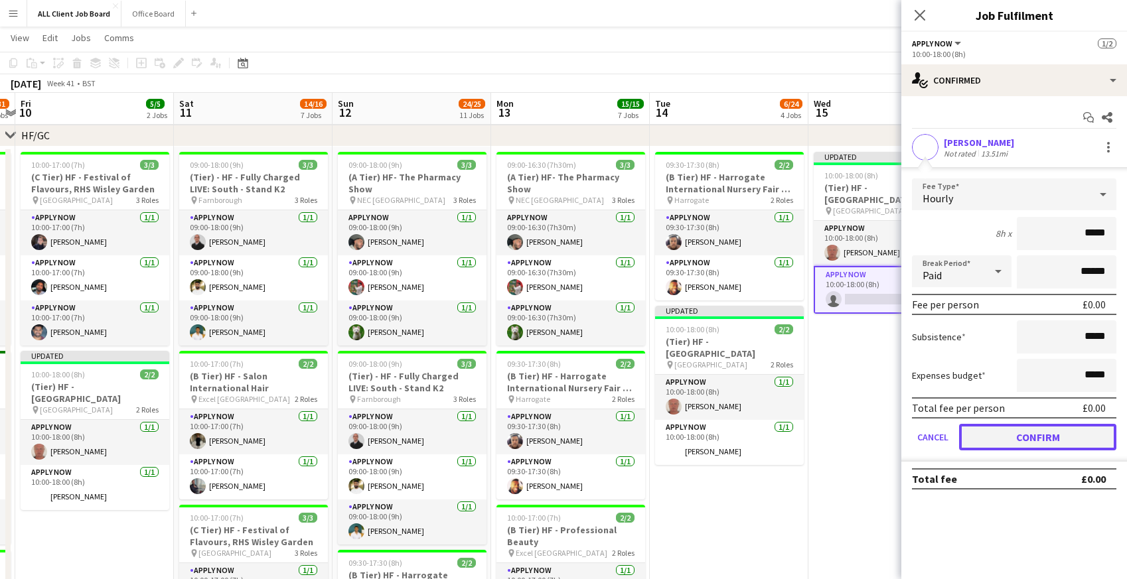
click at [1001, 430] on button "Confirm" at bounding box center [1037, 437] width 157 height 27
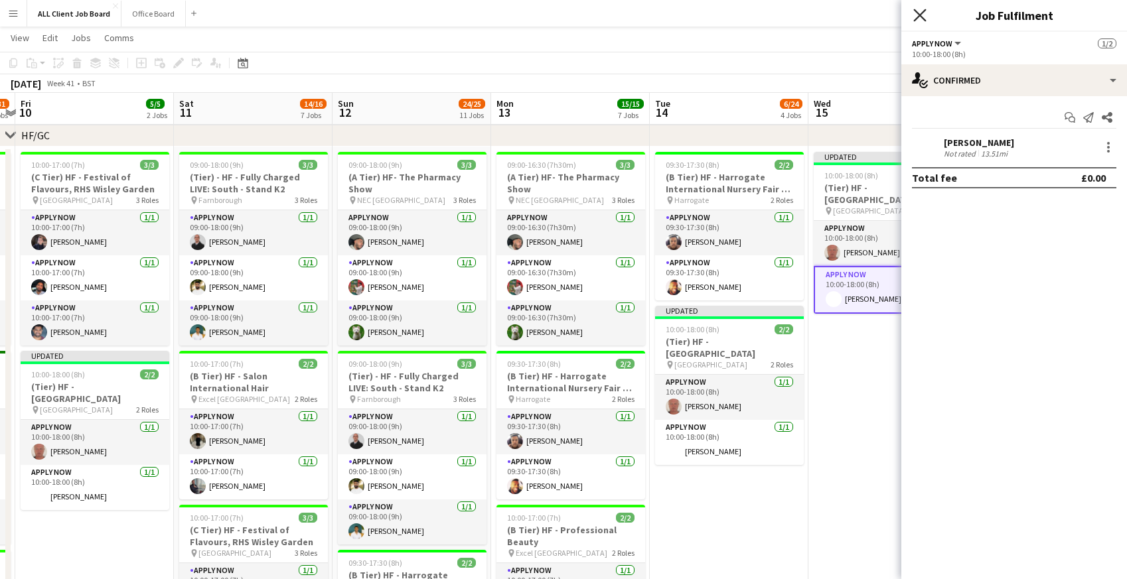
click at [917, 19] on icon "Close pop-in" at bounding box center [919, 15] width 13 height 13
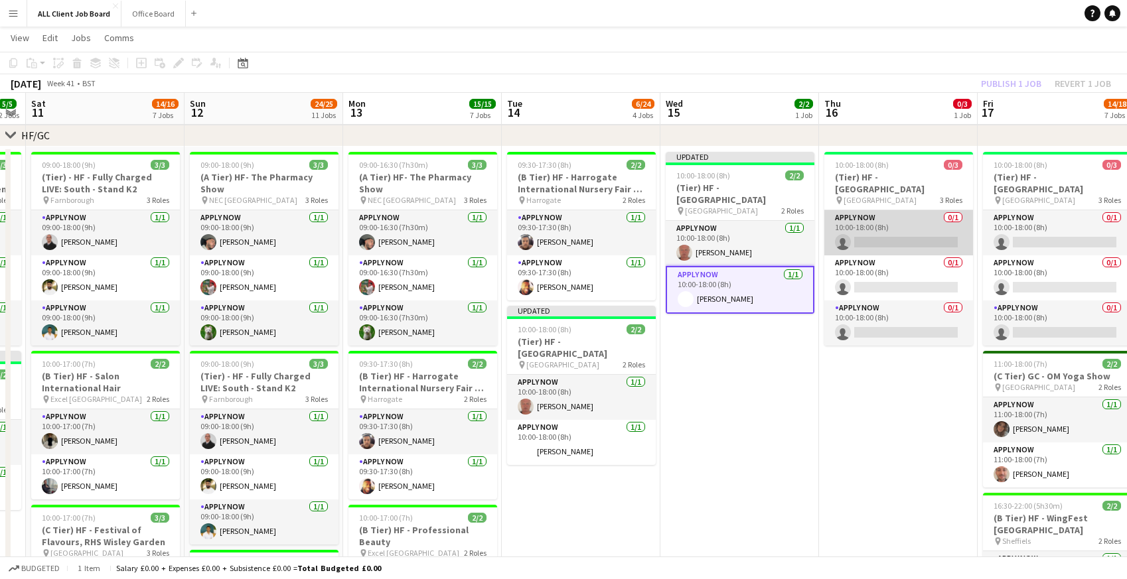
scroll to position [0, 614]
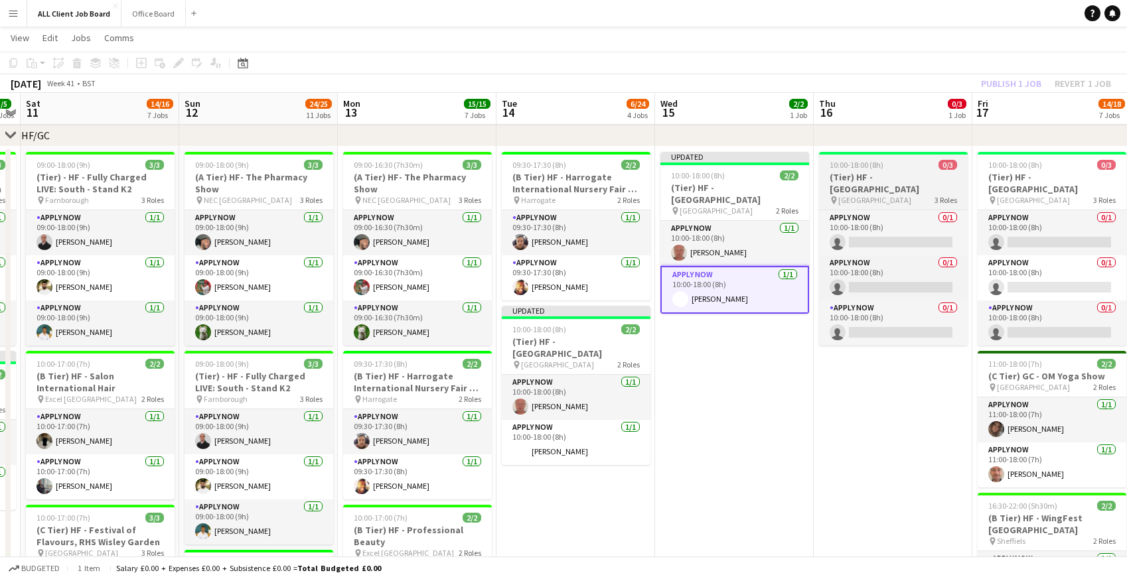
click at [907, 170] on app-job-card "10:00-18:00 (8h) 0/3 (Tier) HF - [GEOGRAPHIC_DATA] pin Dundee 3 Roles APPLY NOW…" at bounding box center [893, 249] width 149 height 194
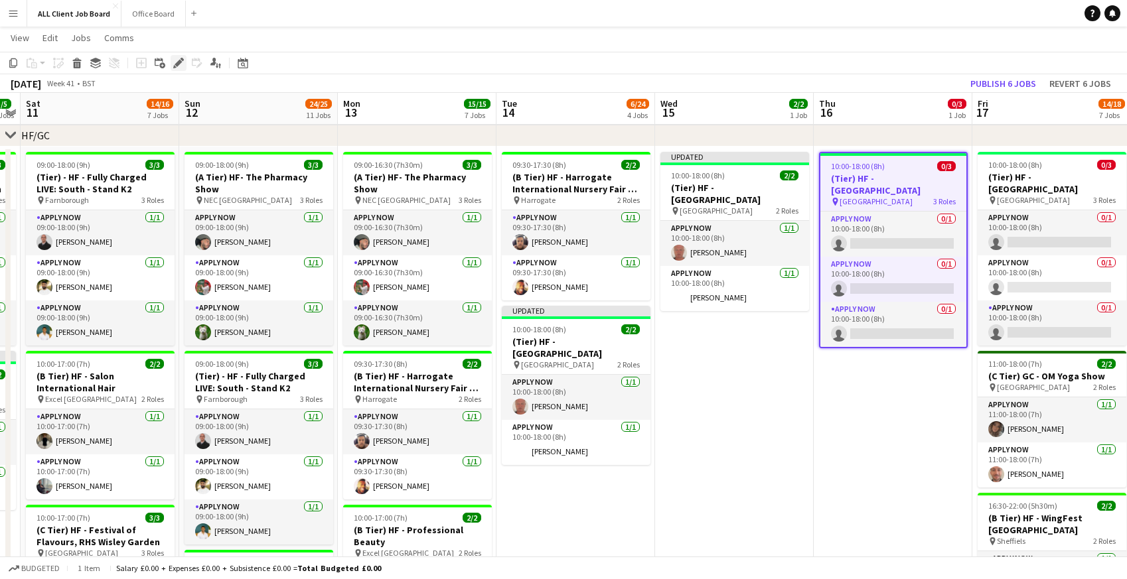
click at [177, 62] on icon at bounding box center [178, 63] width 7 height 7
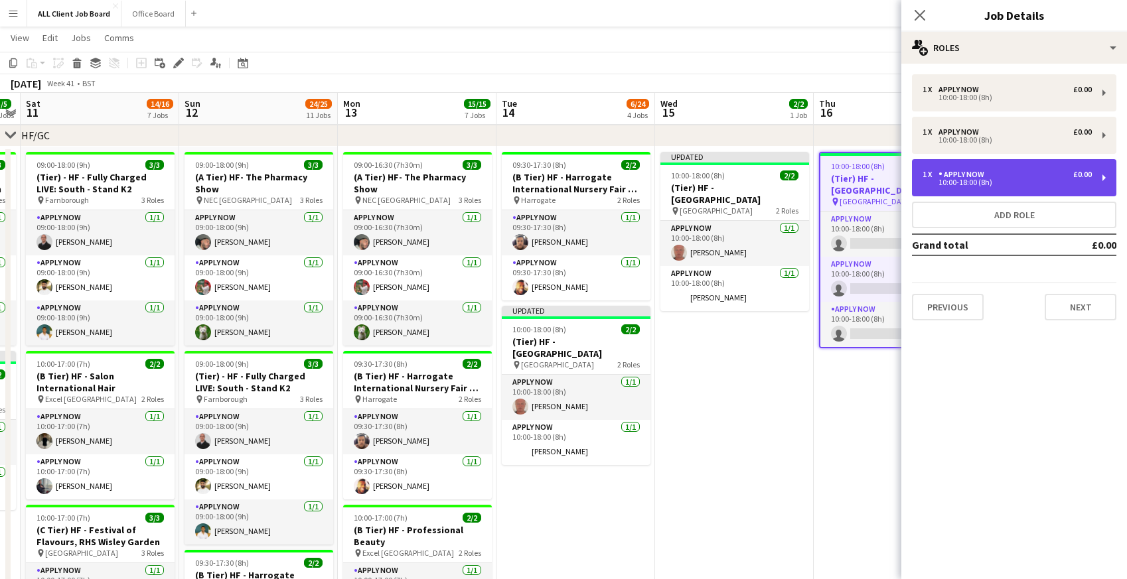
click at [937, 175] on div "1 x" at bounding box center [931, 174] width 16 height 9
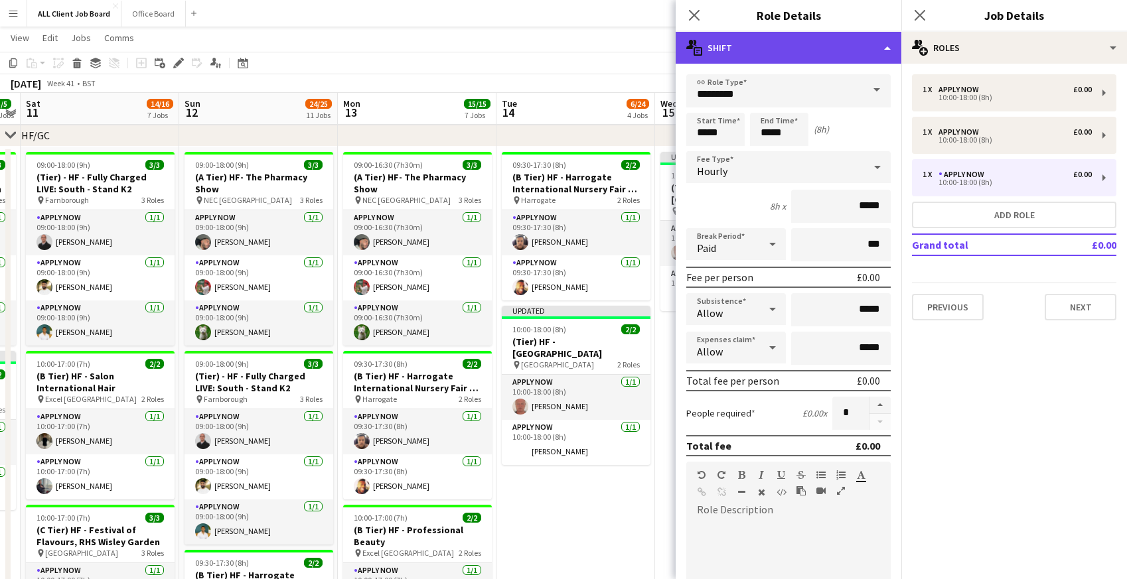
click at [820, 44] on div "multiple-actions-text Shift" at bounding box center [789, 48] width 226 height 32
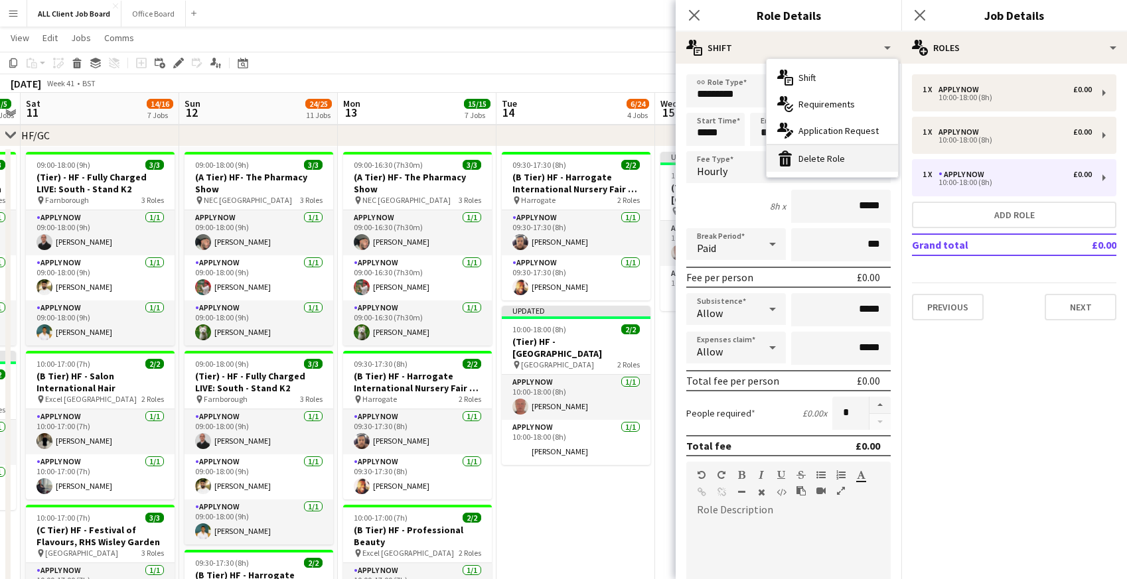
click at [806, 161] on div "bin-2 Delete Role" at bounding box center [832, 158] width 131 height 27
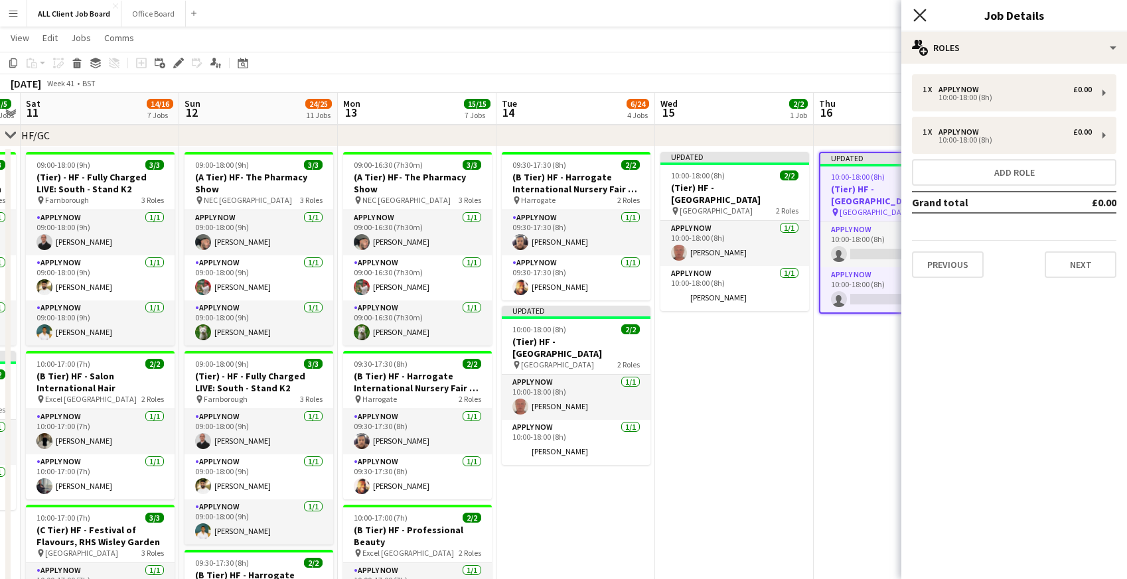
click at [921, 9] on icon "Close pop-in" at bounding box center [919, 15] width 13 height 13
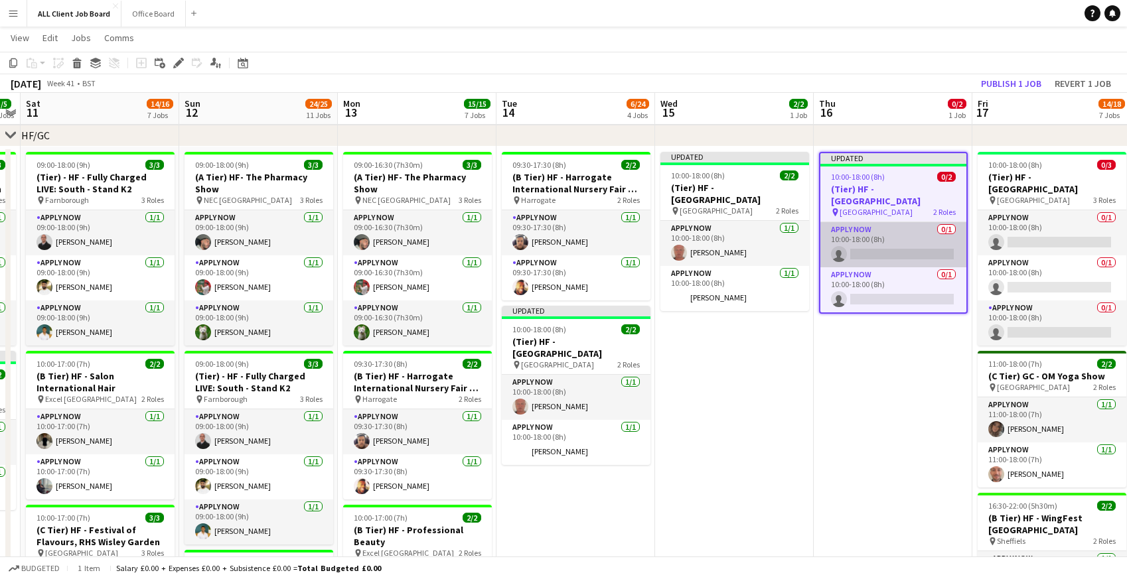
click at [871, 231] on app-card-role "APPLY NOW 0/1 10:00-18:00 (8h) single-neutral-actions" at bounding box center [893, 244] width 146 height 45
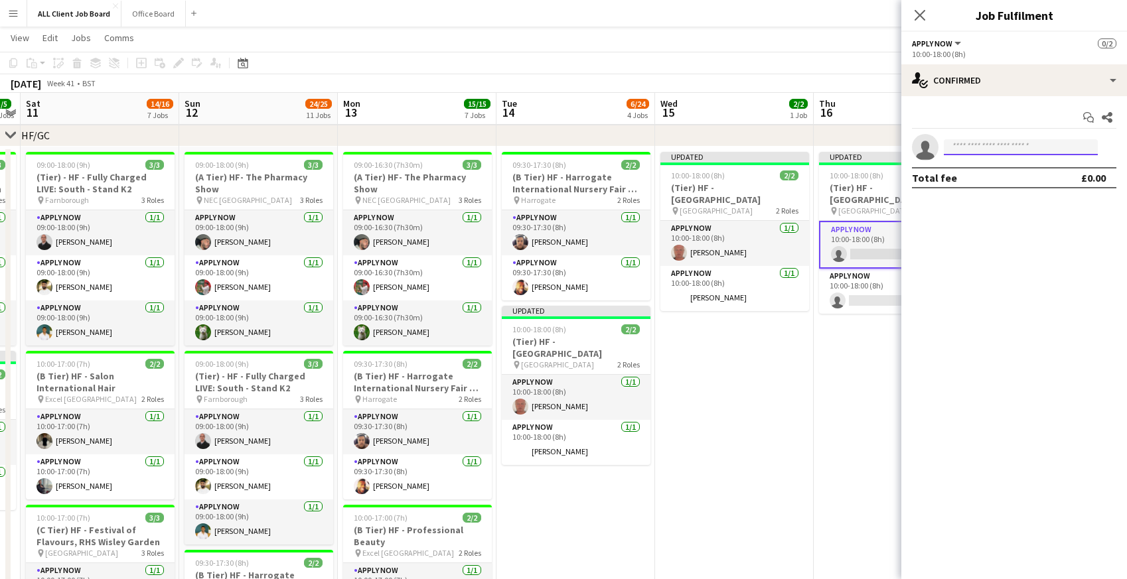
click at [1010, 146] on input at bounding box center [1021, 147] width 154 height 16
type input "****"
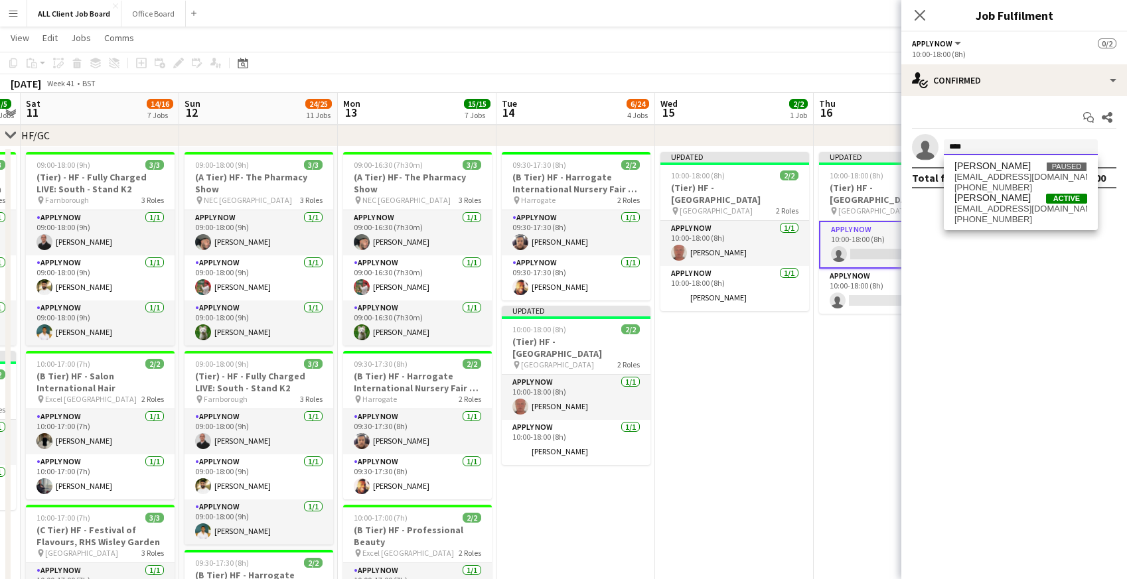
drag, startPoint x: 1003, startPoint y: 146, endPoint x: 933, endPoint y: 145, distance: 69.7
click at [933, 145] on app-invite-slot "single-neutral-actions ****" at bounding box center [1014, 147] width 226 height 27
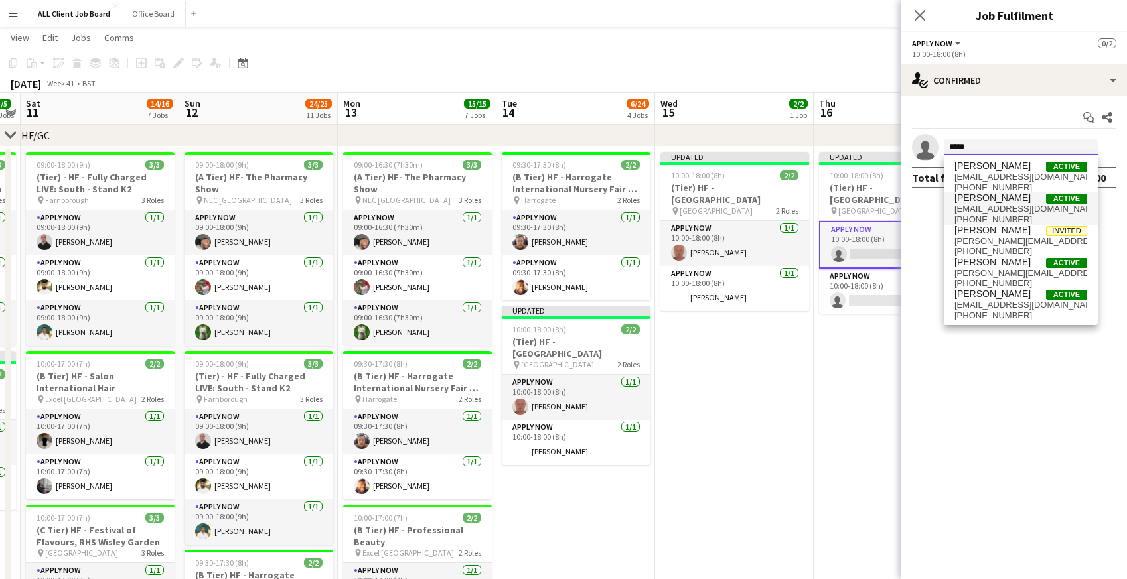
type input "*****"
click at [988, 209] on span "[EMAIL_ADDRESS][DOMAIN_NAME]" at bounding box center [1020, 209] width 133 height 11
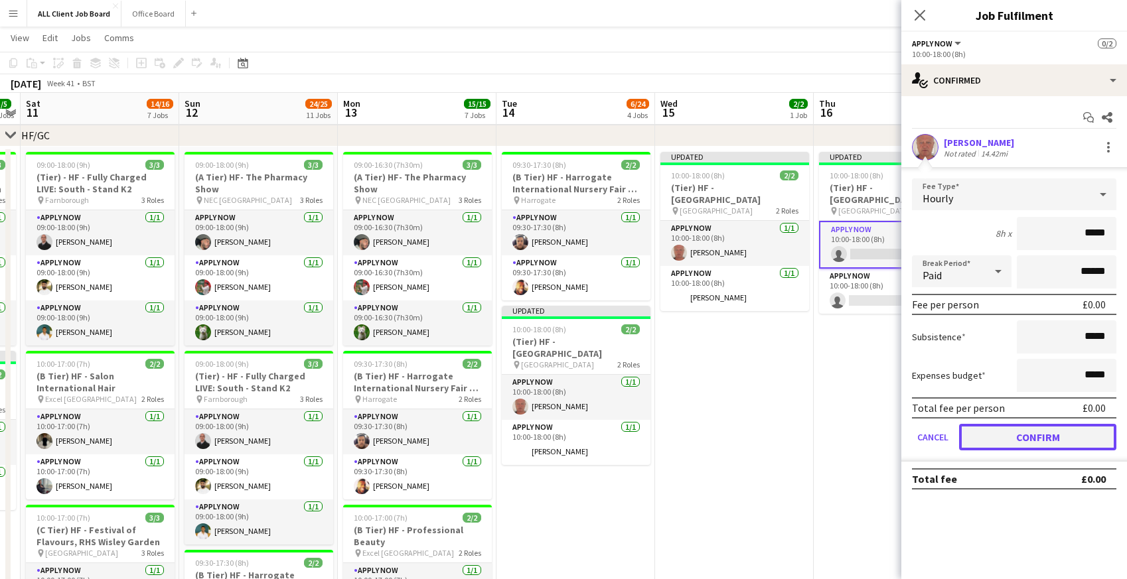
click at [978, 441] on button "Confirm" at bounding box center [1037, 437] width 157 height 27
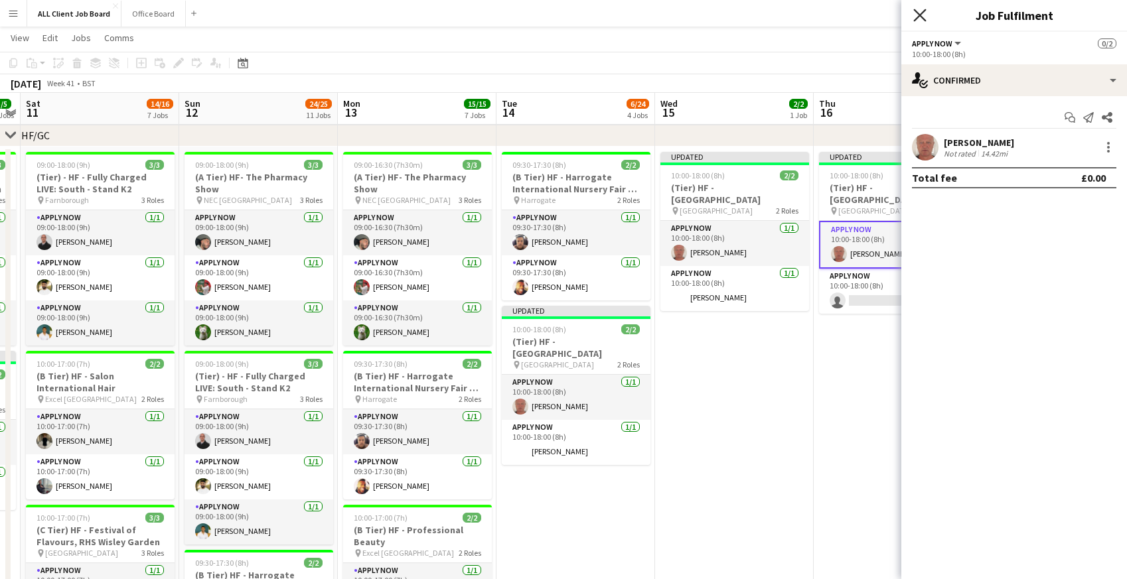
click at [915, 18] on icon at bounding box center [919, 15] width 13 height 13
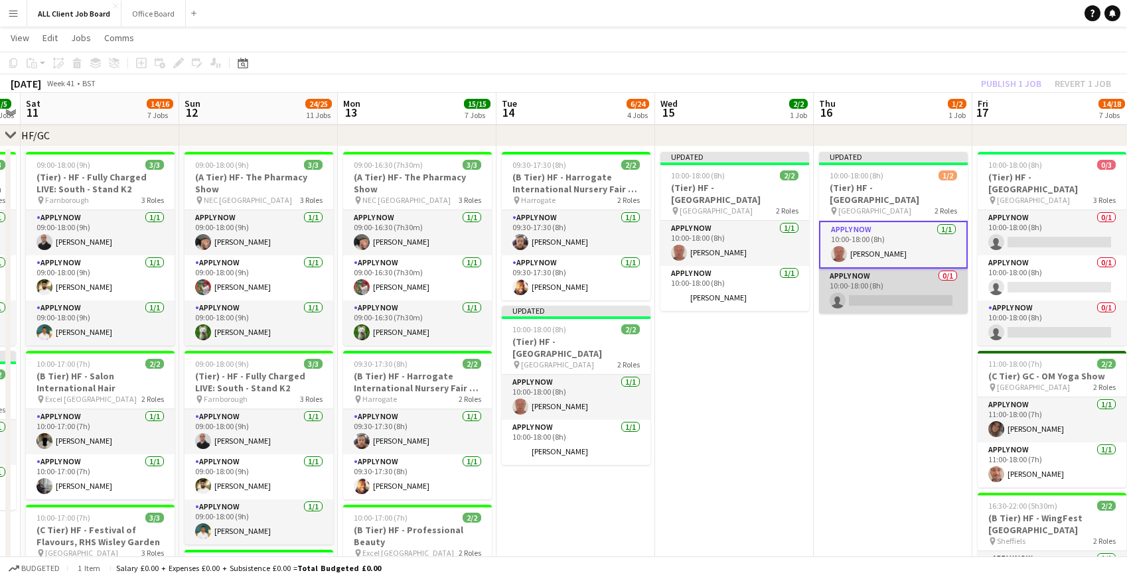
click at [881, 287] on app-card-role "APPLY NOW 0/1 10:00-18:00 (8h) single-neutral-actions" at bounding box center [893, 291] width 149 height 45
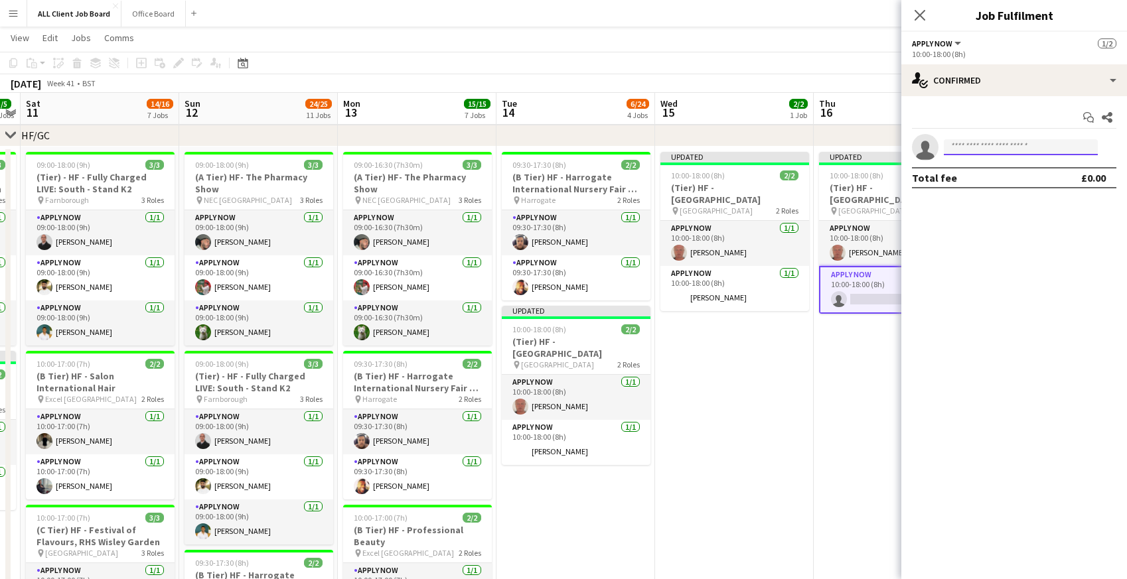
click at [988, 152] on input at bounding box center [1021, 147] width 154 height 16
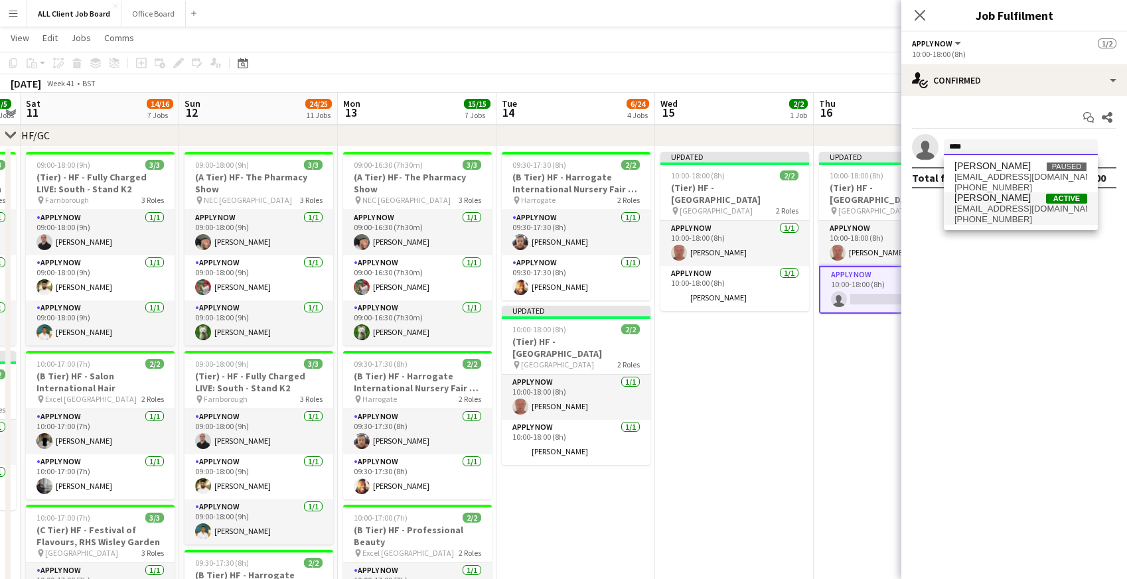
type input "****"
click at [984, 213] on span "[EMAIL_ADDRESS][DOMAIN_NAME]" at bounding box center [1020, 209] width 133 height 11
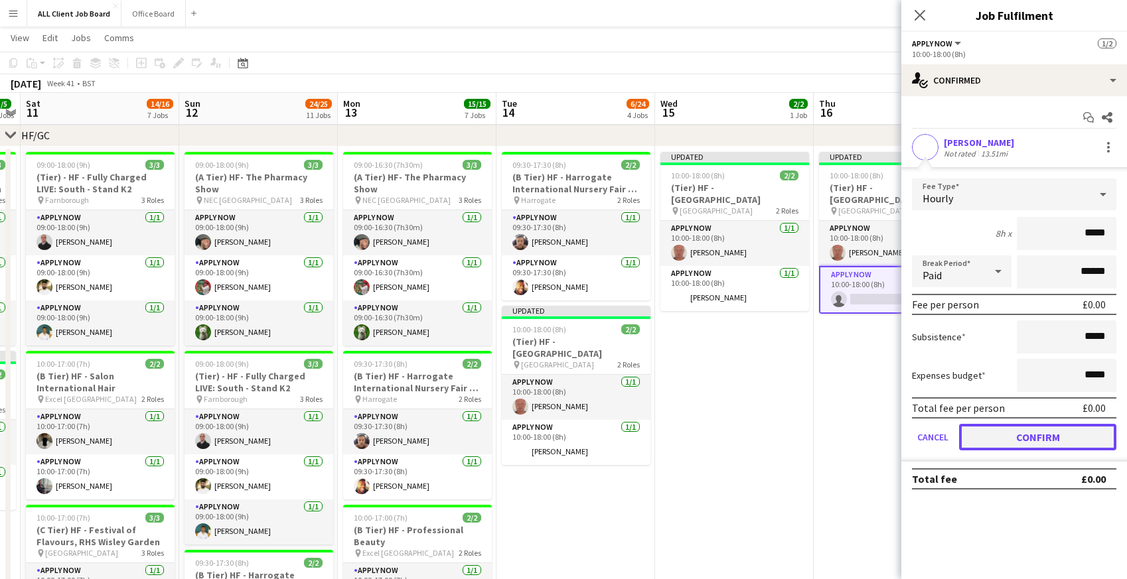
click at [986, 436] on button "Confirm" at bounding box center [1037, 437] width 157 height 27
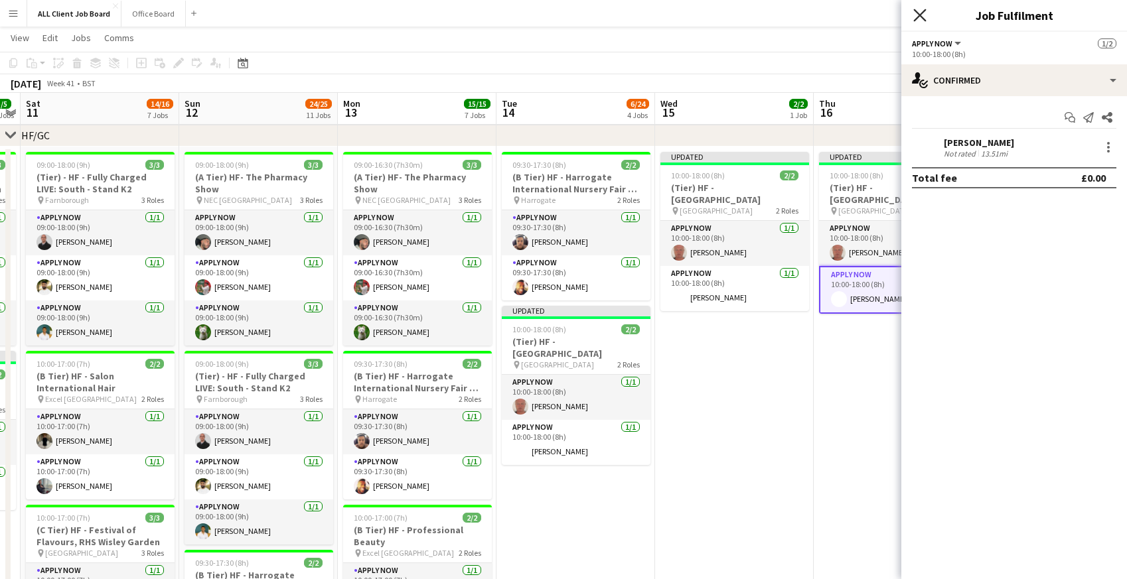
click at [925, 11] on icon "Close pop-in" at bounding box center [919, 15] width 13 height 13
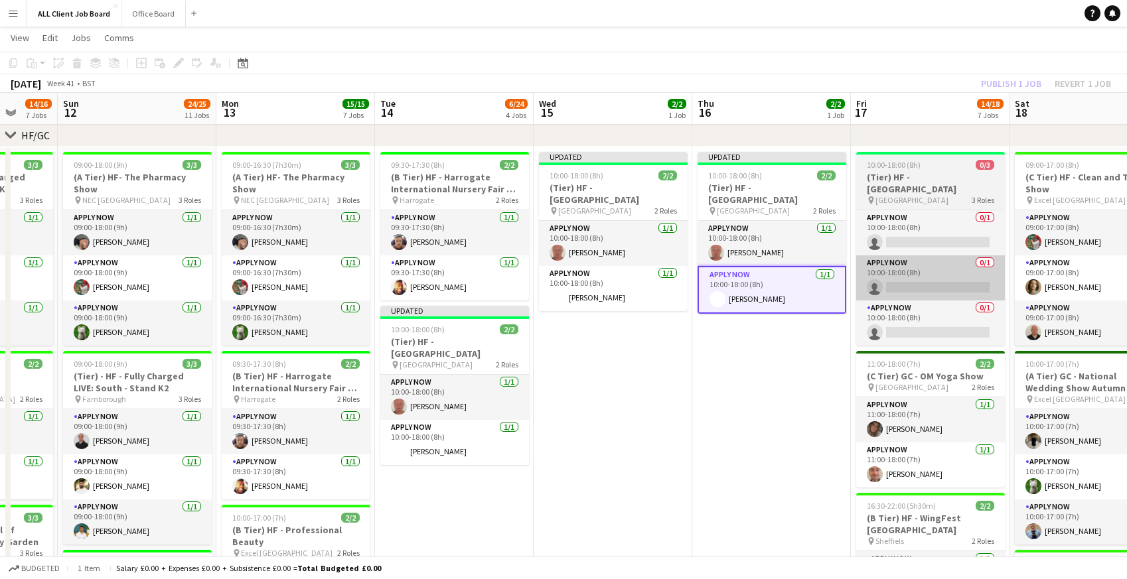
scroll to position [0, 417]
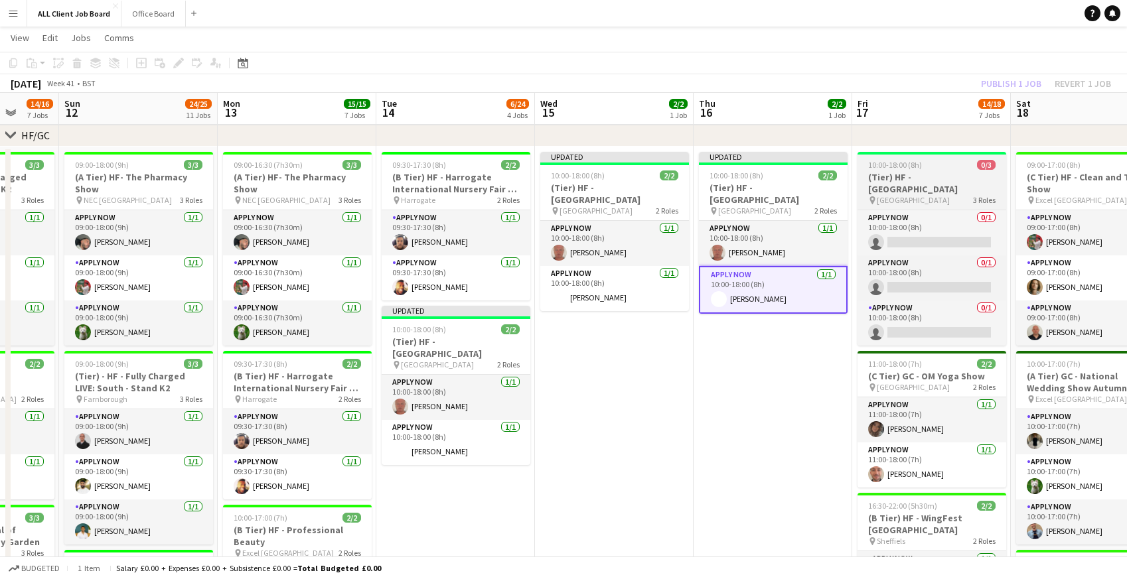
click at [916, 201] on div "pin Dundee 3 Roles" at bounding box center [931, 200] width 149 height 11
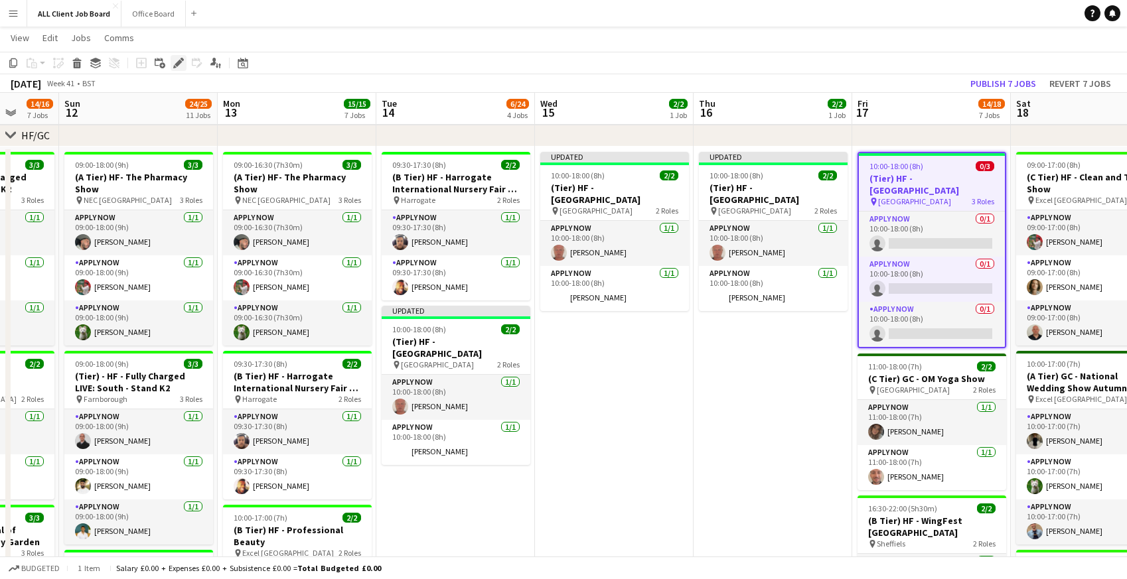
click at [177, 61] on icon at bounding box center [178, 63] width 7 height 7
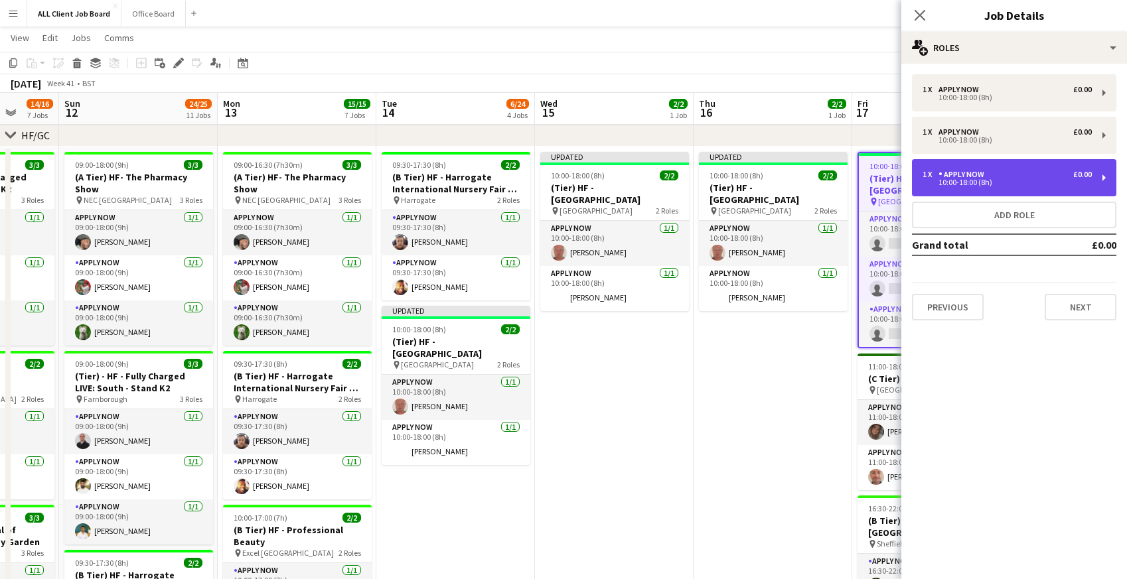
click at [995, 188] on div "1 x APPLY NOW £0.00 10:00-18:00 (8h)" at bounding box center [1014, 177] width 204 height 37
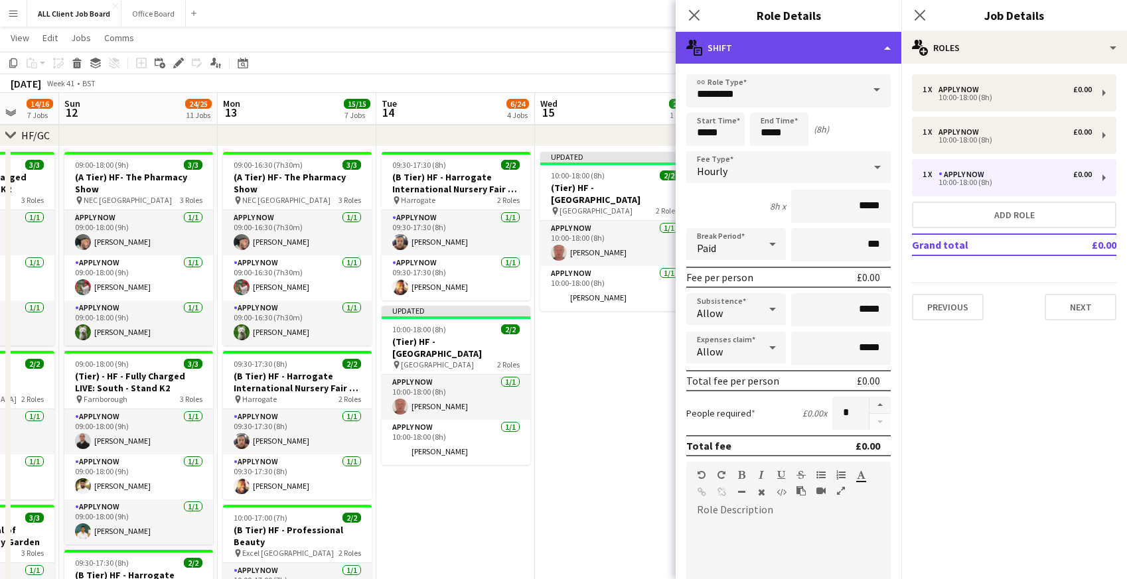
click at [801, 53] on div "multiple-actions-text Shift" at bounding box center [789, 48] width 226 height 32
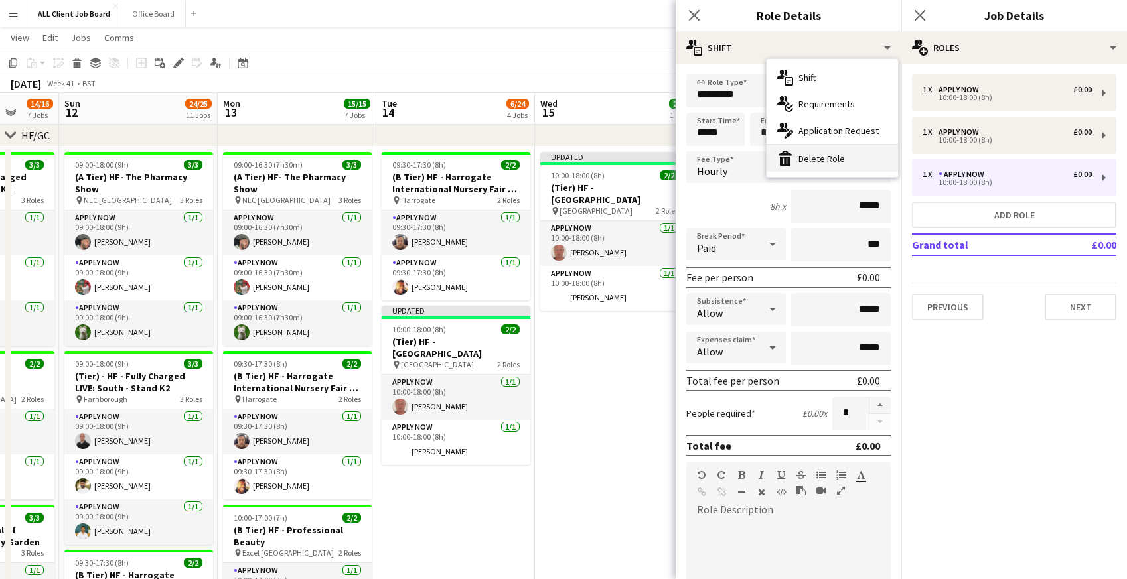
click at [802, 156] on div "bin-2 Delete Role" at bounding box center [832, 158] width 131 height 27
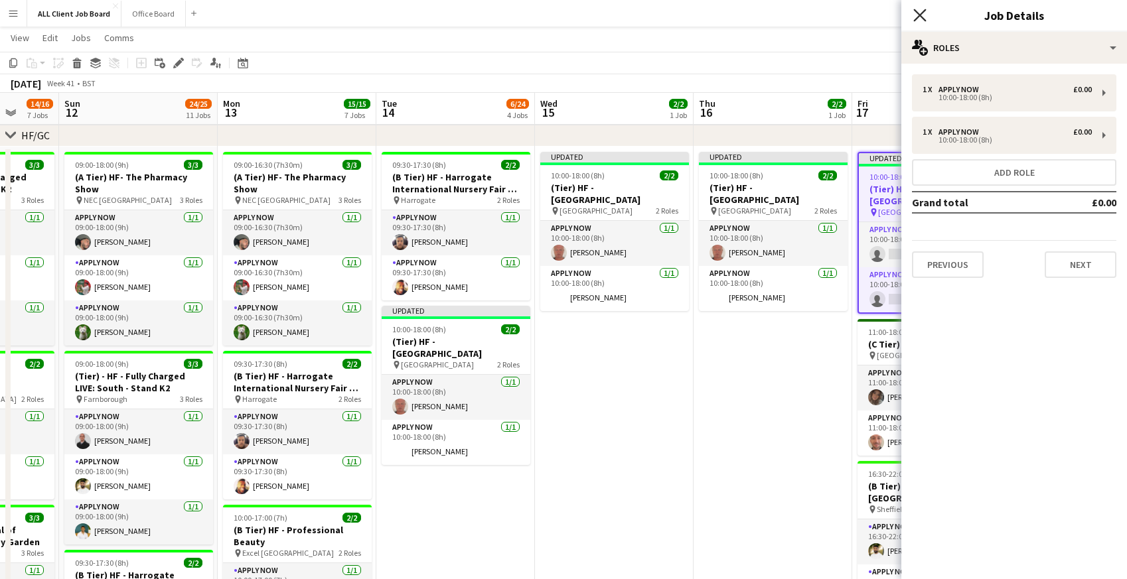
click at [920, 18] on icon "Close pop-in" at bounding box center [919, 15] width 13 height 13
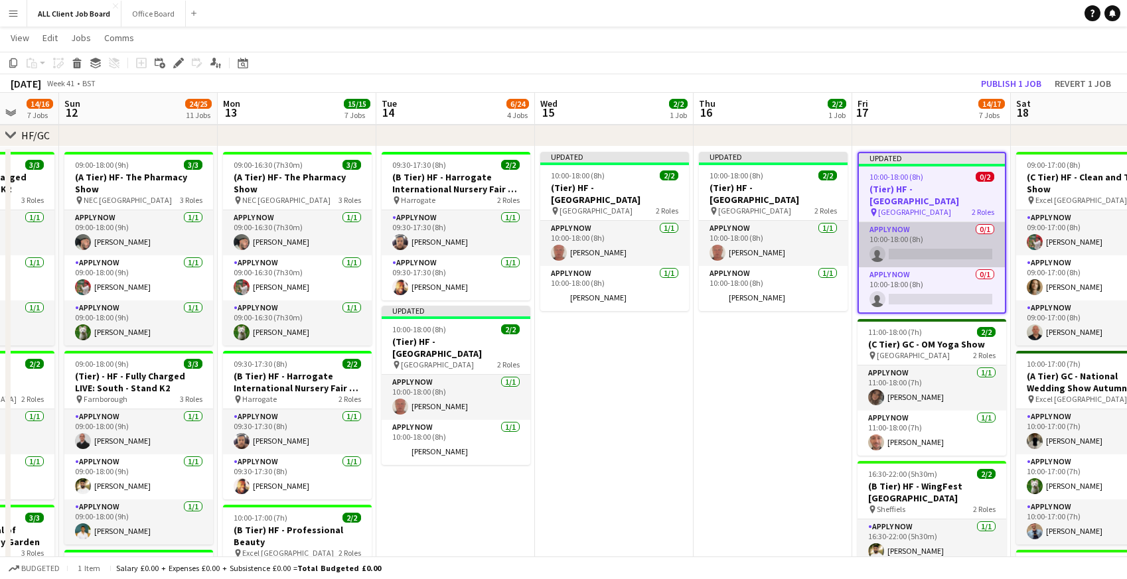
click at [909, 254] on app-card-role "APPLY NOW 0/1 10:00-18:00 (8h) single-neutral-actions" at bounding box center [932, 244] width 146 height 45
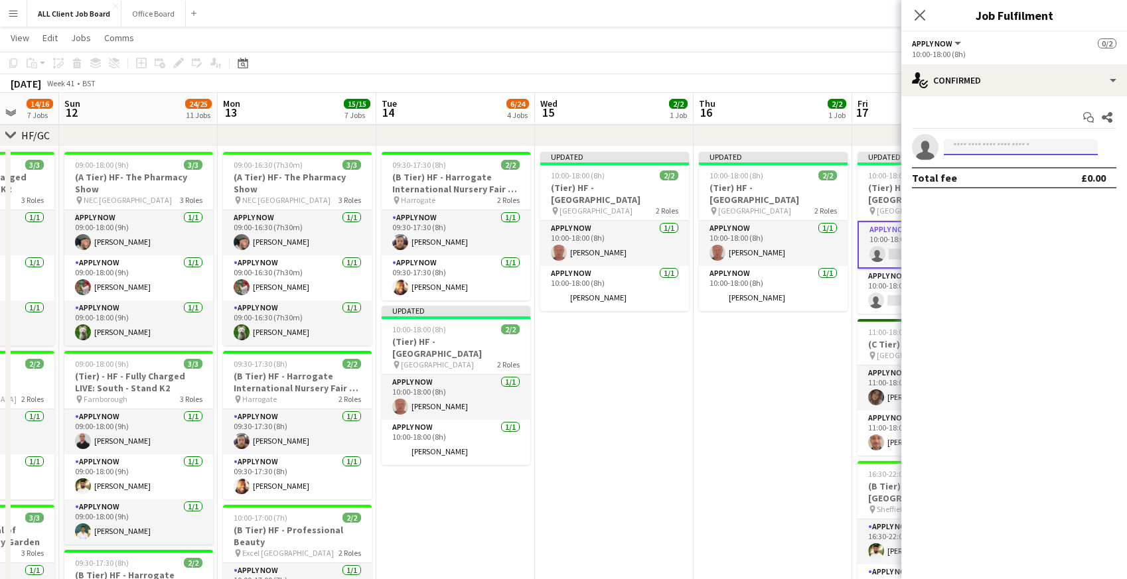
click at [982, 148] on input at bounding box center [1021, 147] width 154 height 16
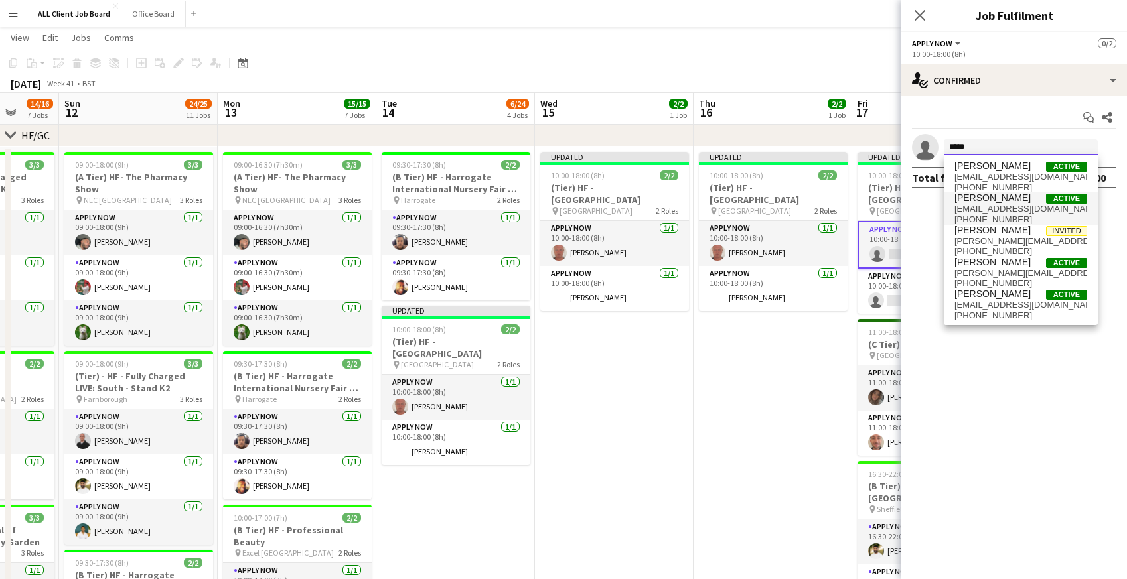
type input "*****"
click at [1018, 212] on span "[EMAIL_ADDRESS][DOMAIN_NAME]" at bounding box center [1020, 209] width 133 height 11
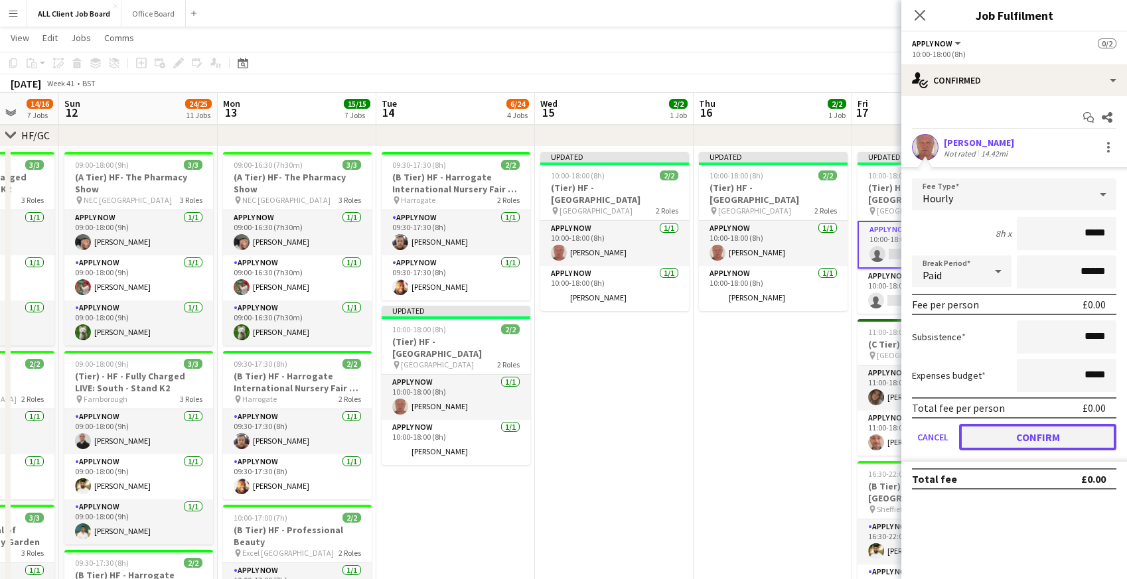
click at [1011, 437] on button "Confirm" at bounding box center [1037, 437] width 157 height 27
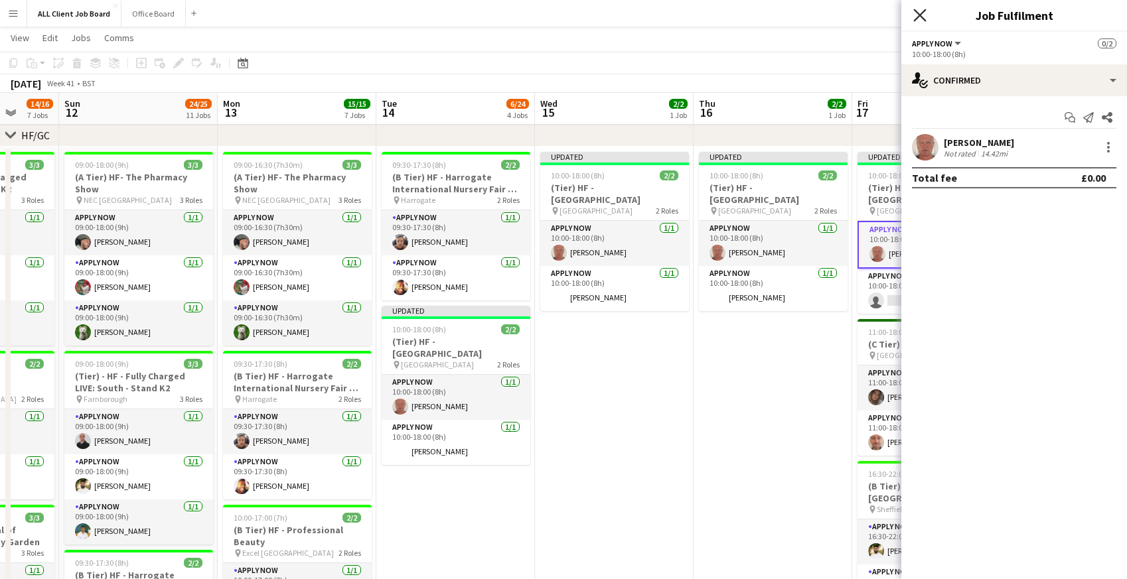
click at [919, 15] on icon at bounding box center [919, 15] width 13 height 13
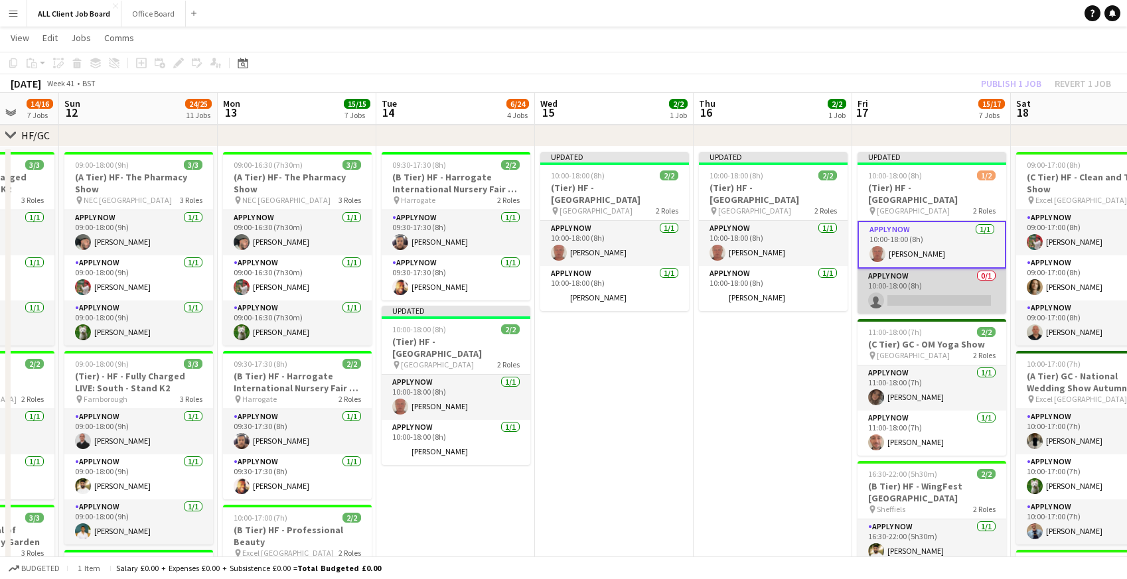
click at [909, 305] on app-card-role "APPLY NOW 0/1 10:00-18:00 (8h) single-neutral-actions" at bounding box center [931, 291] width 149 height 45
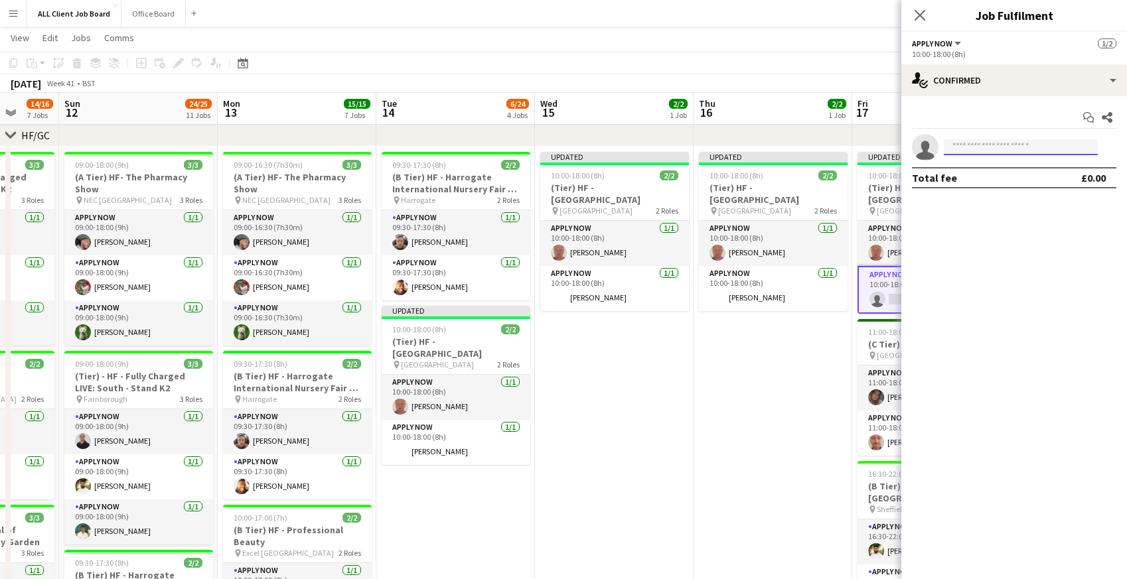
click at [992, 149] on input at bounding box center [1021, 147] width 154 height 16
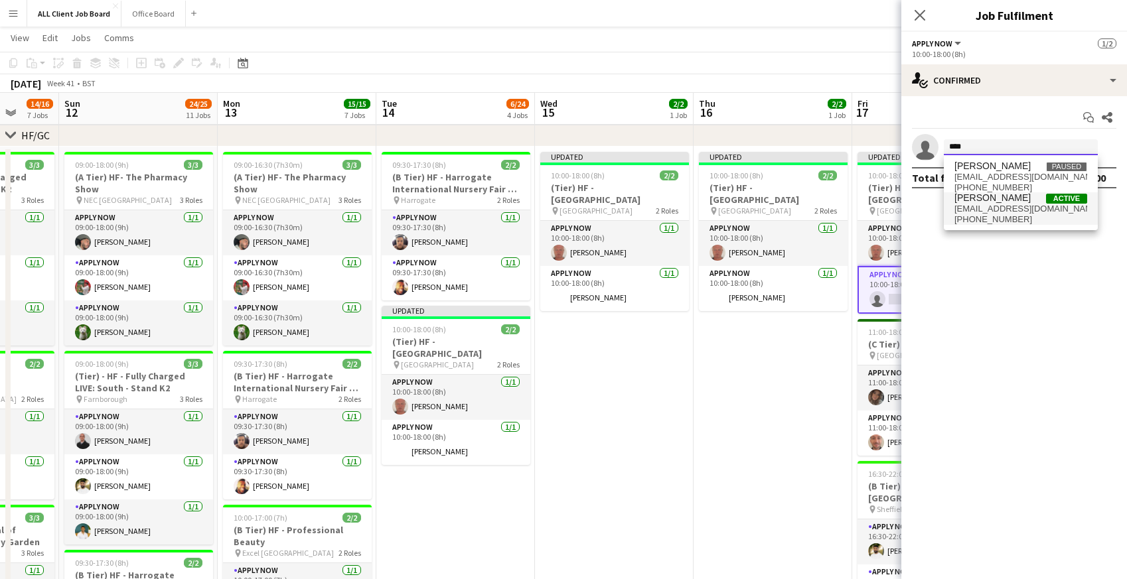
type input "****"
click at [996, 216] on span "[PHONE_NUMBER]" at bounding box center [1020, 219] width 133 height 11
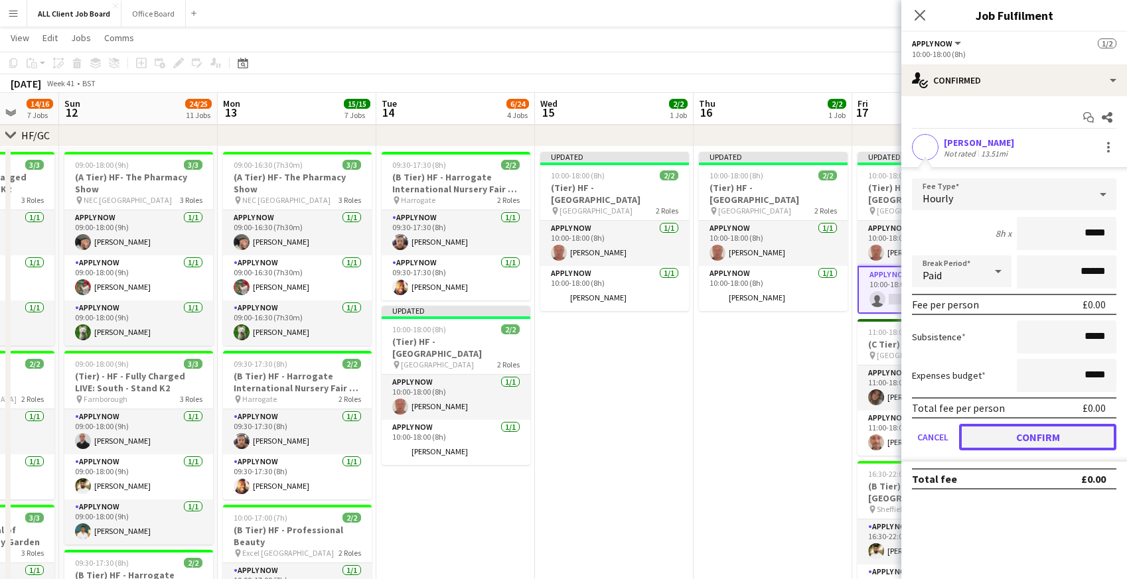
click at [981, 446] on button "Confirm" at bounding box center [1037, 437] width 157 height 27
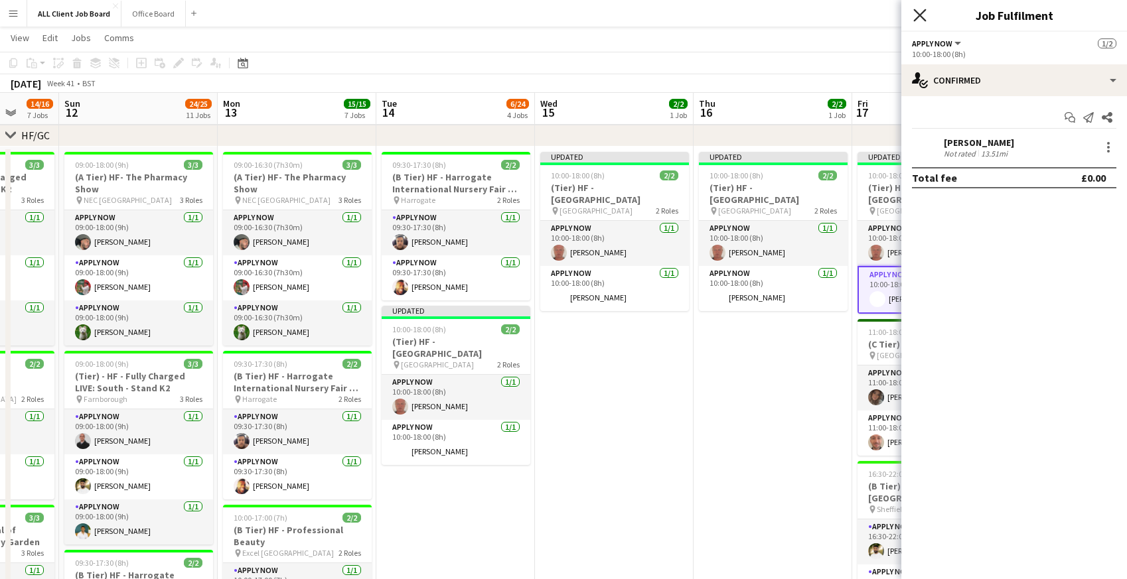
click at [915, 13] on icon "Close pop-in" at bounding box center [919, 15] width 13 height 13
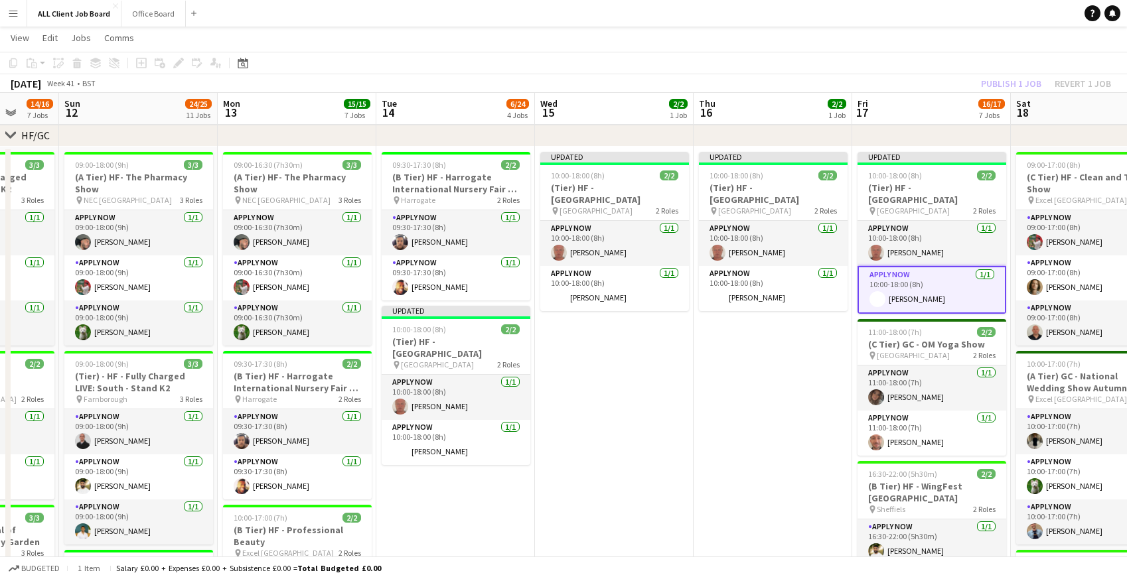
click at [897, 13] on app-navbar "Menu Boards Boards Boards All jobs Status Workforce Workforce My Workforce Recr…" at bounding box center [563, 13] width 1127 height 27
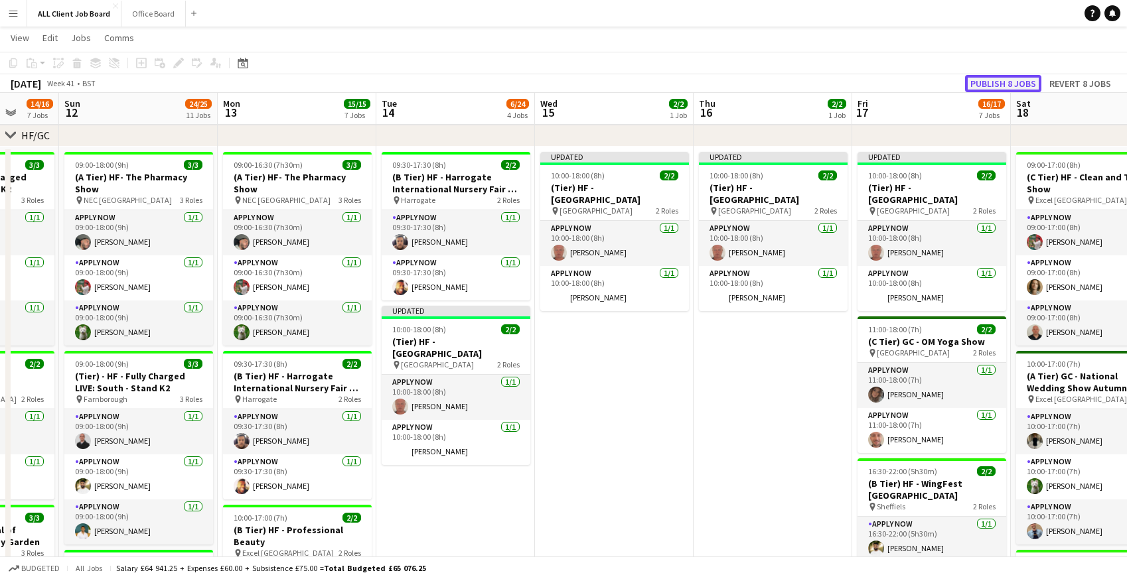
click at [990, 88] on button "Publish 8 jobs" at bounding box center [1003, 83] width 76 height 17
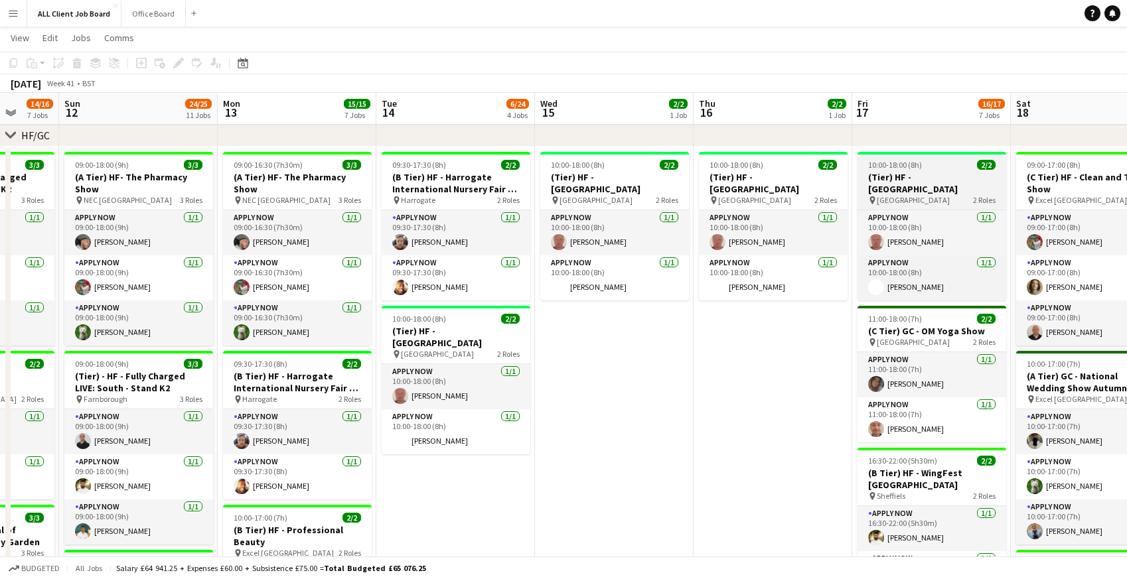
click at [893, 179] on h3 "(Tier) HF - [GEOGRAPHIC_DATA]" at bounding box center [931, 183] width 149 height 24
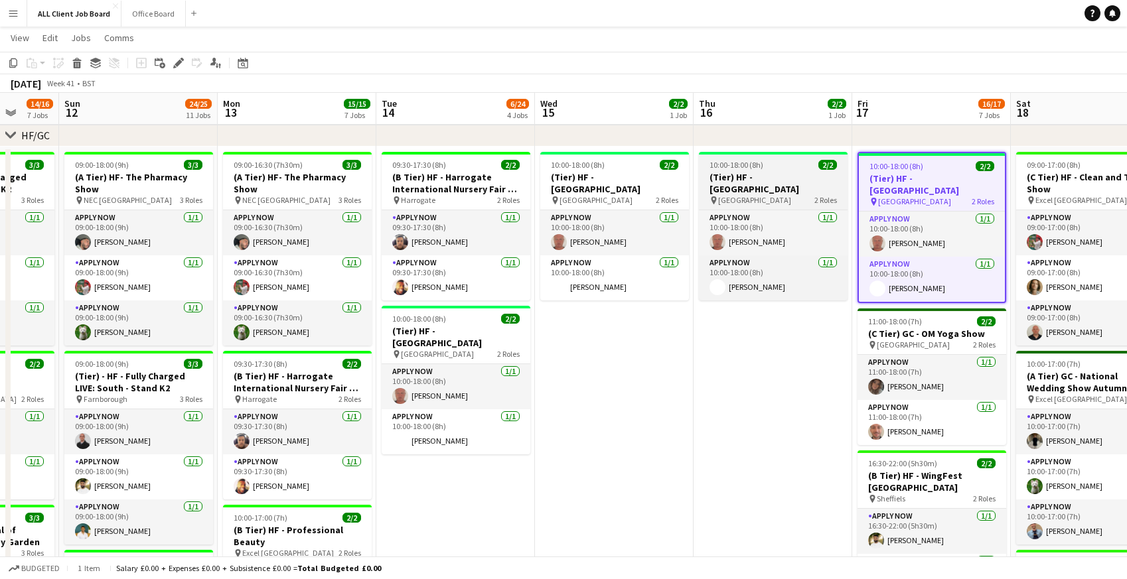
click at [725, 183] on h3 "(Tier) HF - [GEOGRAPHIC_DATA]" at bounding box center [773, 183] width 149 height 24
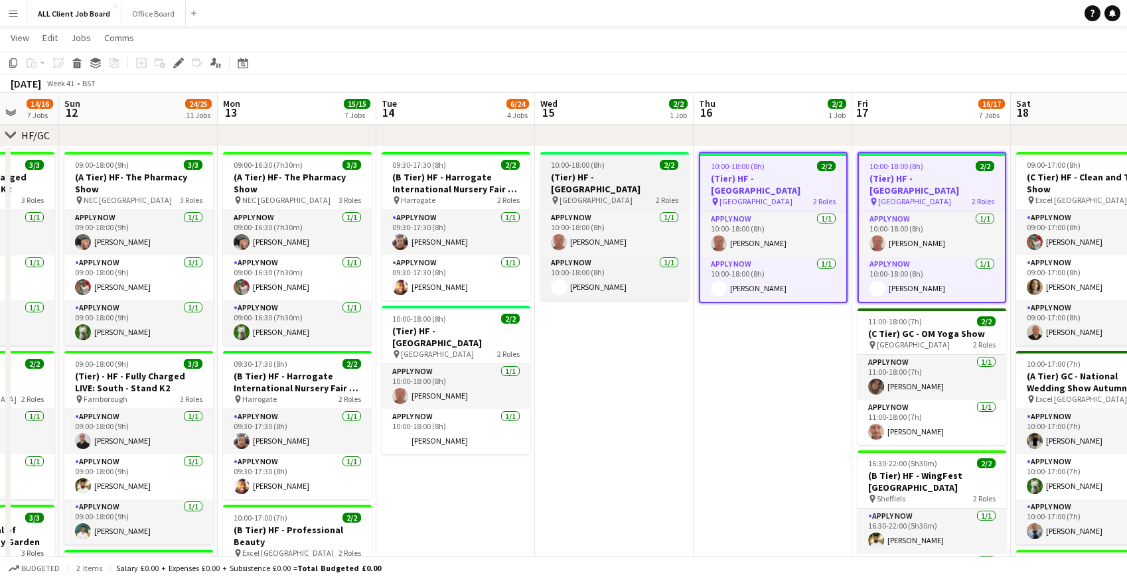
click at [581, 173] on h3 "(Tier) HF - [GEOGRAPHIC_DATA]" at bounding box center [614, 183] width 149 height 24
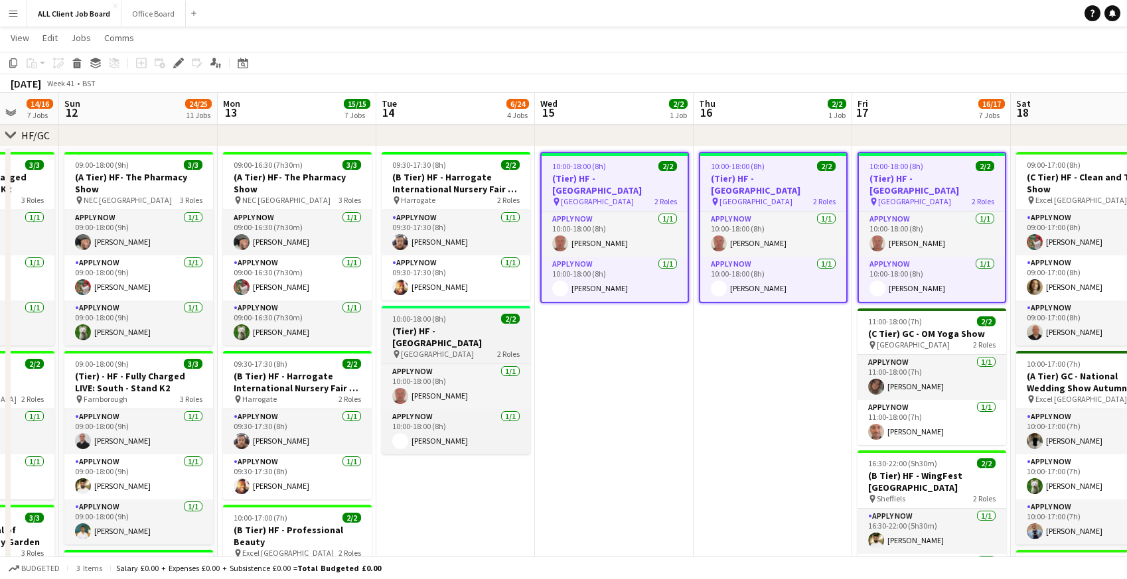
click at [457, 339] on h3 "(Tier) HF - [GEOGRAPHIC_DATA]" at bounding box center [456, 337] width 149 height 24
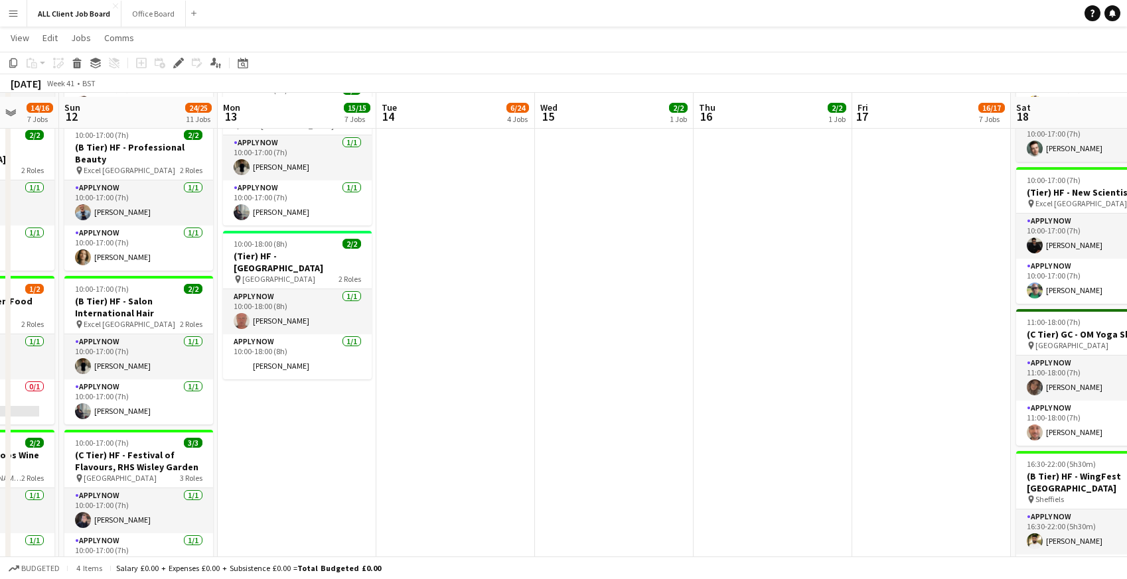
scroll to position [1103, 0]
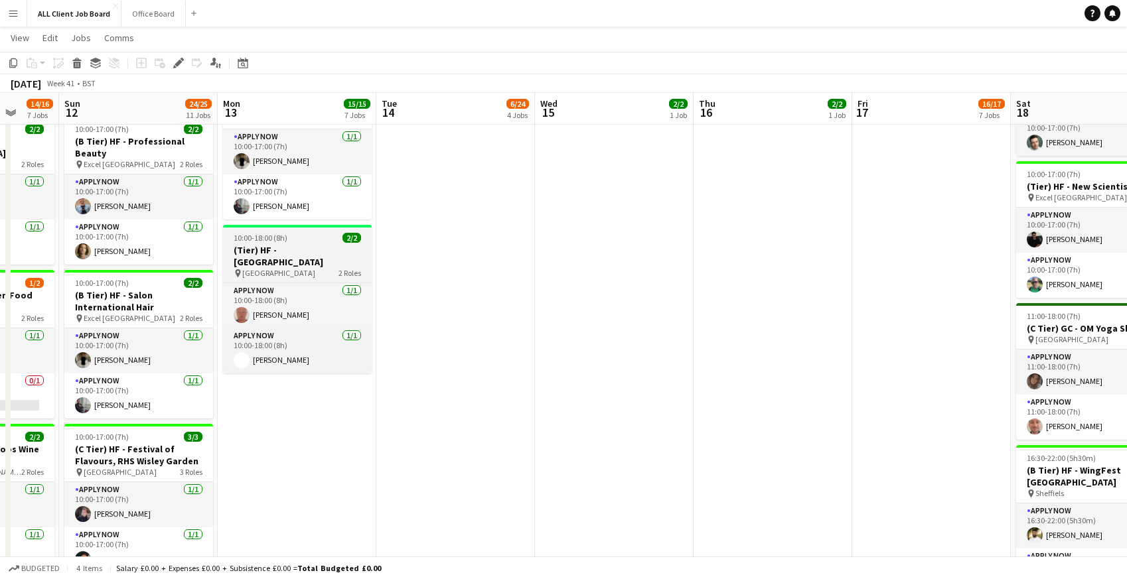
click at [271, 238] on span "10:00-18:00 (8h)" at bounding box center [261, 238] width 54 height 10
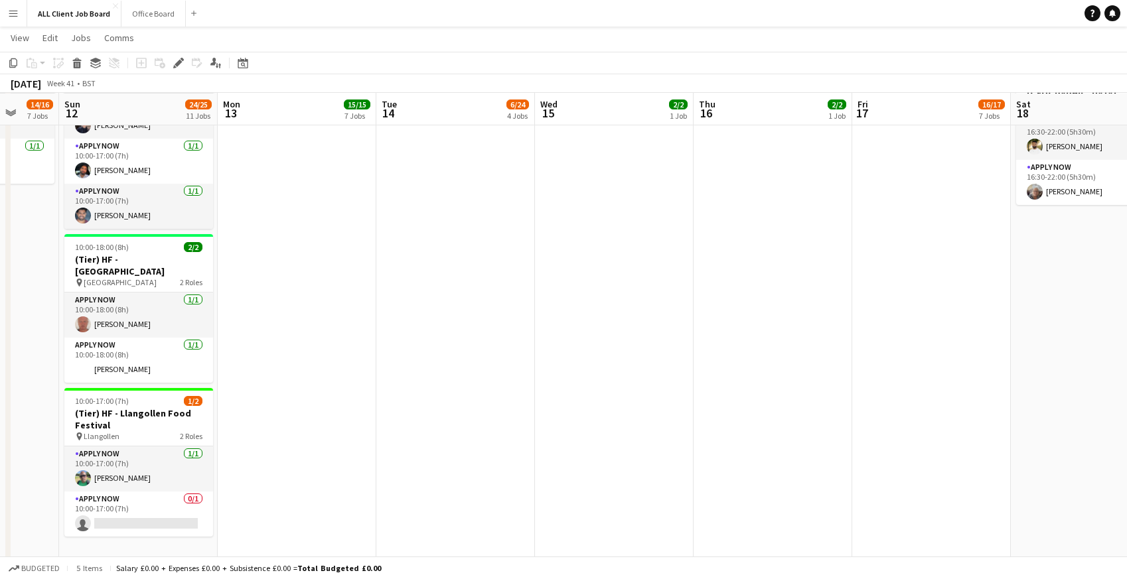
scroll to position [1493, 0]
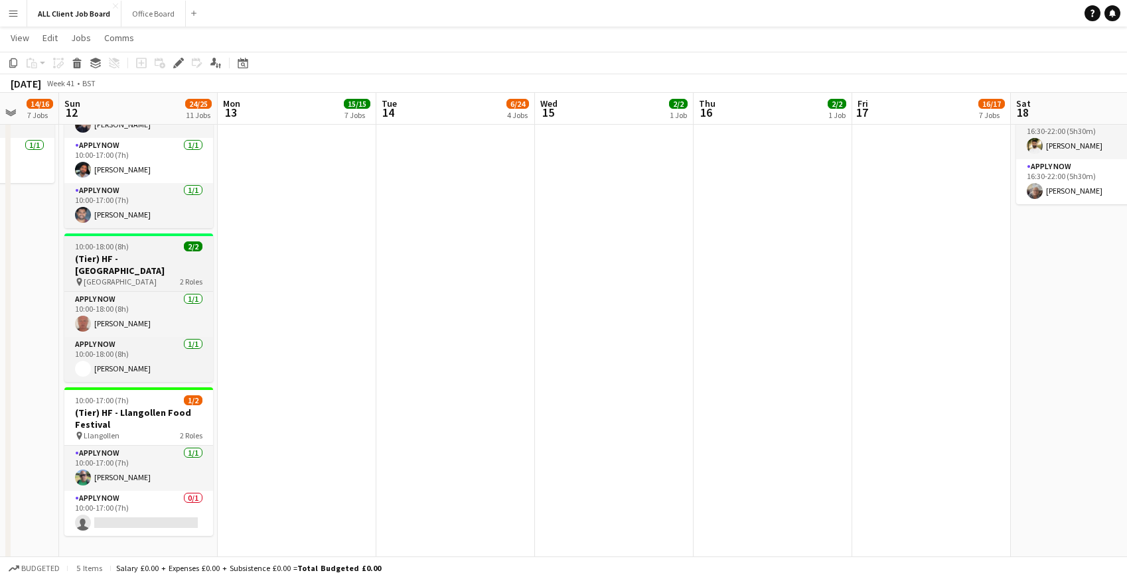
click at [94, 262] on h3 "(Tier) HF - [GEOGRAPHIC_DATA]" at bounding box center [138, 265] width 149 height 24
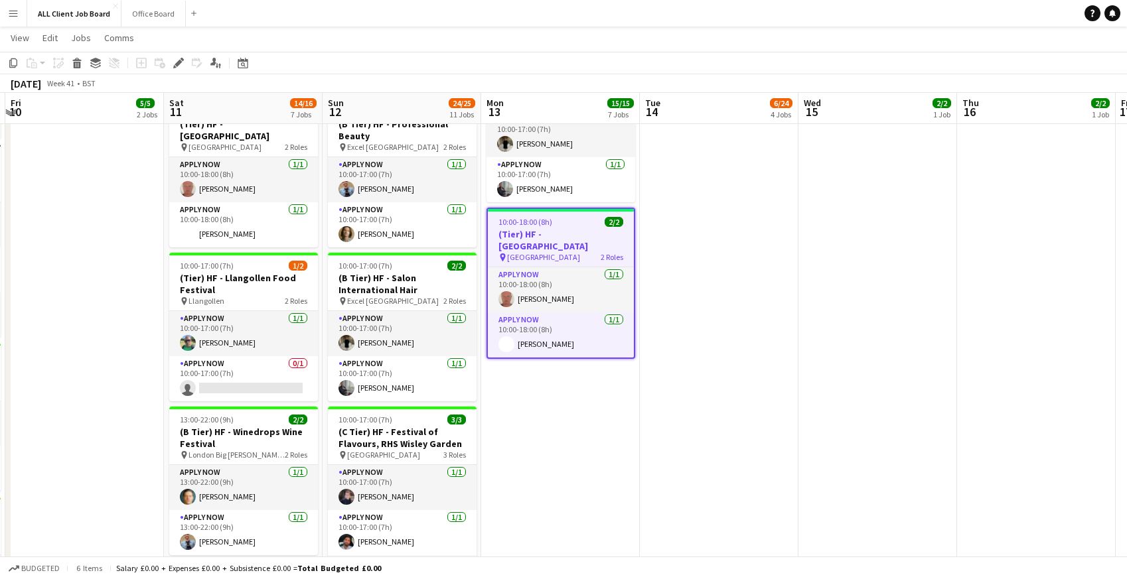
scroll to position [1120, 0]
click at [198, 129] on h3 "(Tier) HF - [GEOGRAPHIC_DATA]" at bounding box center [243, 131] width 149 height 24
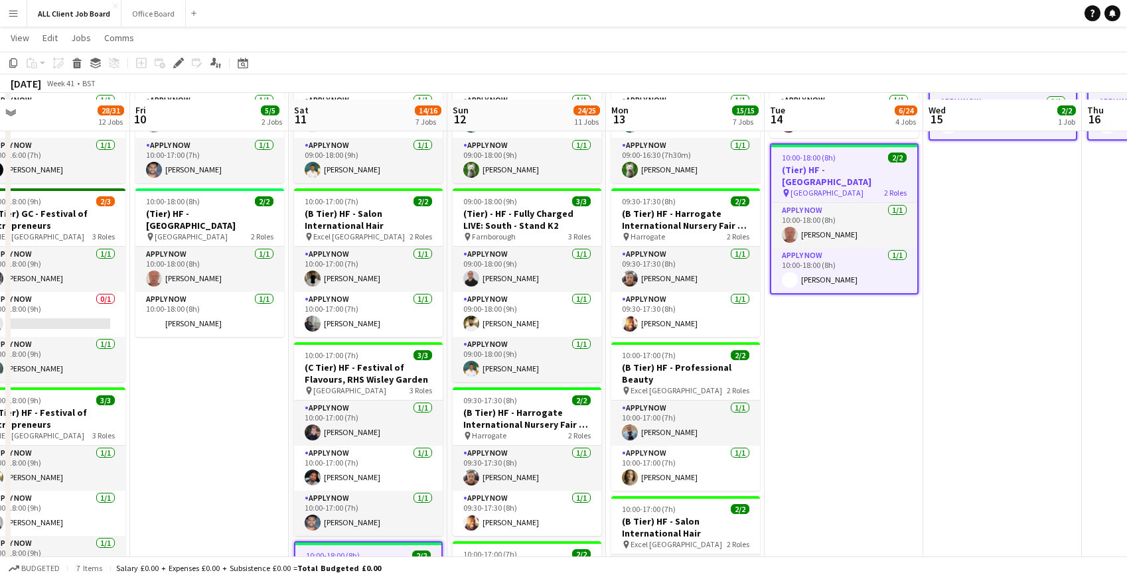
scroll to position [674, 0]
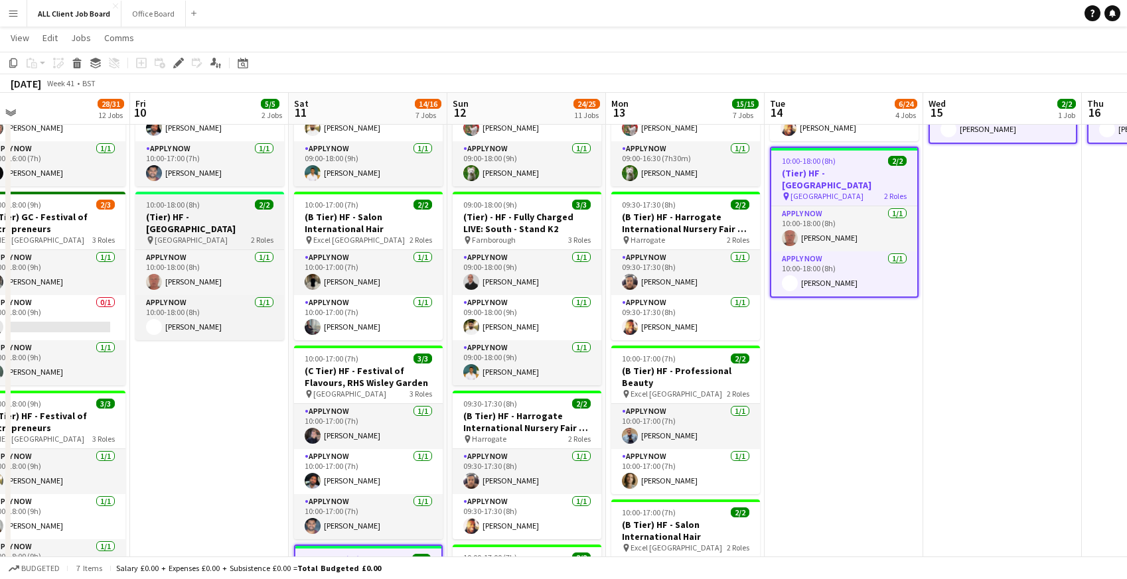
click at [167, 214] on h3 "(Tier) HF - [GEOGRAPHIC_DATA]" at bounding box center [209, 223] width 149 height 24
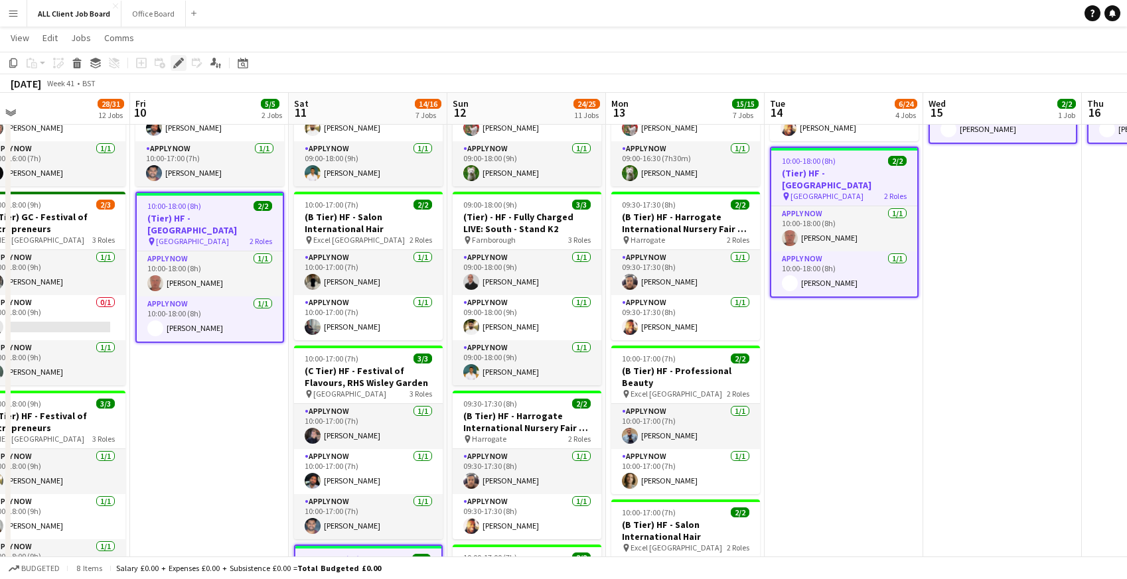
click at [180, 66] on icon "Edit" at bounding box center [178, 63] width 11 height 11
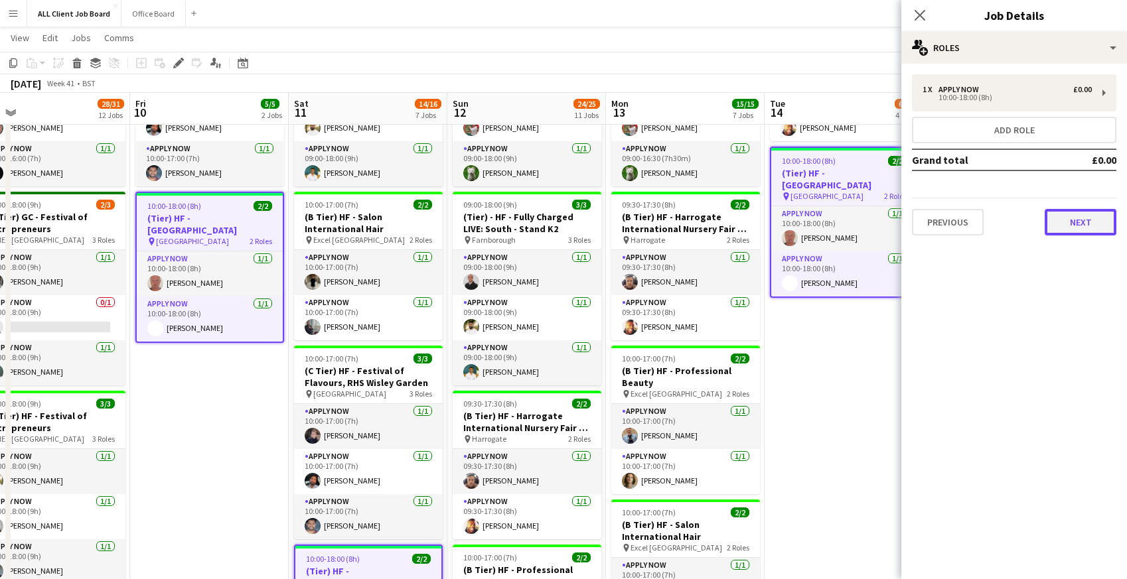
click at [1084, 227] on button "Next" at bounding box center [1081, 222] width 72 height 27
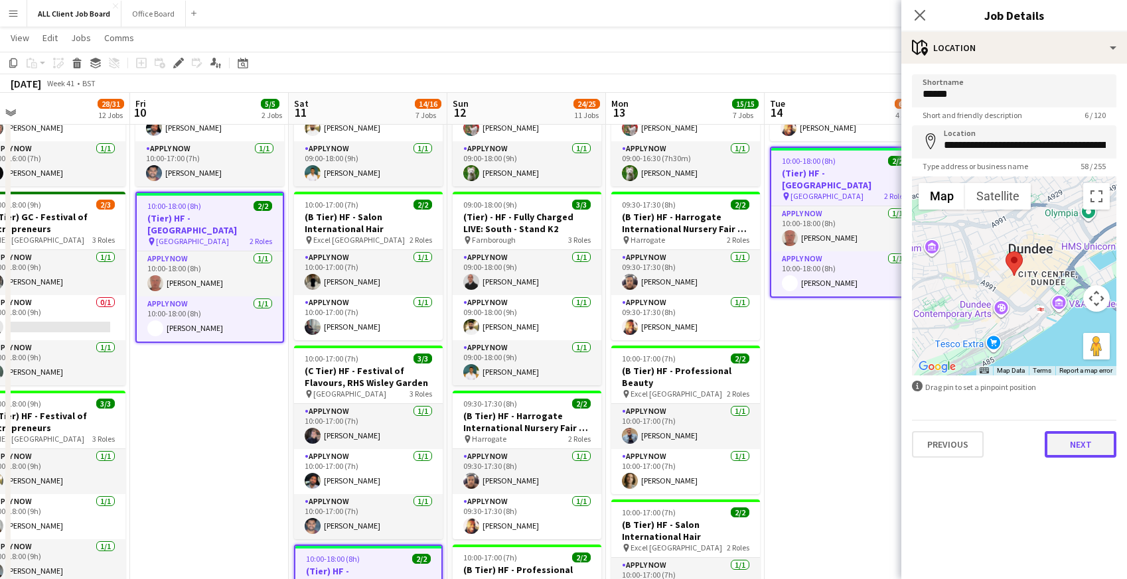
click at [1067, 439] on button "Next" at bounding box center [1081, 444] width 72 height 27
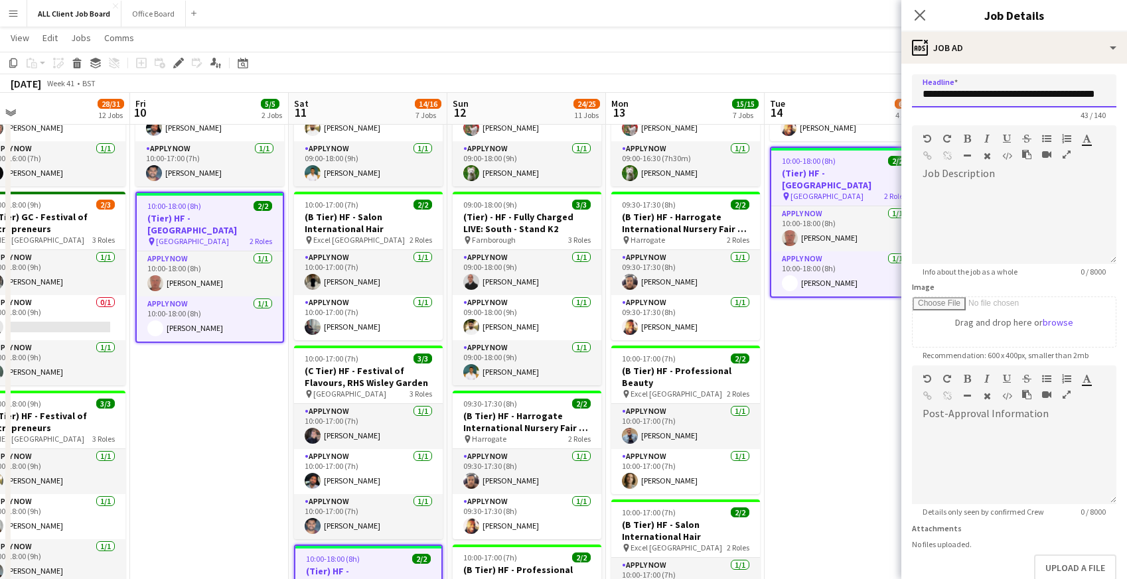
click at [928, 99] on input "**********" at bounding box center [1014, 90] width 204 height 33
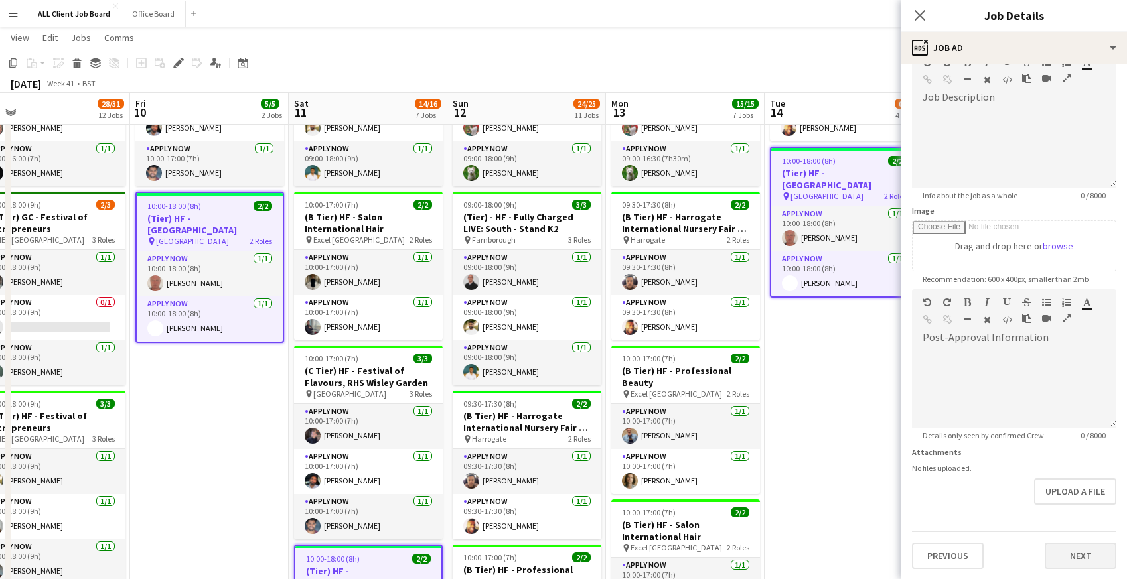
type input "**********"
click at [1093, 552] on button "Next" at bounding box center [1081, 556] width 72 height 27
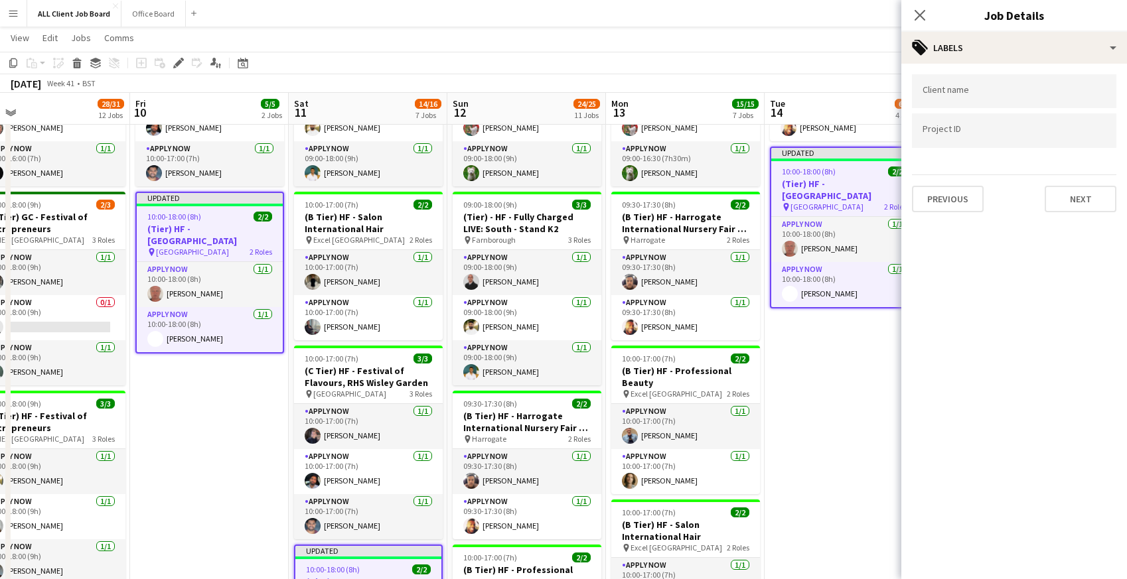
scroll to position [0, 0]
click at [1084, 211] on div "Client name Project ID Previous Next" at bounding box center [1014, 143] width 226 height 159
click at [1082, 204] on button "Next" at bounding box center [1081, 199] width 72 height 27
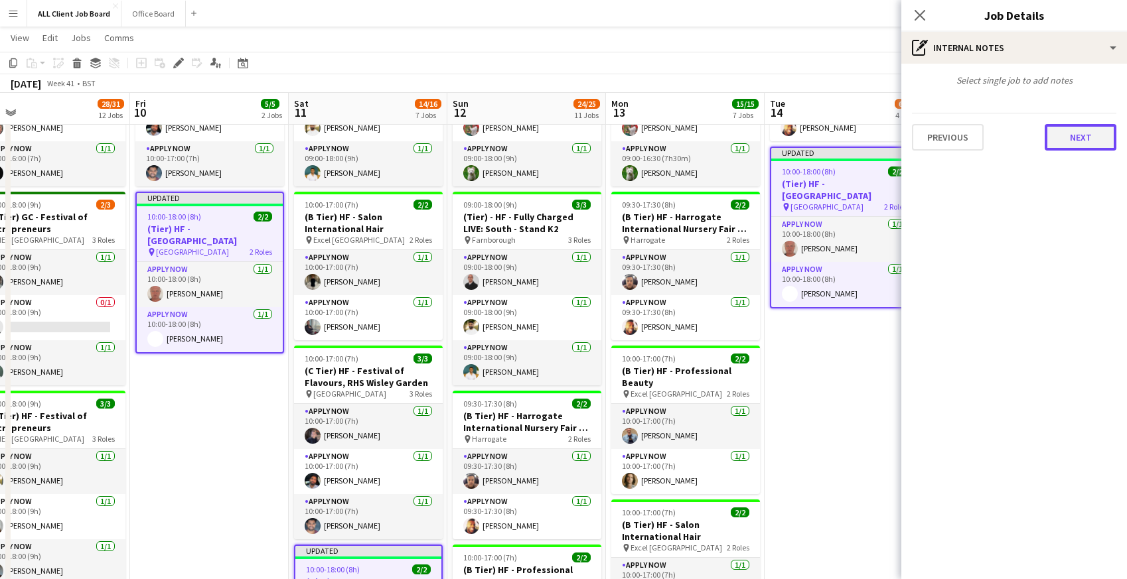
click at [1064, 139] on button "Next" at bounding box center [1081, 137] width 72 height 27
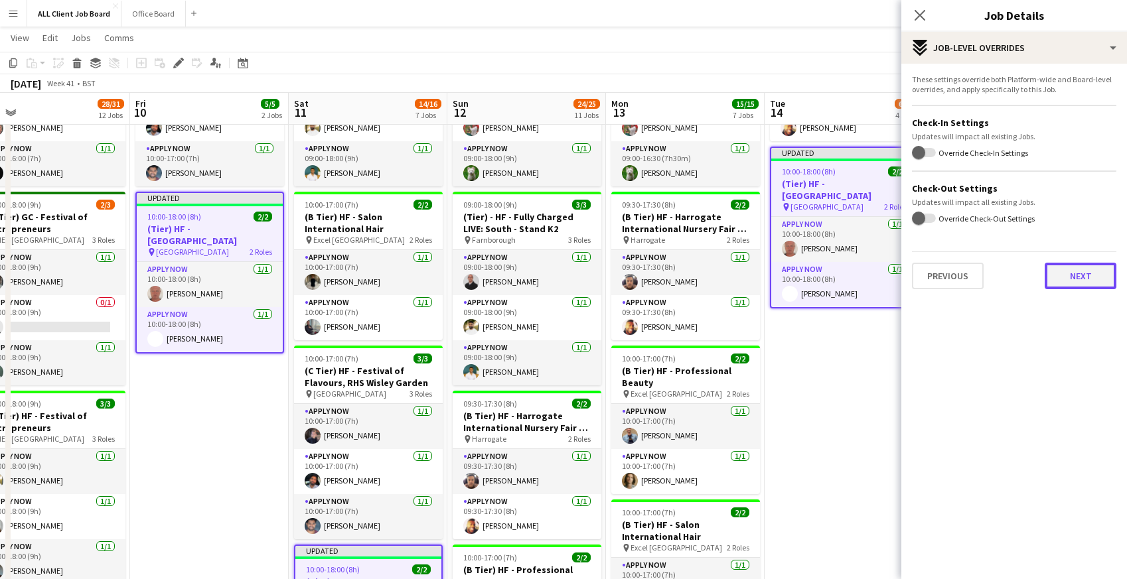
click at [1073, 284] on button "Next" at bounding box center [1081, 276] width 72 height 27
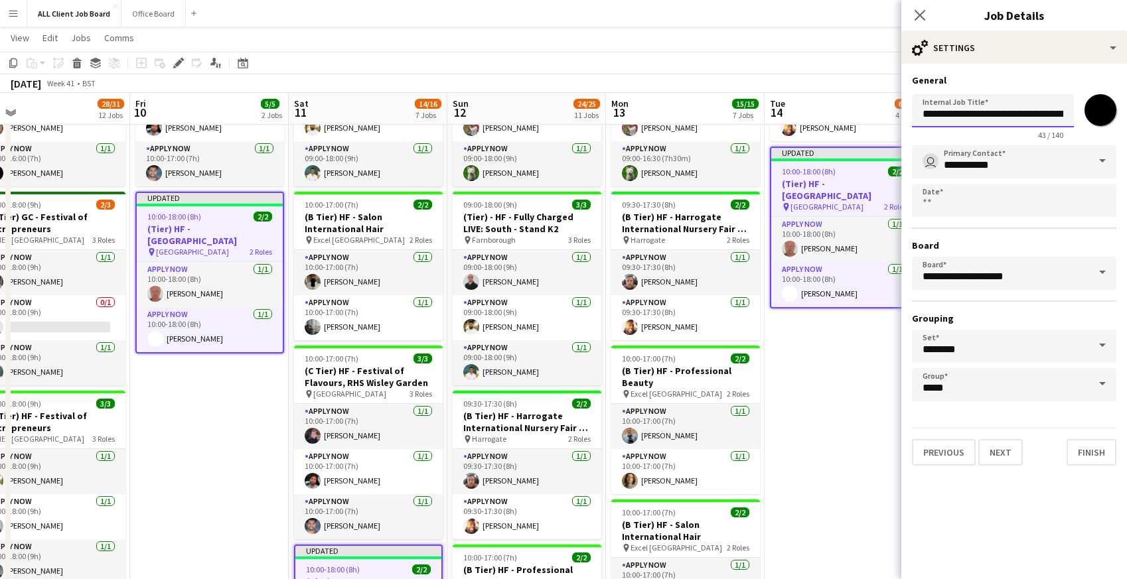
click at [926, 113] on input "**********" at bounding box center [993, 110] width 162 height 33
type input "**********"
click at [1005, 460] on button "Next" at bounding box center [1000, 452] width 44 height 27
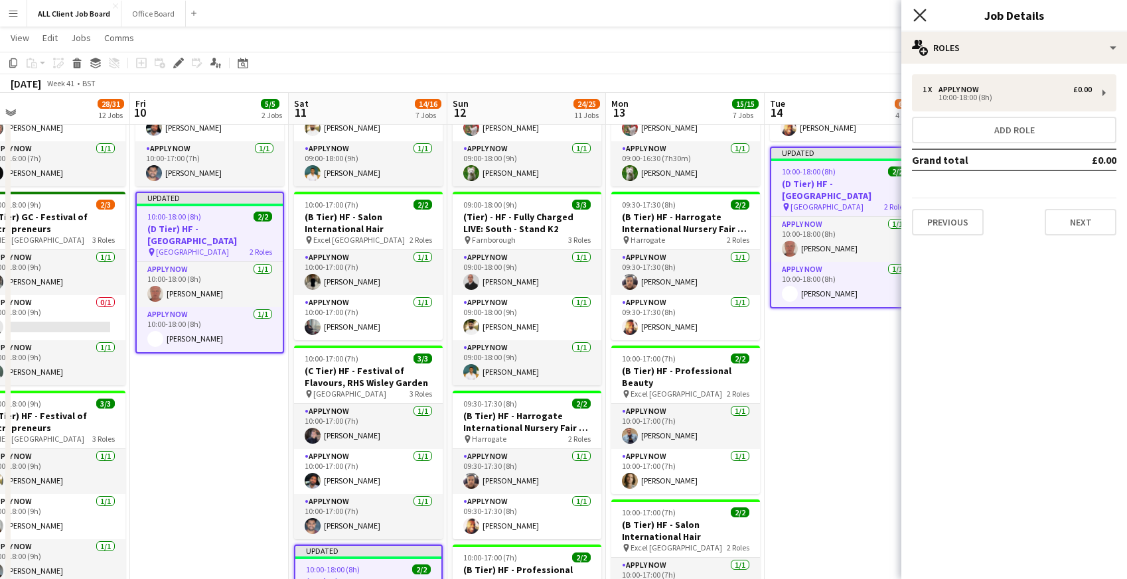
click at [925, 12] on icon "Close pop-in" at bounding box center [919, 15] width 13 height 13
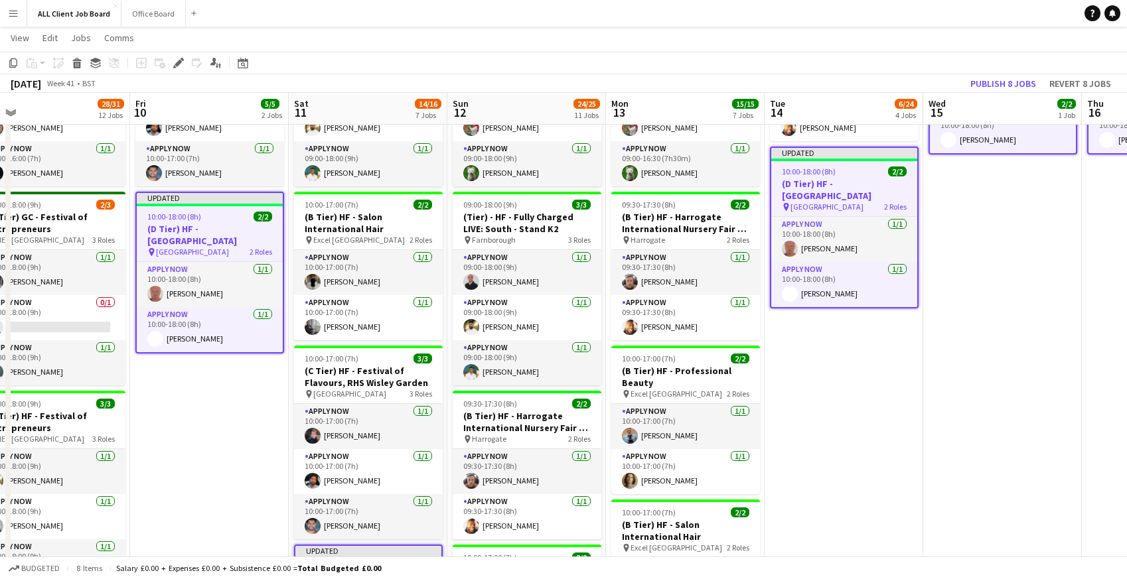
click at [897, 12] on app-navbar "Menu Boards Boards Boards All jobs Status Workforce Workforce My Workforce Recr…" at bounding box center [563, 13] width 1127 height 27
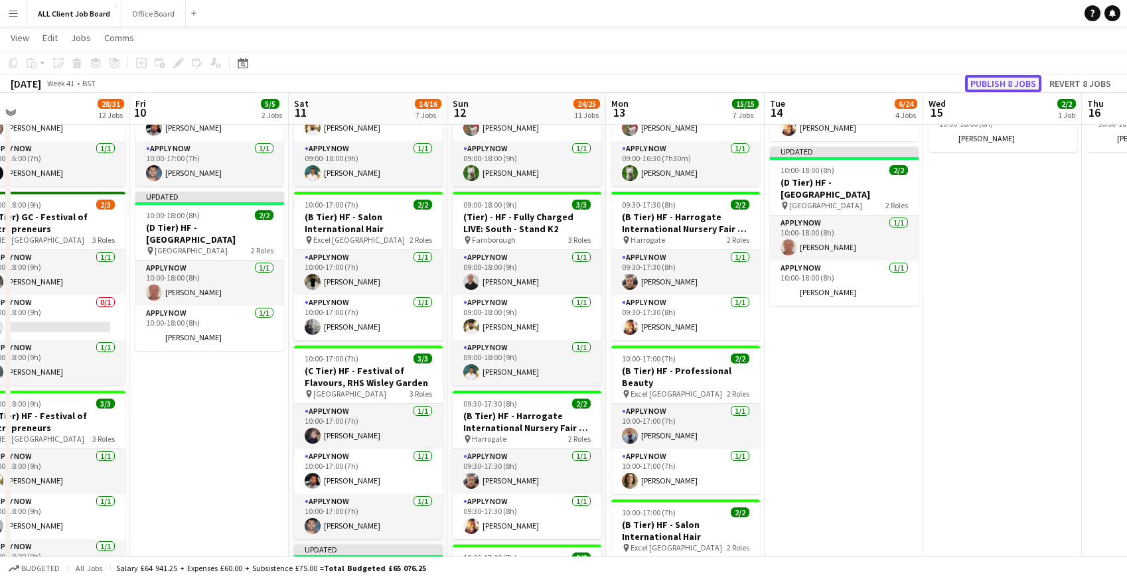
click at [1023, 83] on button "Publish 8 jobs" at bounding box center [1003, 83] width 76 height 17
